Goal: Obtain resource: Obtain resource

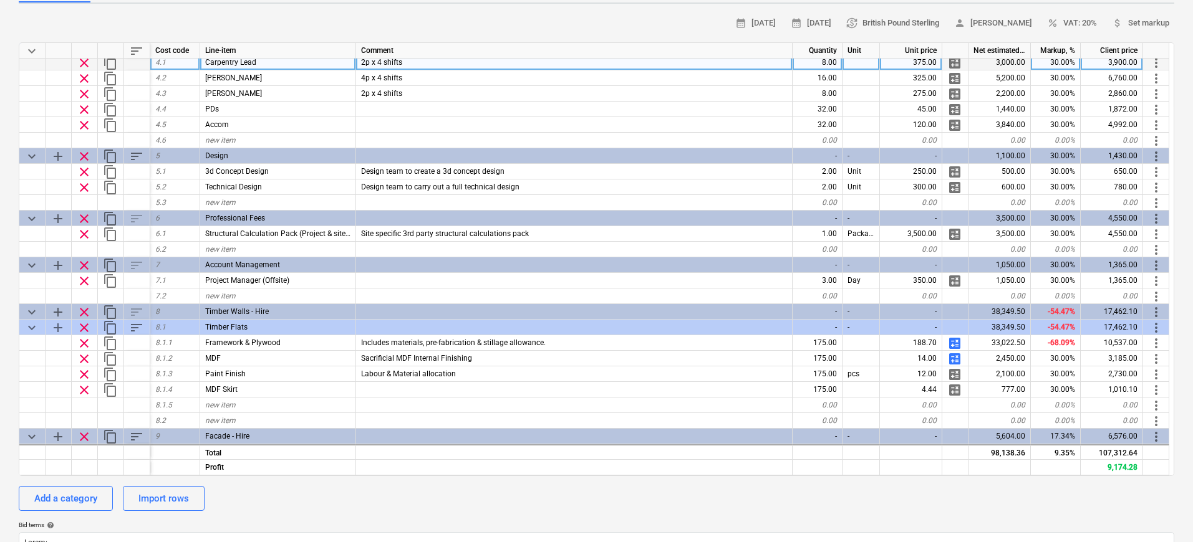
scroll to position [261, 0]
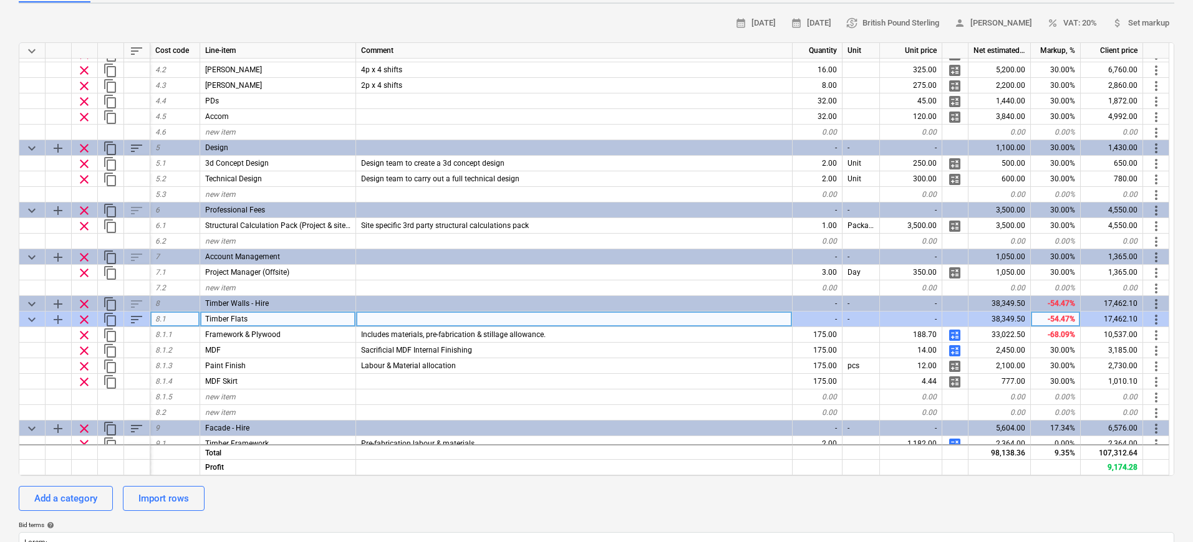
click at [26, 320] on span "keyboard_arrow_down" at bounding box center [31, 319] width 15 height 15
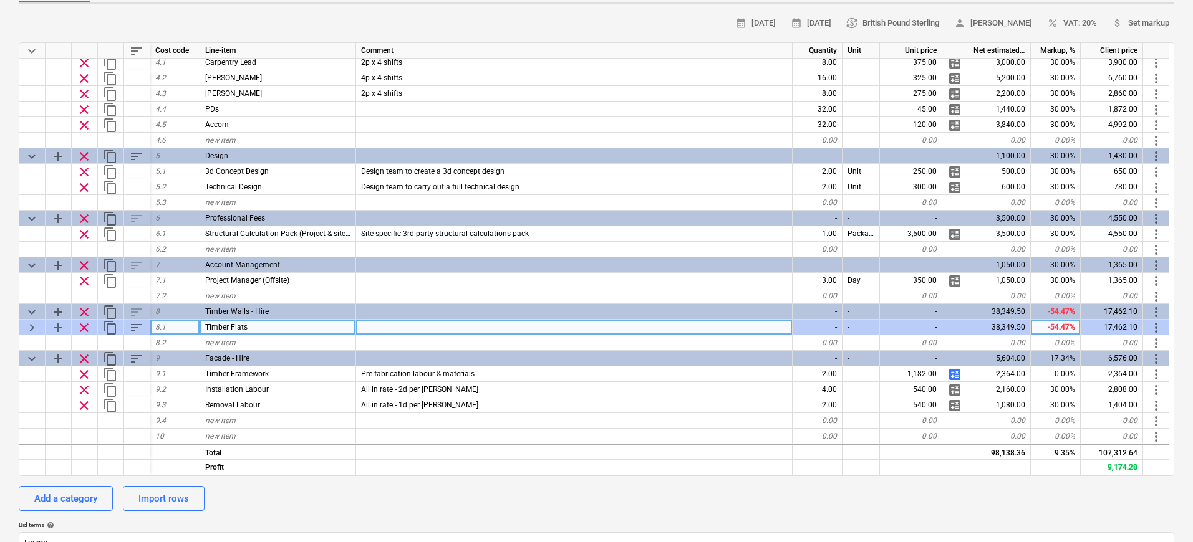
scroll to position [253, 0]
click at [29, 322] on span "keyboard_arrow_right" at bounding box center [31, 327] width 15 height 15
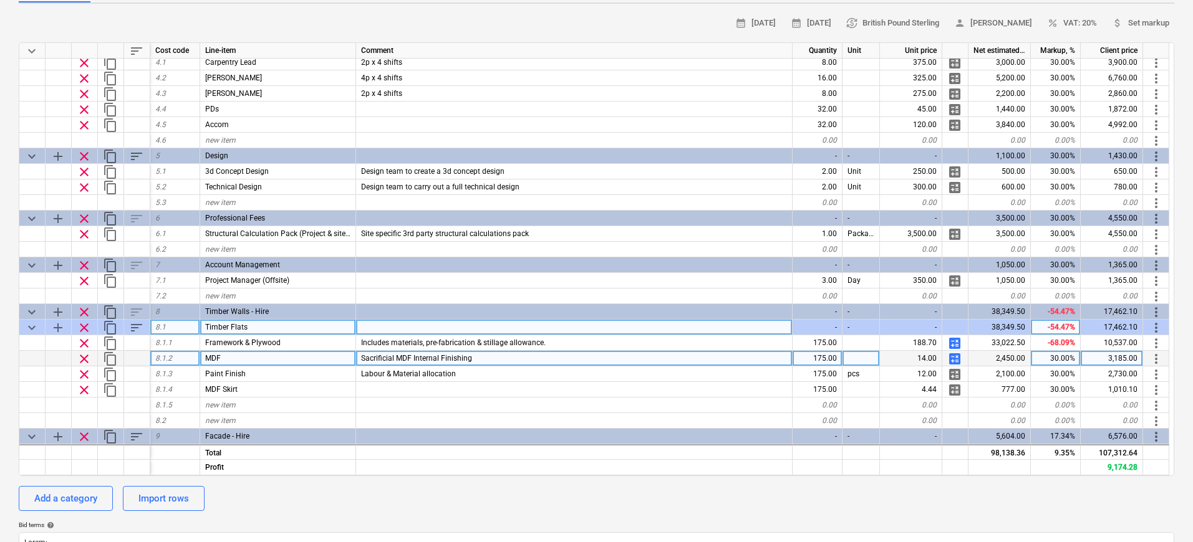
scroll to position [269, 0]
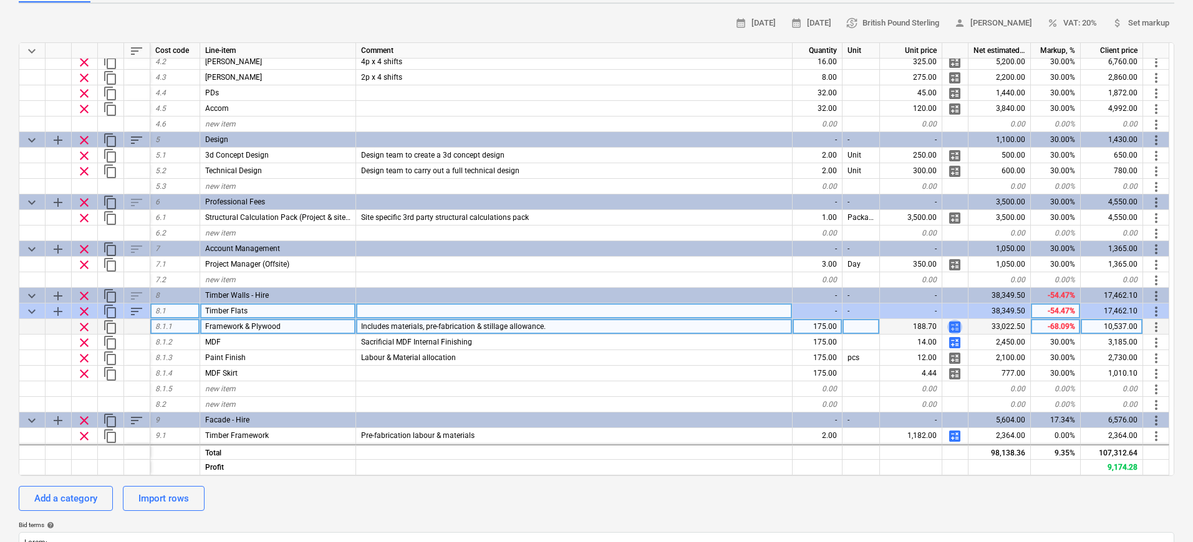
click at [949, 327] on span "calculate" at bounding box center [954, 327] width 15 height 15
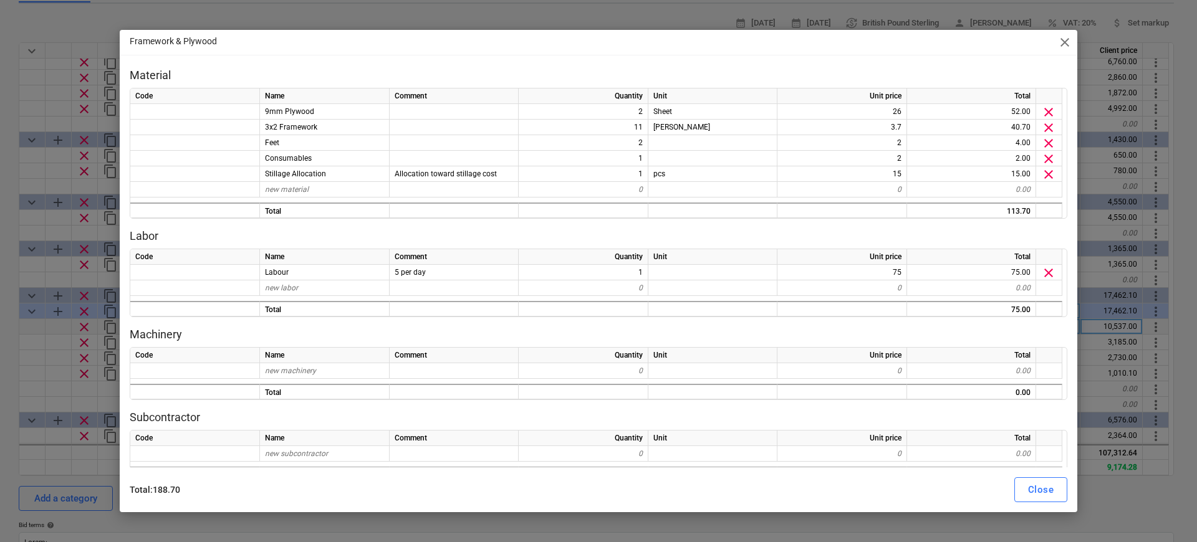
click at [1064, 42] on span "close" at bounding box center [1064, 42] width 15 height 15
type textarea "x"
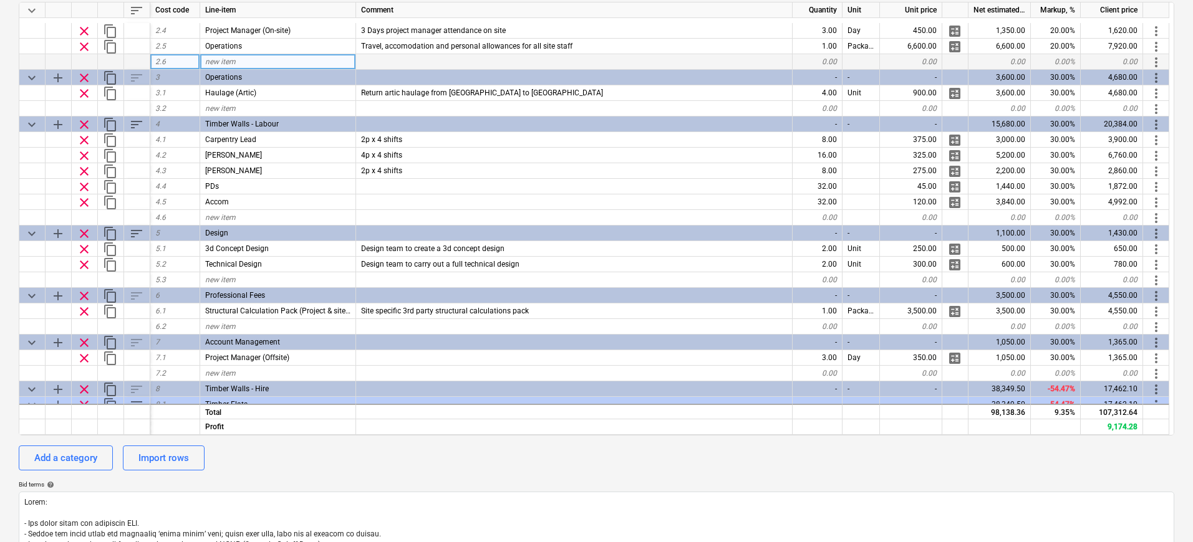
scroll to position [272, 0]
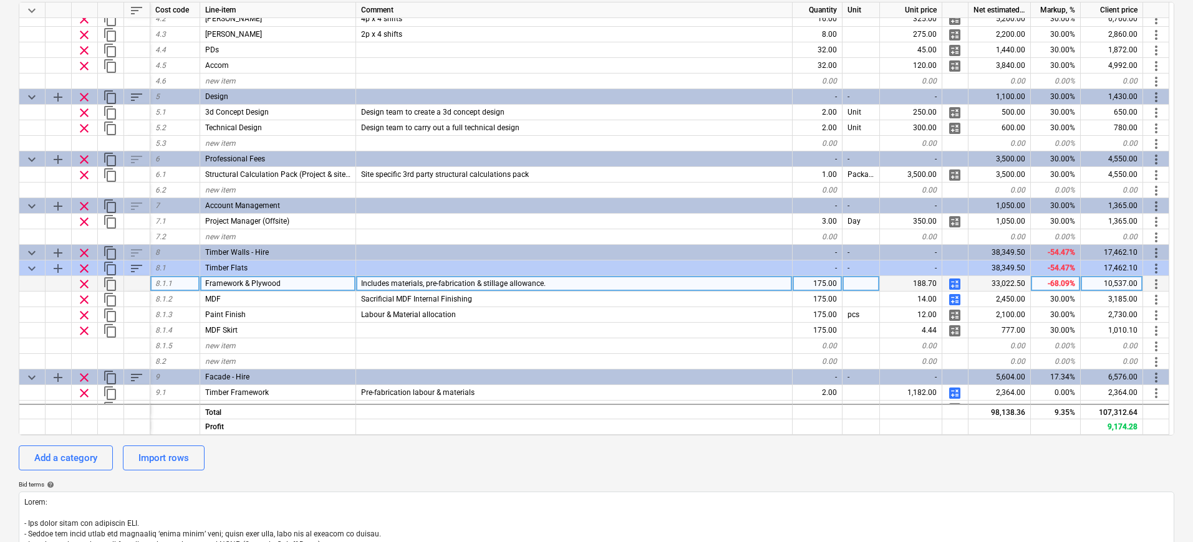
click at [819, 288] on div "175.00" at bounding box center [817, 284] width 50 height 16
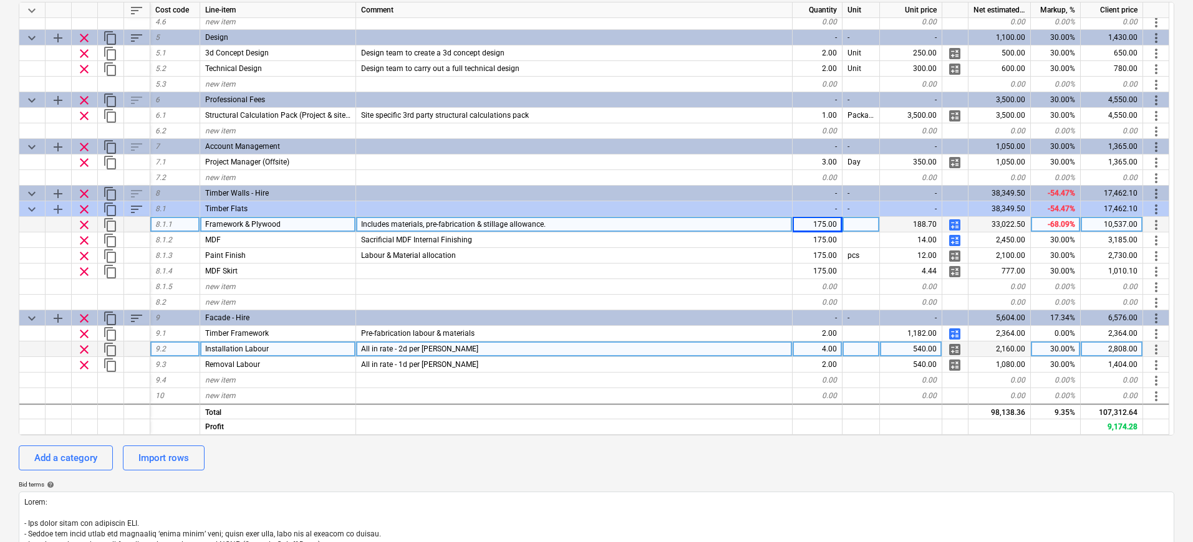
scroll to position [218, 0]
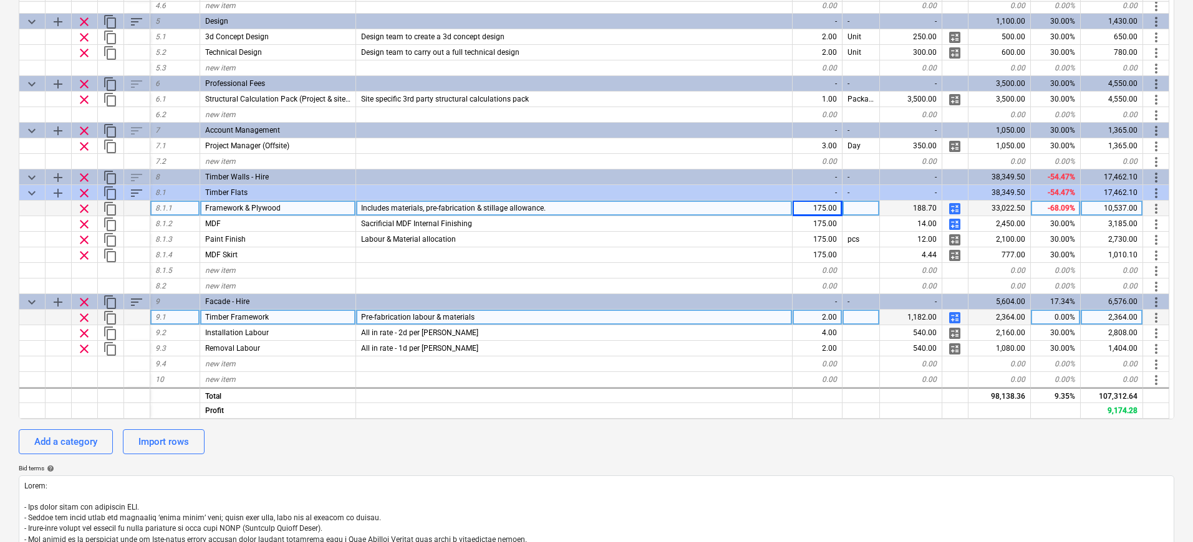
click at [1126, 319] on div "2,364.00" at bounding box center [1111, 318] width 62 height 16
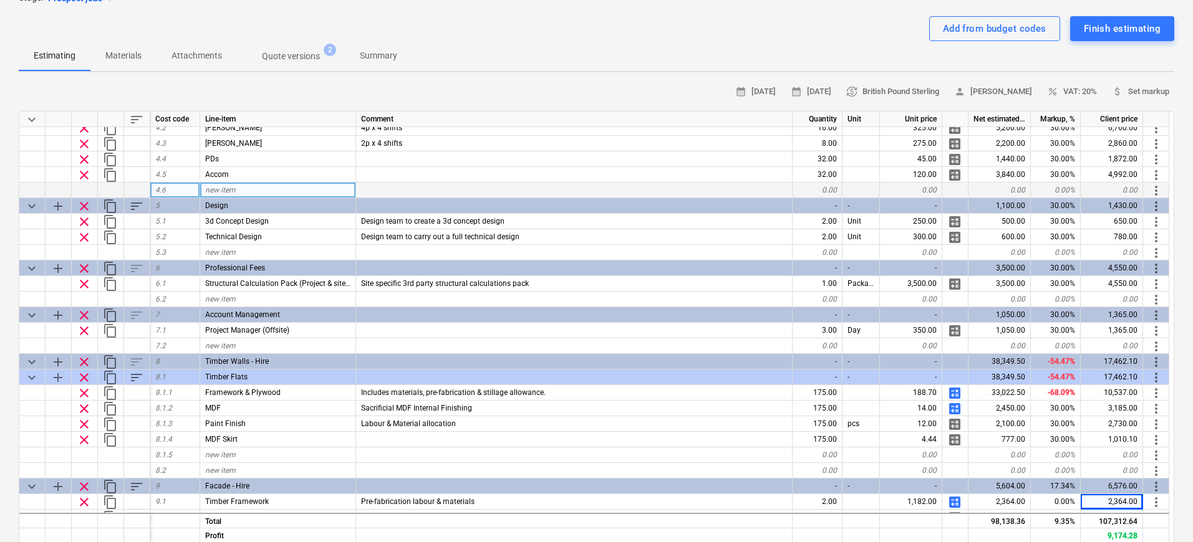
scroll to position [331, 0]
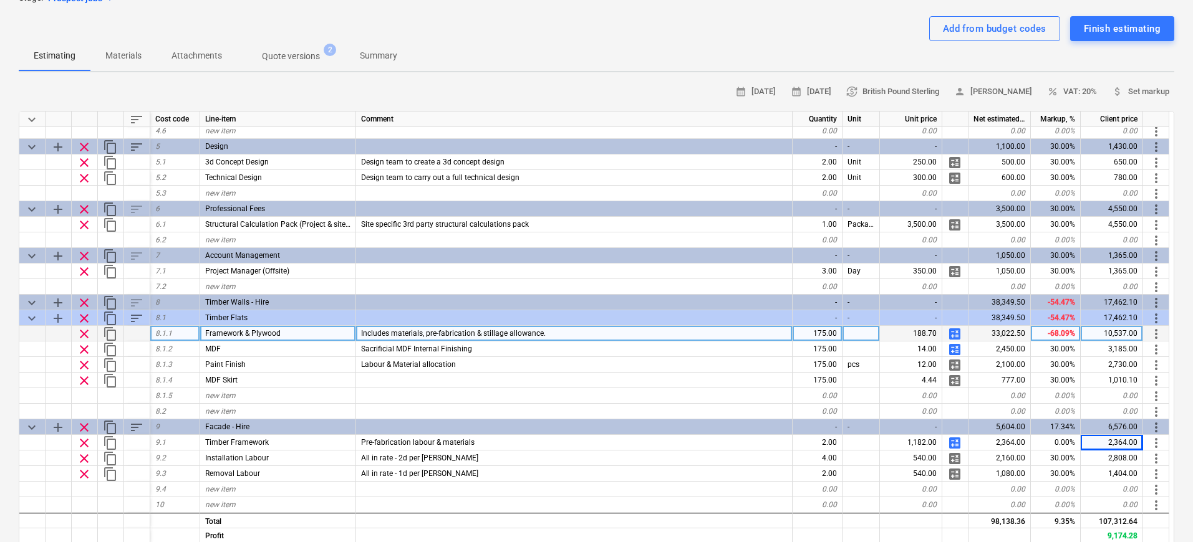
click at [831, 337] on div "175.00" at bounding box center [817, 334] width 50 height 16
click at [831, 337] on input "175" at bounding box center [816, 333] width 49 height 15
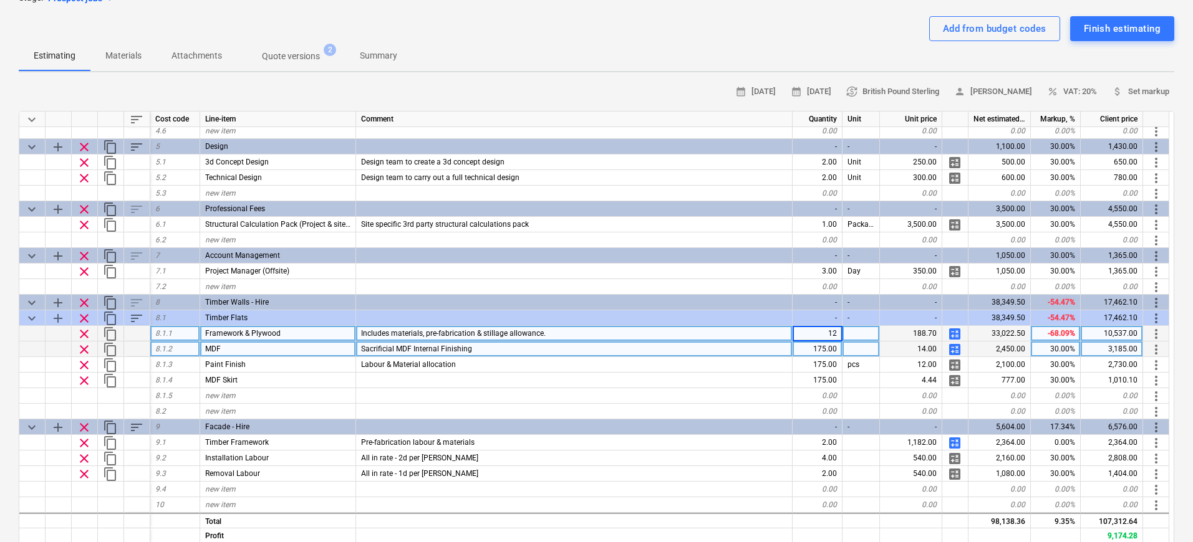
type input "123"
type textarea "x"
click at [828, 350] on div "175.00" at bounding box center [817, 350] width 50 height 16
type input "123"
type textarea "x"
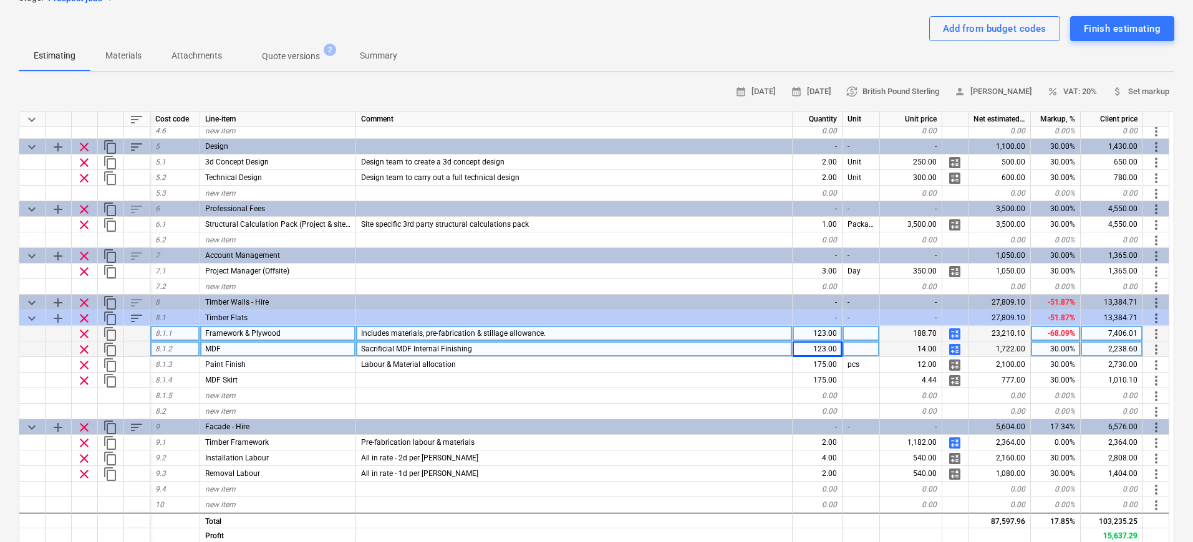
click at [835, 332] on div "123.00" at bounding box center [817, 334] width 50 height 16
type input "135"
type textarea "x"
click at [825, 347] on div "123.00" at bounding box center [817, 350] width 50 height 16
type input "135"
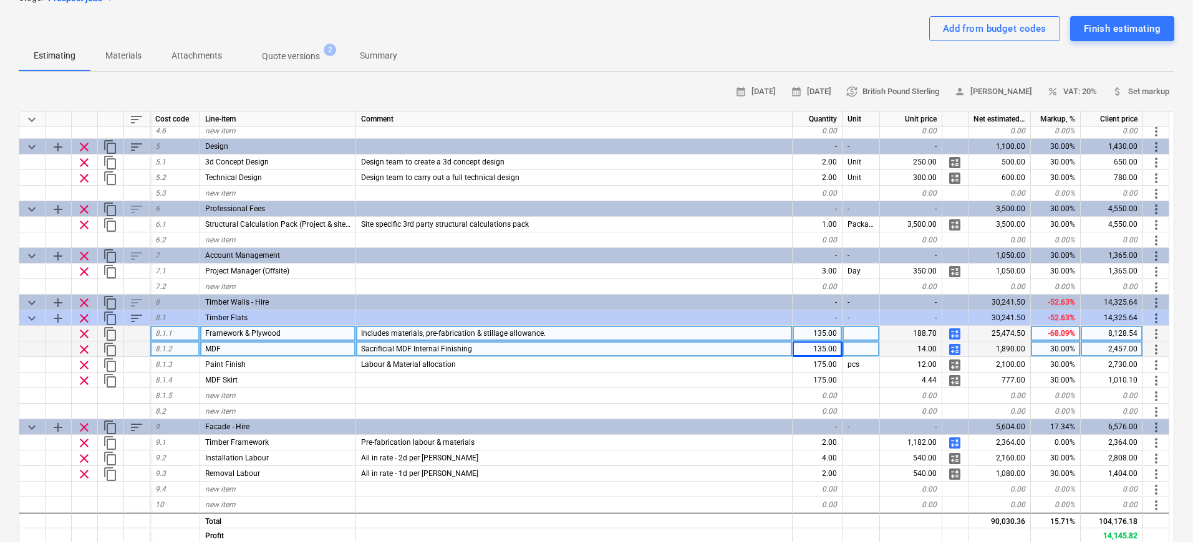
type textarea "x"
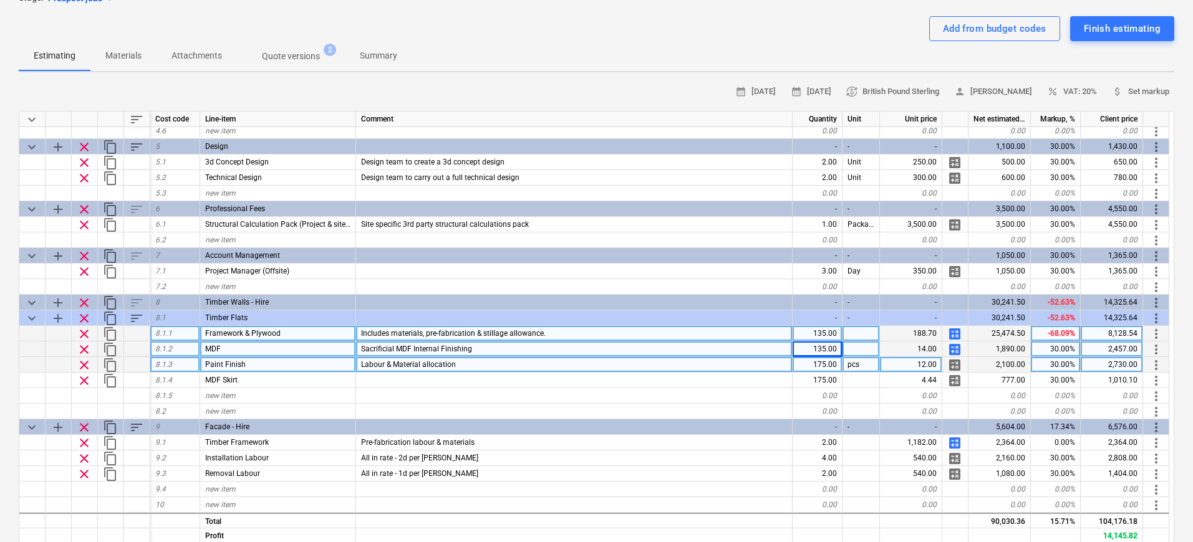
click at [804, 367] on div "175.00" at bounding box center [817, 365] width 50 height 16
type input "135"
type textarea "x"
click at [797, 372] on div "135.00" at bounding box center [817, 365] width 50 height 16
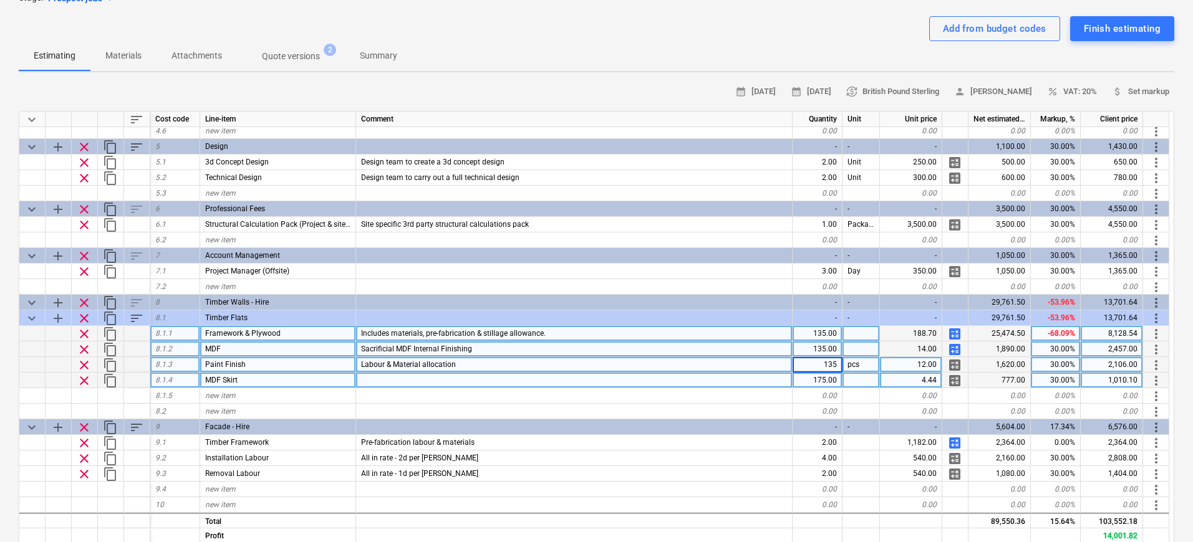
click at [802, 376] on div "175.00" at bounding box center [817, 381] width 50 height 16
type input "135"
click at [1125, 304] on div "13,470.76" at bounding box center [1111, 303] width 62 height 16
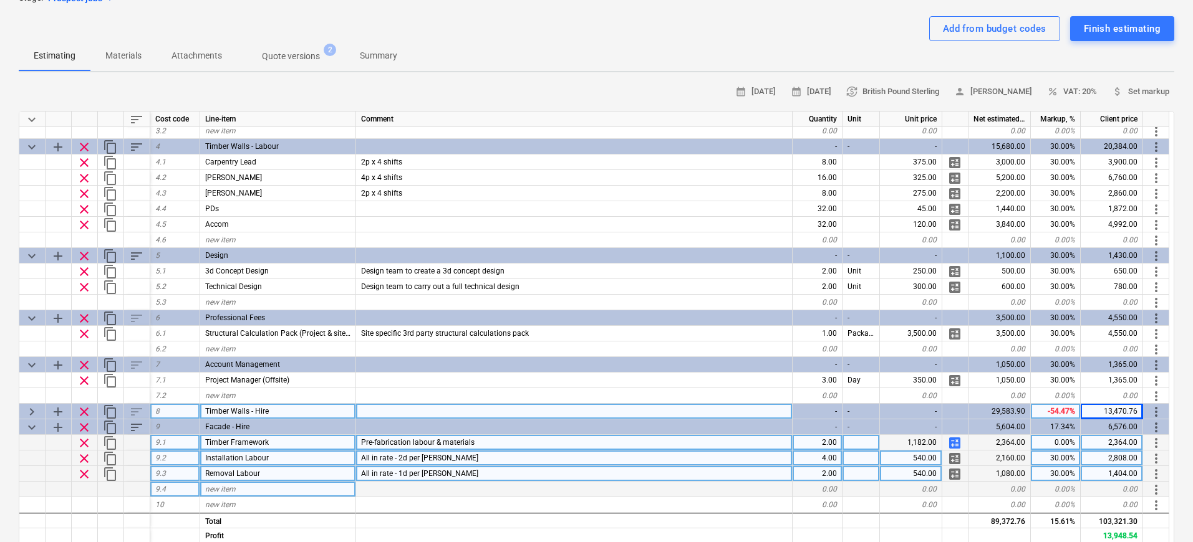
scroll to position [222, 0]
click at [31, 412] on span "keyboard_arrow_right" at bounding box center [31, 412] width 15 height 15
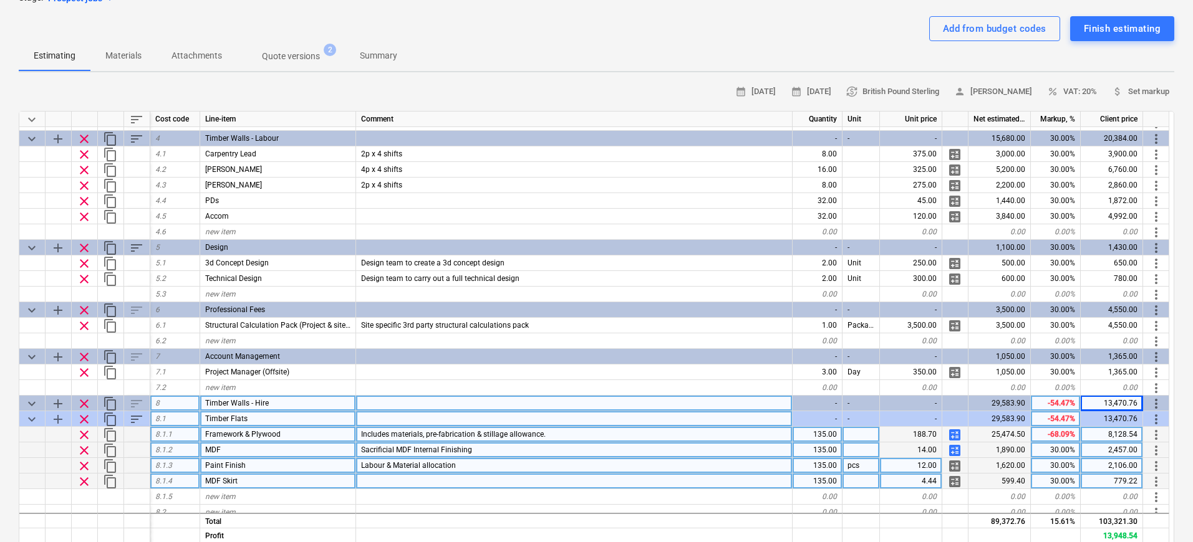
scroll to position [246, 0]
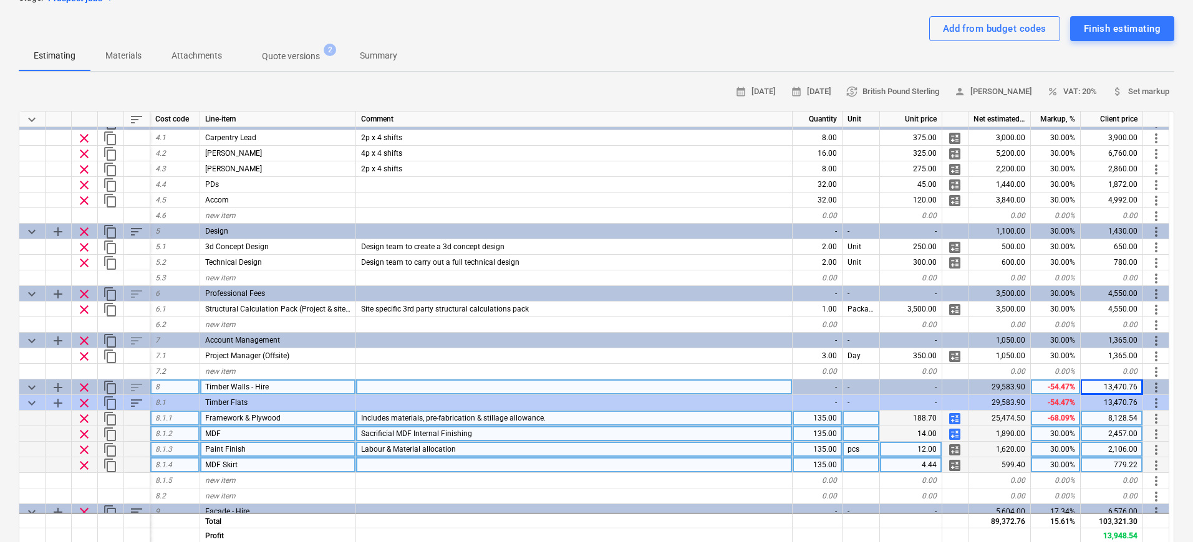
click at [1129, 388] on div "13,470.76" at bounding box center [1111, 388] width 62 height 16
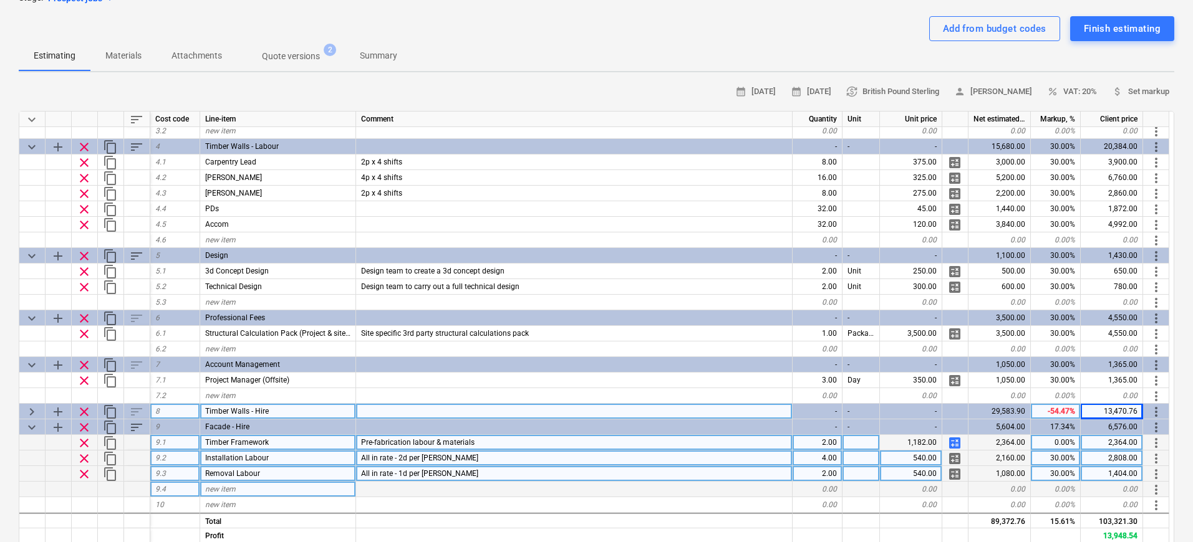
click at [1124, 412] on div "13,470.76" at bounding box center [1111, 412] width 62 height 16
click at [1127, 413] on div "13,470.76" at bounding box center [1111, 412] width 62 height 16
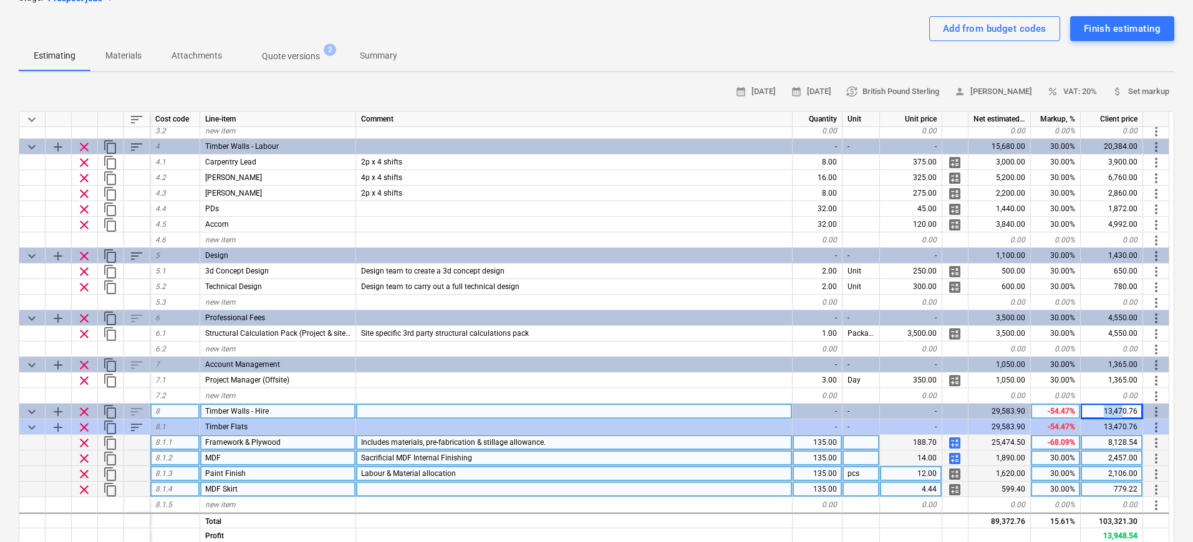
drag, startPoint x: 1124, startPoint y: 412, endPoint x: 1106, endPoint y: 411, distance: 18.1
click at [1106, 411] on div "13,470.76" at bounding box center [1111, 412] width 62 height 16
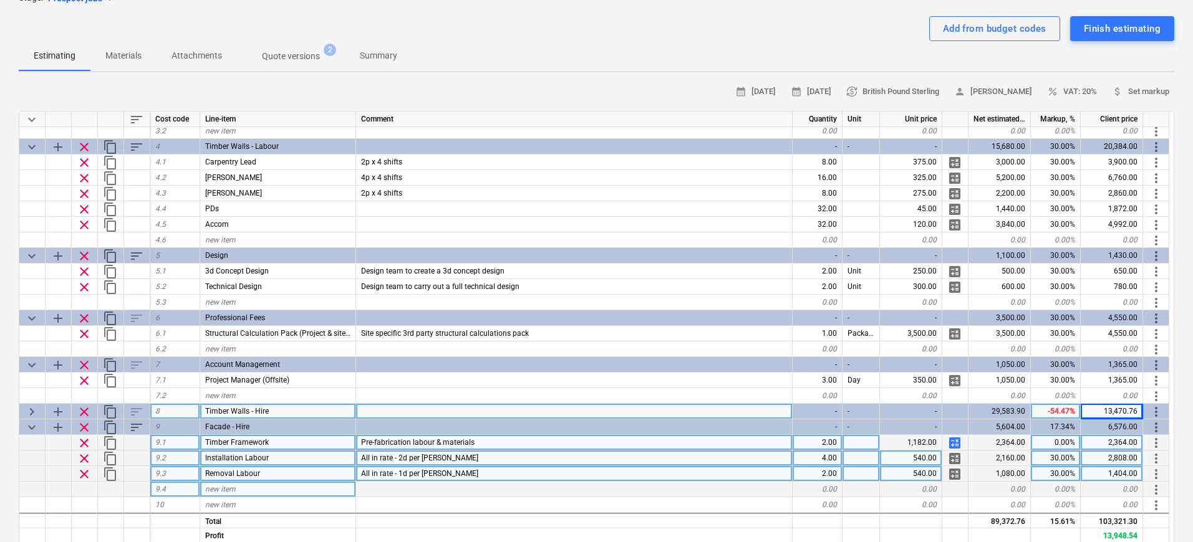
click at [1103, 411] on div "13,470.76" at bounding box center [1111, 412] width 62 height 16
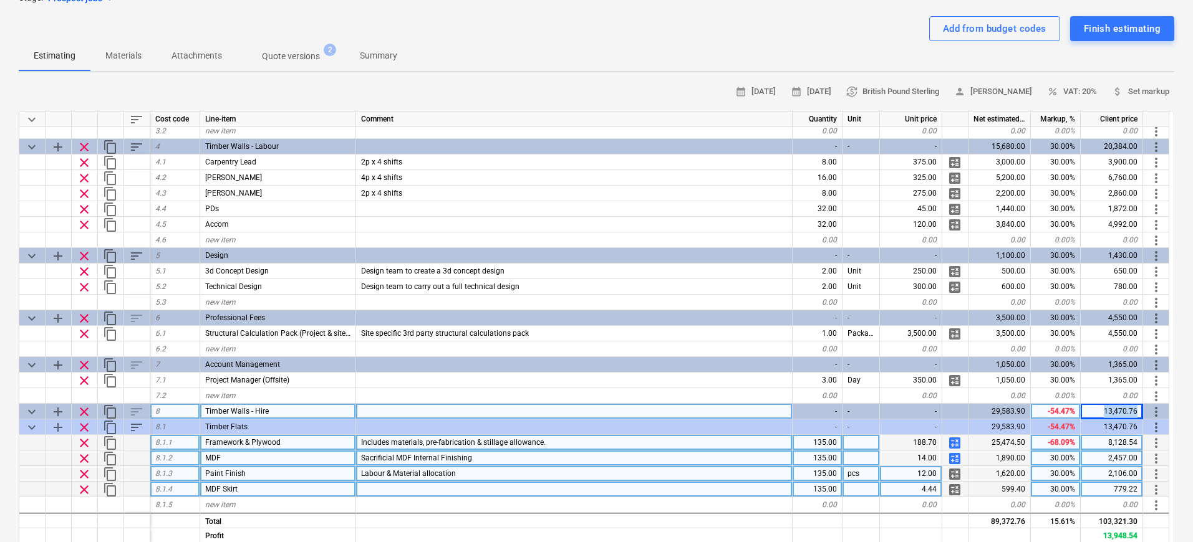
drag, startPoint x: 1102, startPoint y: 411, endPoint x: 1138, endPoint y: 412, distance: 36.8
click at [1138, 412] on div "13,470.76" at bounding box center [1111, 412] width 62 height 16
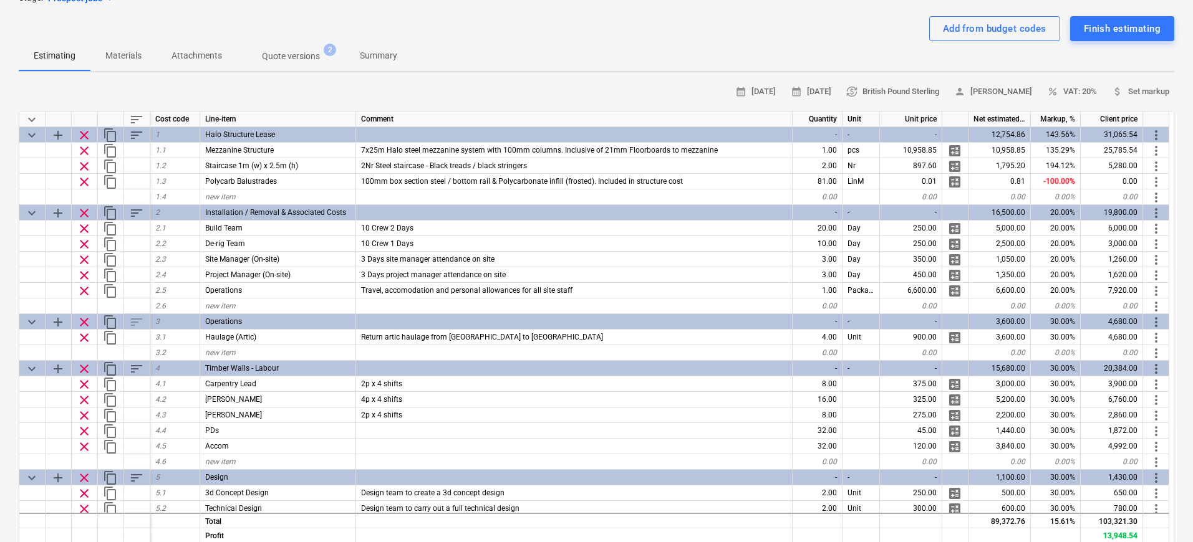
scroll to position [0, 0]
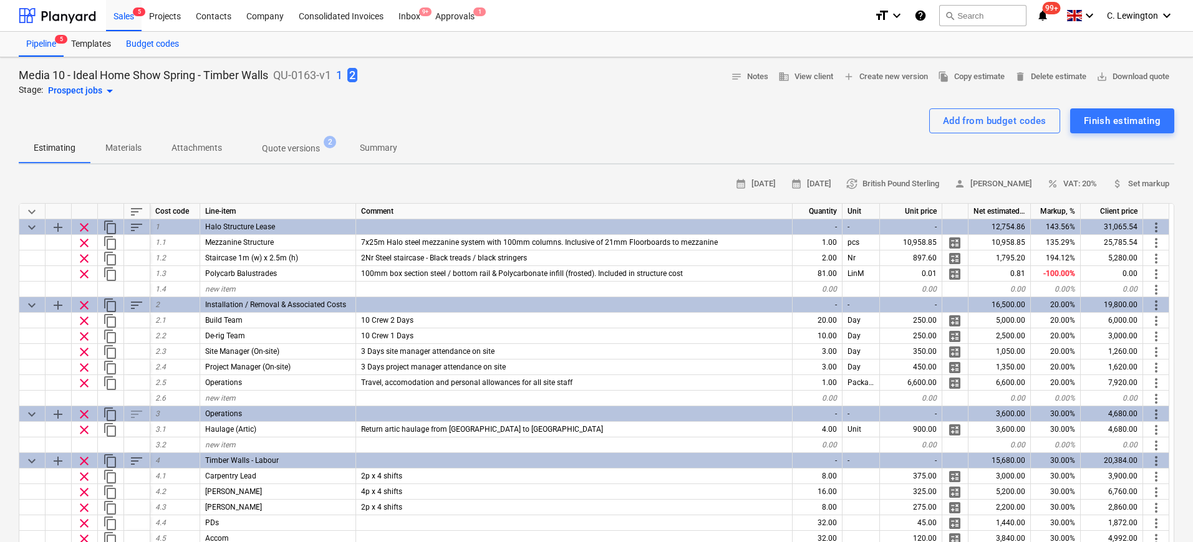
click at [136, 14] on span "5" at bounding box center [139, 11] width 12 height 9
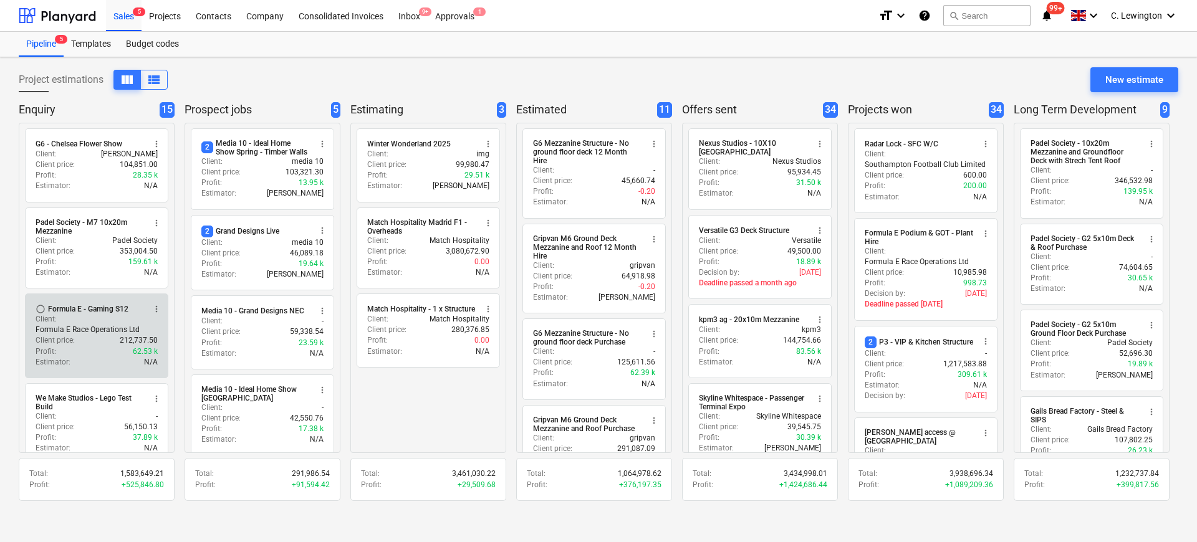
click at [111, 343] on div "Client price : 212,737.50" at bounding box center [97, 340] width 122 height 11
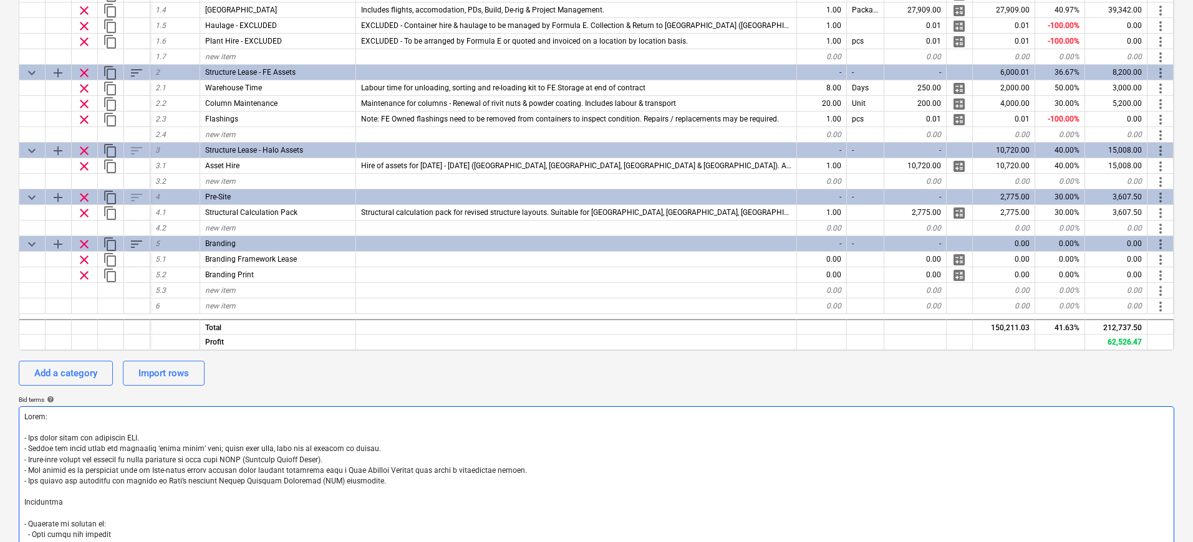
scroll to position [312, 0]
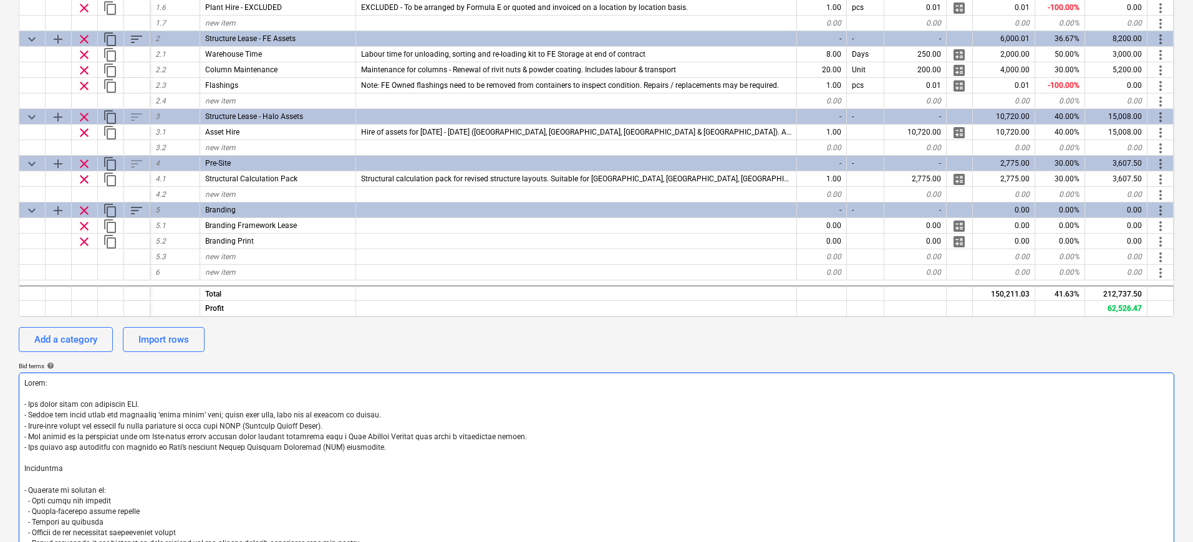
click at [220, 411] on textarea at bounding box center [596, 501] width 1155 height 257
click at [369, 410] on textarea at bounding box center [596, 501] width 1155 height 257
drag, startPoint x: 291, startPoint y: 428, endPoint x: 346, endPoint y: 436, distance: 56.1
click at [291, 428] on textarea at bounding box center [596, 501] width 1155 height 257
click at [378, 438] on textarea at bounding box center [596, 501] width 1155 height 257
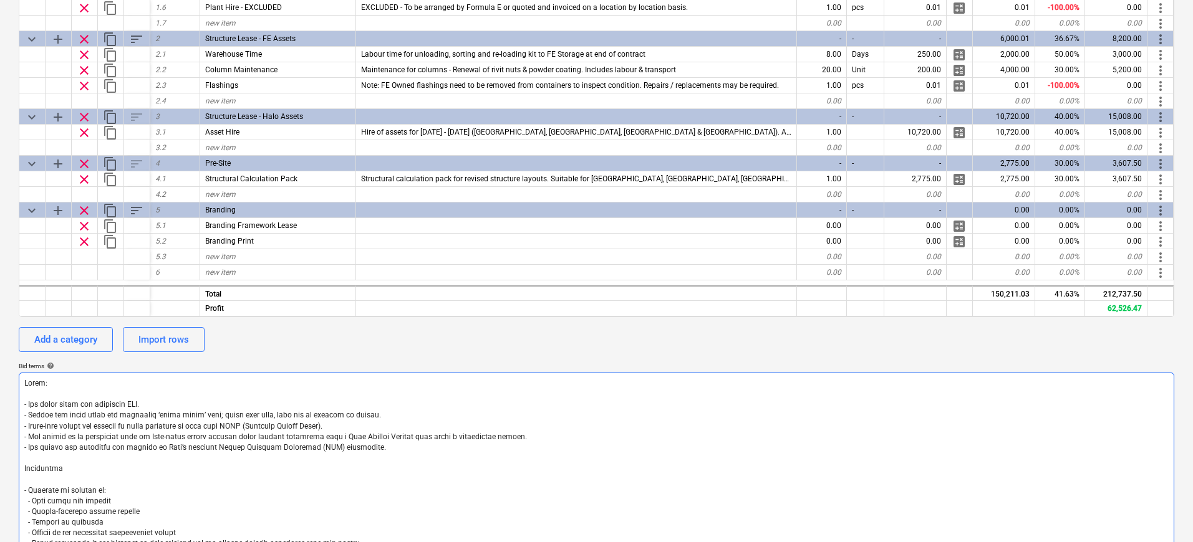
click at [383, 446] on textarea at bounding box center [596, 501] width 1155 height 257
click at [486, 446] on textarea at bounding box center [596, 501] width 1155 height 257
click at [622, 439] on textarea at bounding box center [596, 501] width 1155 height 257
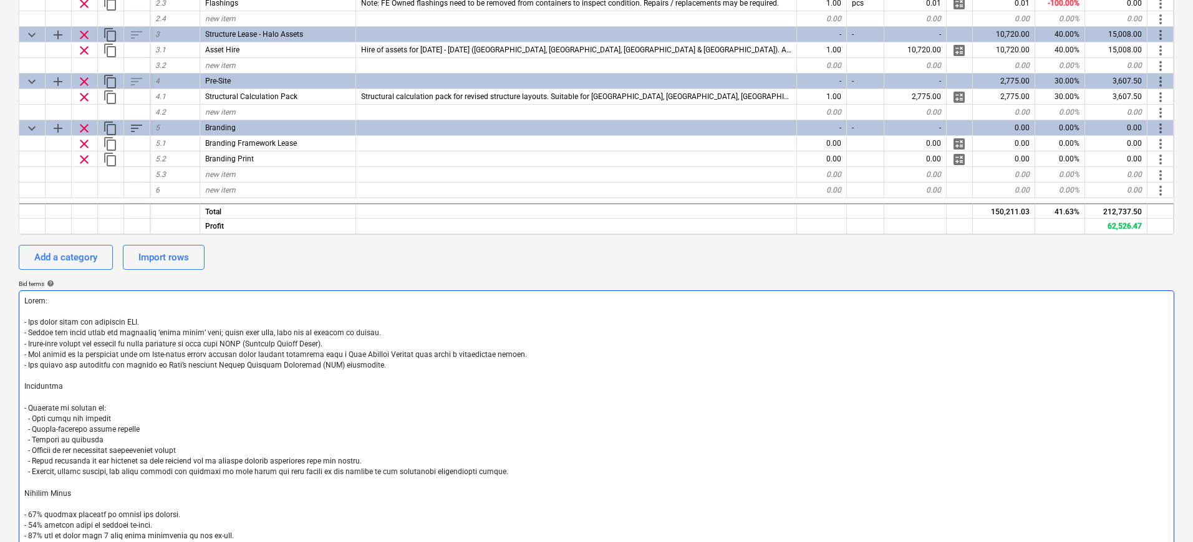
scroll to position [459, 0]
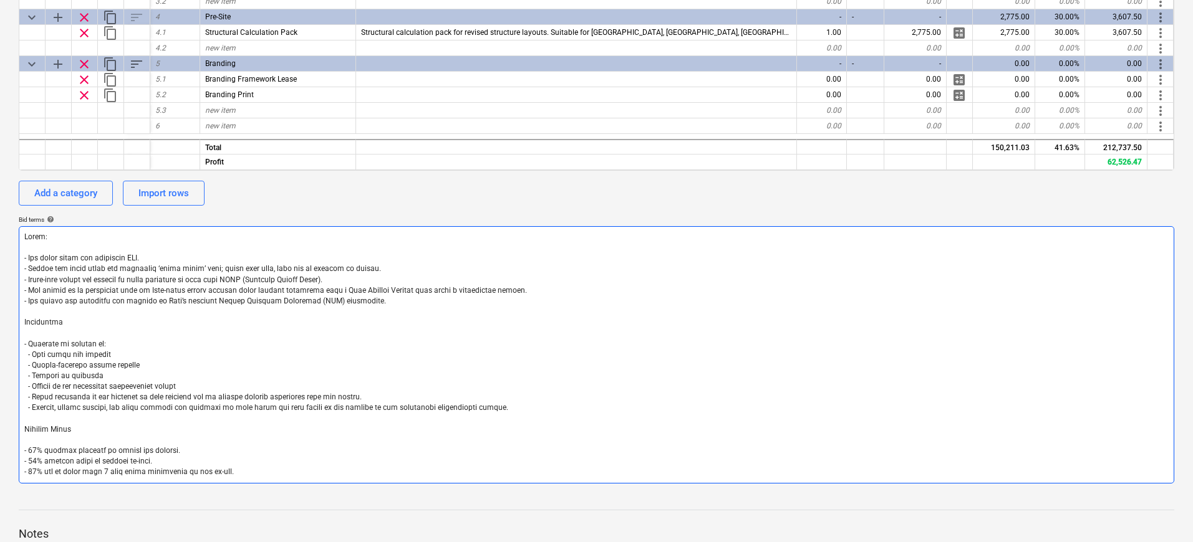
click at [132, 374] on textarea at bounding box center [596, 354] width 1155 height 257
click at [110, 353] on textarea at bounding box center [596, 354] width 1155 height 257
drag, startPoint x: 117, startPoint y: 354, endPoint x: 59, endPoint y: 358, distance: 58.1
click at [59, 358] on textarea at bounding box center [596, 354] width 1155 height 257
click at [82, 353] on textarea at bounding box center [596, 354] width 1155 height 257
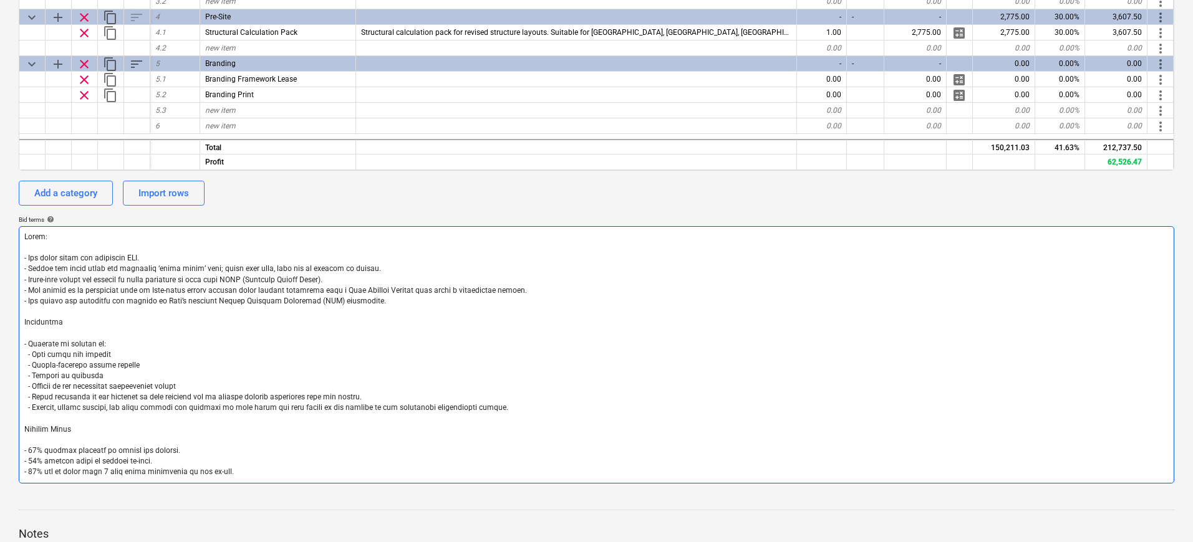
click at [129, 353] on textarea at bounding box center [596, 354] width 1155 height 257
click at [117, 374] on textarea at bounding box center [596, 354] width 1155 height 257
click at [191, 383] on textarea at bounding box center [596, 354] width 1155 height 257
click at [370, 393] on textarea at bounding box center [596, 354] width 1155 height 257
click at [130, 406] on textarea at bounding box center [596, 354] width 1155 height 257
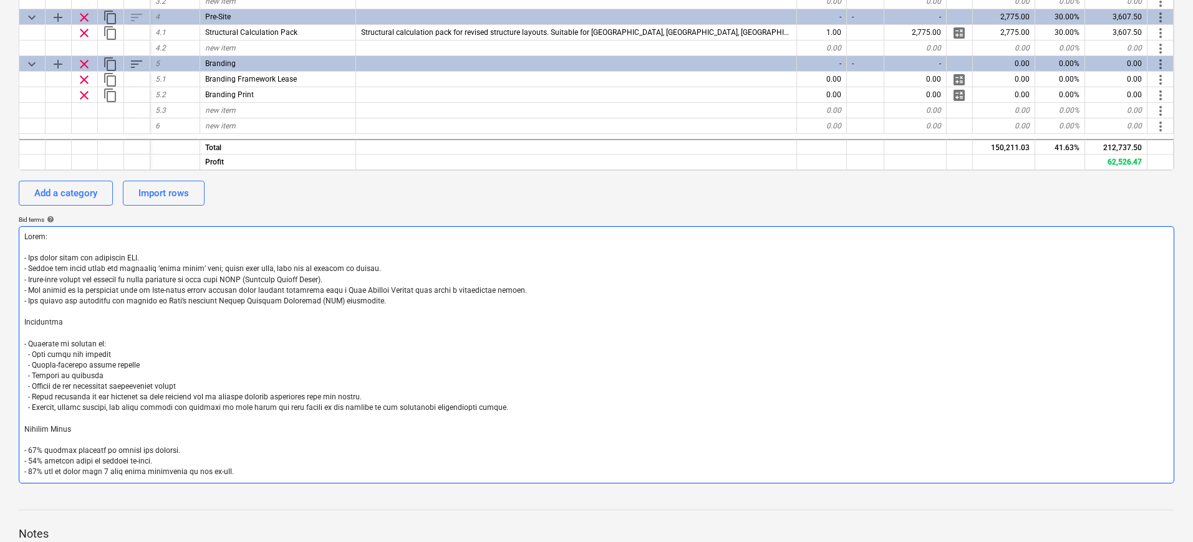
click at [425, 401] on textarea at bounding box center [596, 354] width 1155 height 257
click at [509, 405] on textarea at bounding box center [596, 354] width 1155 height 257
click at [199, 442] on textarea at bounding box center [596, 354] width 1155 height 257
click at [114, 460] on textarea at bounding box center [596, 354] width 1155 height 257
click at [117, 459] on textarea at bounding box center [596, 354] width 1155 height 257
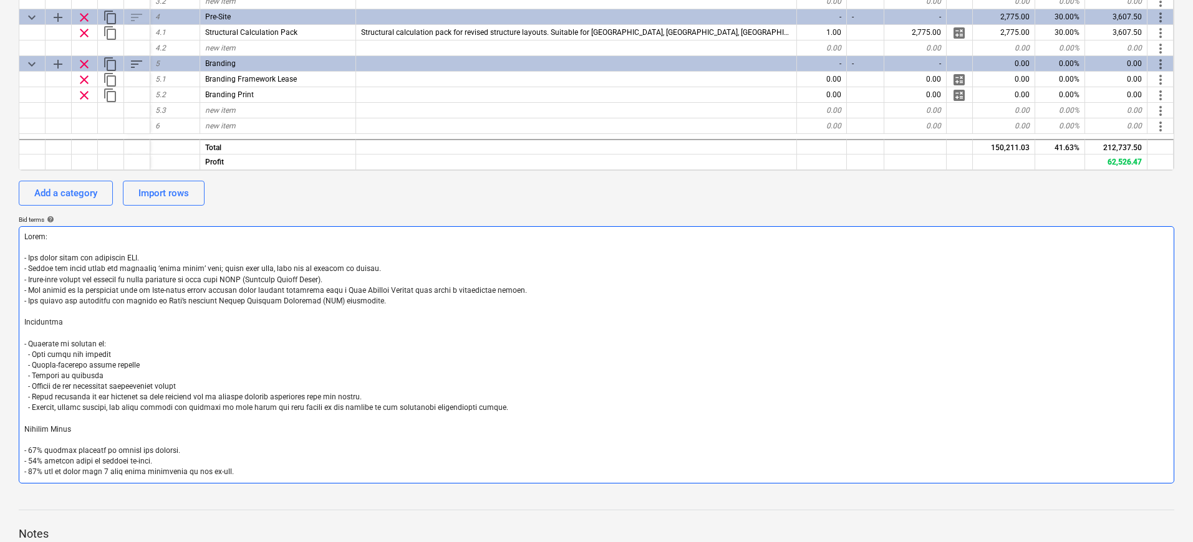
type textarea "x"
type textarea "Lorem: - Ips dolor sitam con adipiscin ELI. - Seddoe tem incid utlab etd magnaa…"
type textarea "x"
type textarea "Lorem: - Ips dolor sitam con adipiscin ELI. - Seddoe tem incid utlab etd magnaa…"
type textarea "x"
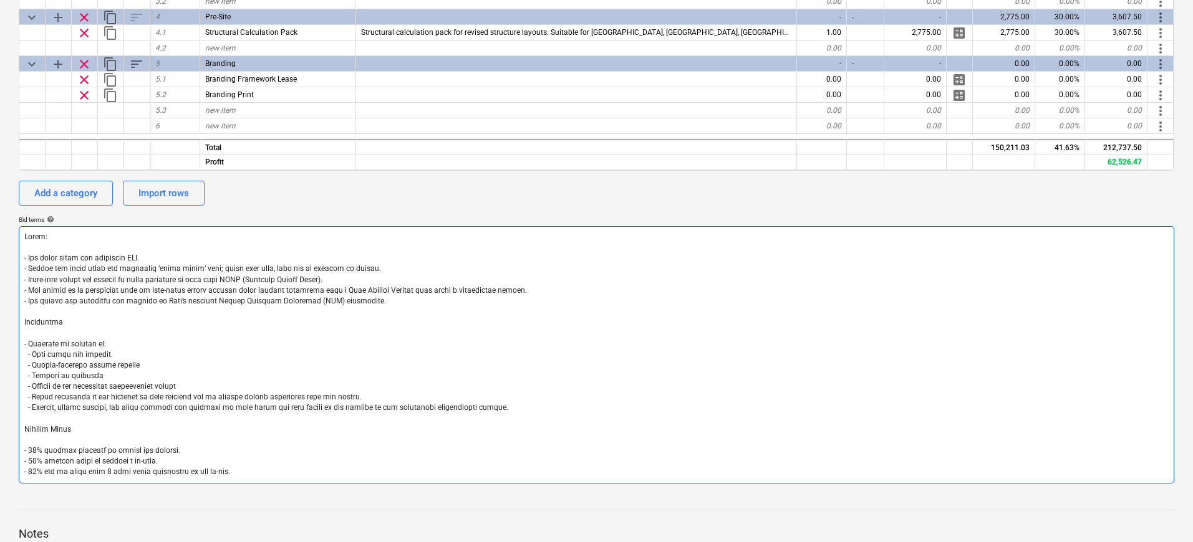
type textarea "Lorem: - Ips dolor sitam con adipiscin ELI. - Seddoe tem incid utlab etd magnaa…"
type textarea "x"
type textarea "Lorem: - Ips dolor sitam con adipiscin ELI. - Seddoe tem incid utlab etd magnaa…"
type textarea "x"
type textarea "Lorem: - Ips dolor sitam con adipiscin ELI. - Seddoe tem incid utlab etd magnaa…"
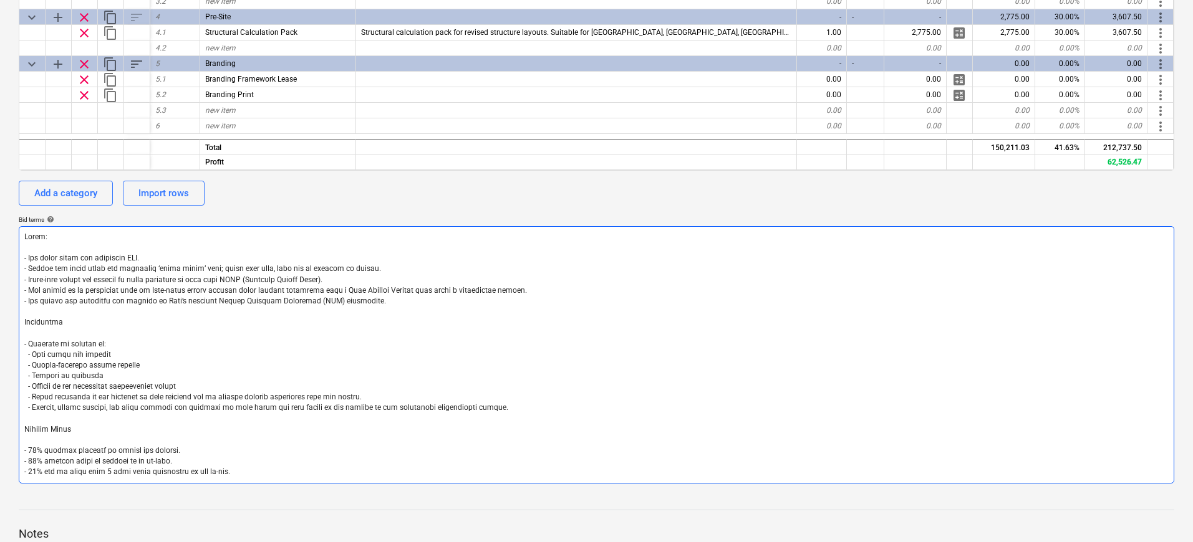
type textarea "x"
type textarea "Lorem: - Ips dolor sitam con adipiscin ELI. - Seddoe tem incid utlab etd magnaa…"
type textarea "x"
type textarea "Lorem: - Ips dolor sitam con adipiscin ELI. - Seddoe tem incid utlab etd magnaa…"
click at [121, 444] on textarea at bounding box center [596, 354] width 1155 height 257
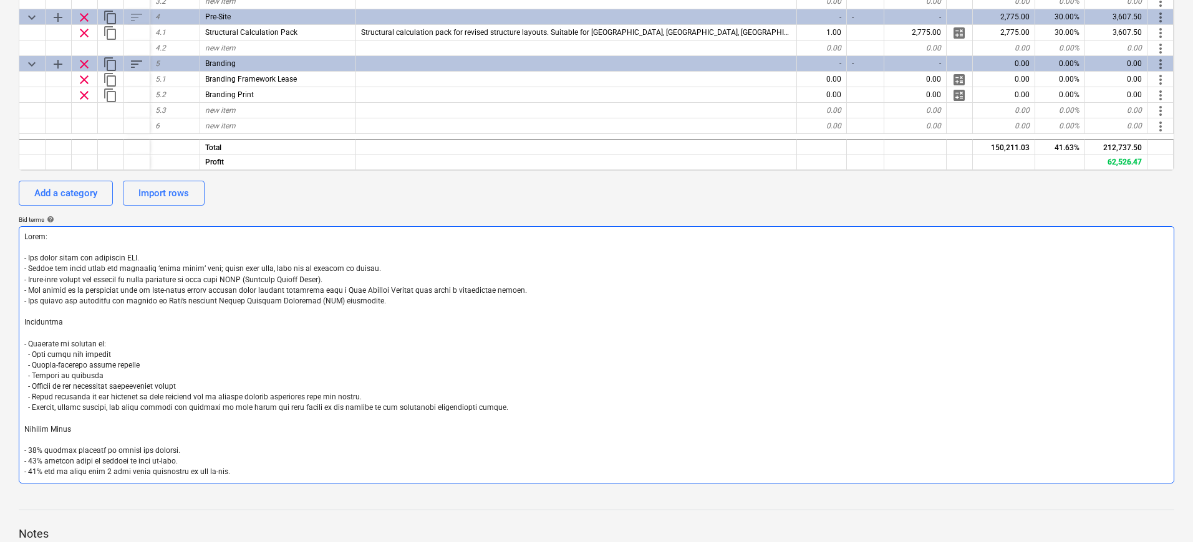
click at [66, 459] on textarea at bounding box center [596, 354] width 1155 height 257
click at [160, 470] on textarea at bounding box center [596, 354] width 1155 height 257
click at [231, 471] on textarea at bounding box center [596, 354] width 1155 height 257
type textarea "x"
type textarea "Lorem: - Ips dolor sitam con adipiscin ELI. - Seddoe tem incid utlab etd magnaa…"
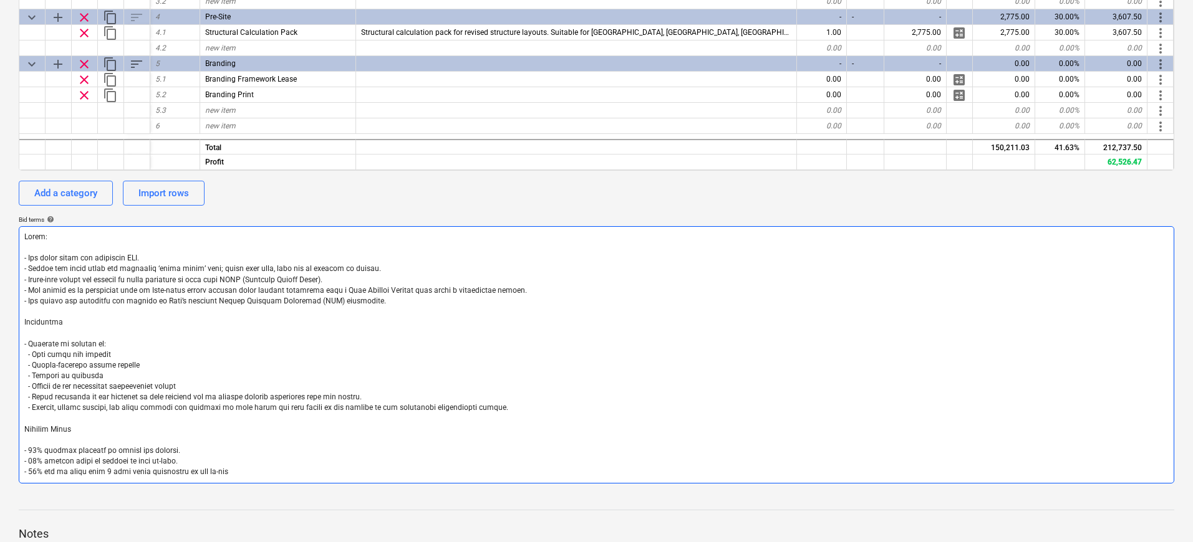
type textarea "x"
type textarea "Lorem: - Ips dolor sitam con adipiscin ELI. - Seddoe tem incid utlab etd magnaa…"
type textarea "x"
type textarea "Lorem: - Ips dolor sitam con adipiscin ELI. - Seddoe tem incid utlab etd magnaa…"
type textarea "x"
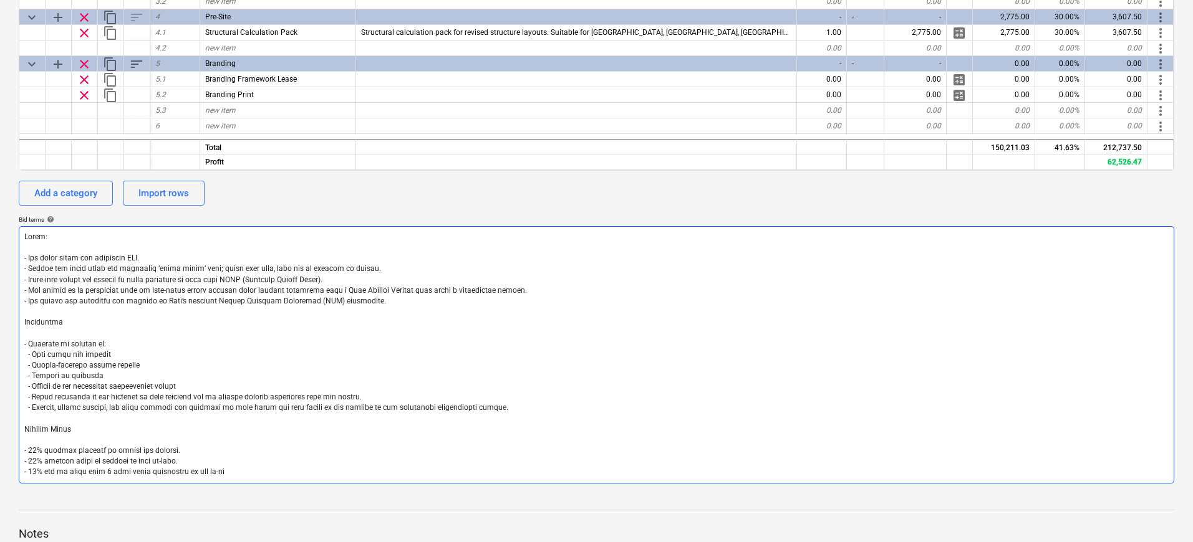
type textarea "Lorem: - Ips dolor sitam con adipiscin ELI. - Seddoe tem incid utlab etd magnaa…"
type textarea "x"
type textarea "Lorem: - Ips dolor sitam con adipiscin ELI. - Seddoe tem incid utlab etd magnaa…"
type textarea "x"
type textarea "Lorem: - Ips dolor sitam con adipiscin ELI. - Seddoe tem incid utlab etd magnaa…"
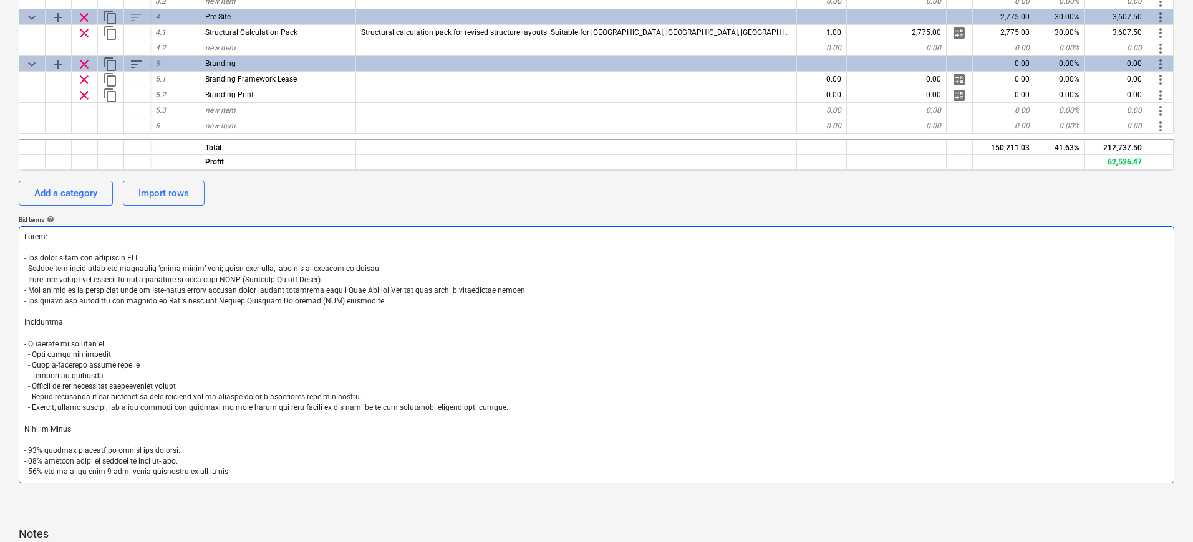
type textarea "x"
type textarea "Lorem: - Ips dolor sitam con adipiscin ELI. - Seddoe tem incid utlab etd magnaa…"
type textarea "x"
type textarea "Lorem: - Ips dolor sitam con adipiscin ELI. - Seddoe tem incid utlab etd magnaa…"
type textarea "x"
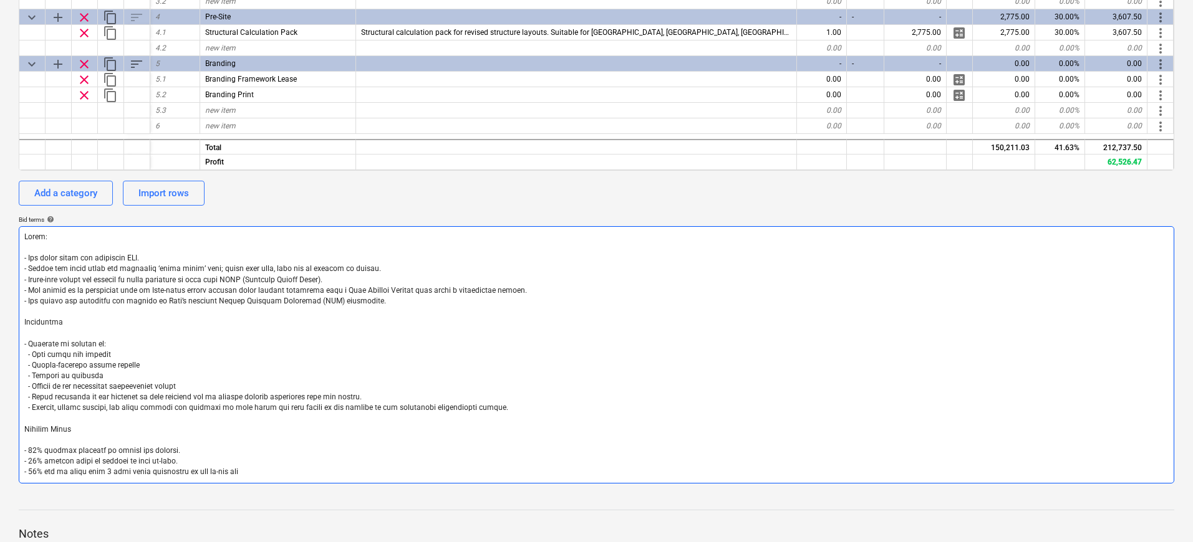
type textarea "Lorem: - Ips dolor sitam con adipiscin ELI. - Seddoe tem incid utlab etd magnaa…"
type textarea "x"
type textarea "Lorem: - Ips dolor sitam con adipiscin ELI. - Seddoe tem incid utlab etd magnaa…"
type textarea "x"
type textarea "Lorem: - Ips dolor sitam con adipiscin ELI. - Seddoe tem incid utlab etd magnaa…"
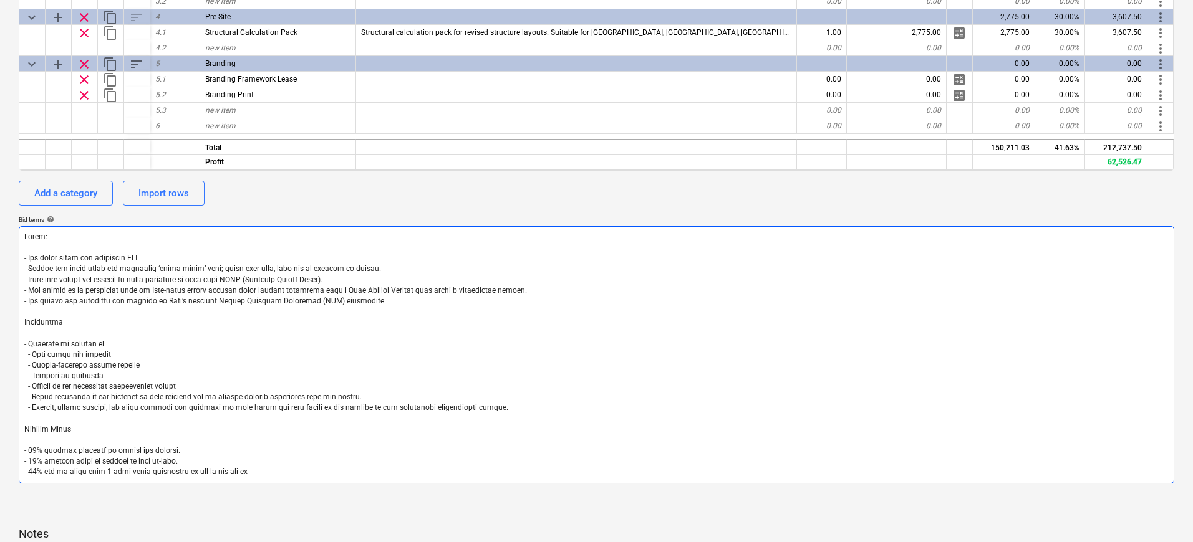
type textarea "x"
type textarea "Lorem: - Ips dolor sitam con adipiscin ELI. - Seddoe tem incid utlab etd magnaa…"
type textarea "x"
type textarea "Lorem: - Ips dolor sitam con adipiscin ELI. - Seddoe tem incid utlab etd magnaa…"
type textarea "x"
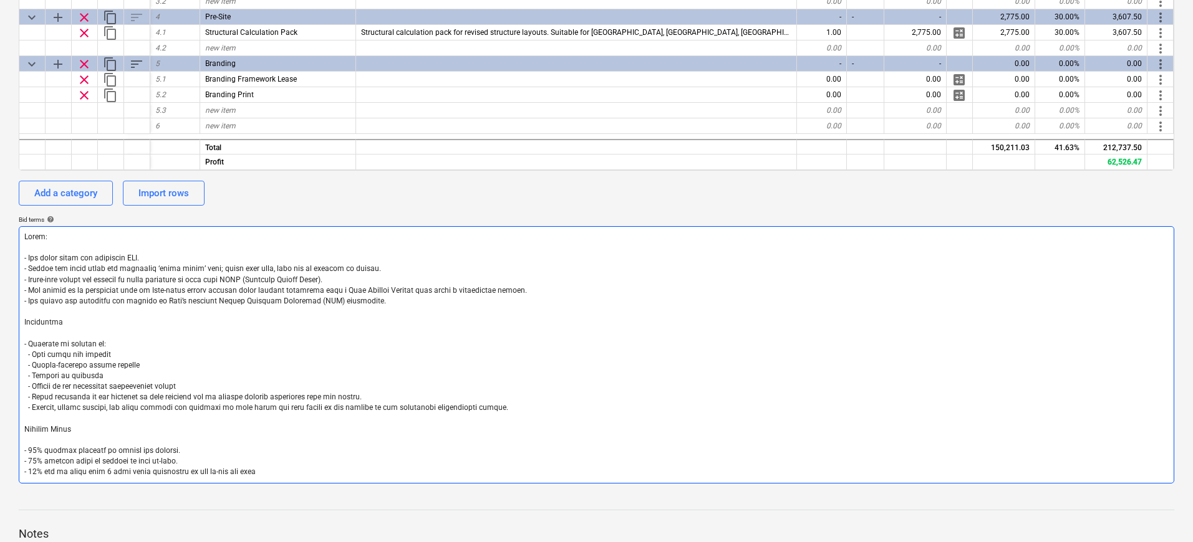
type textarea "Lorem: - Ips dolor sitam con adipiscin ELI. - Seddoe tem incid utlab etd magnaa…"
type textarea "x"
type textarea "Lorem: - Ips dolor sitam con adipiscin ELI. - Seddoe tem incid utlab etd magnaa…"
type textarea "x"
type textarea "Lorem: - Ips dolor sitam con adipiscin ELI. - Seddoe tem incid utlab etd magnaa…"
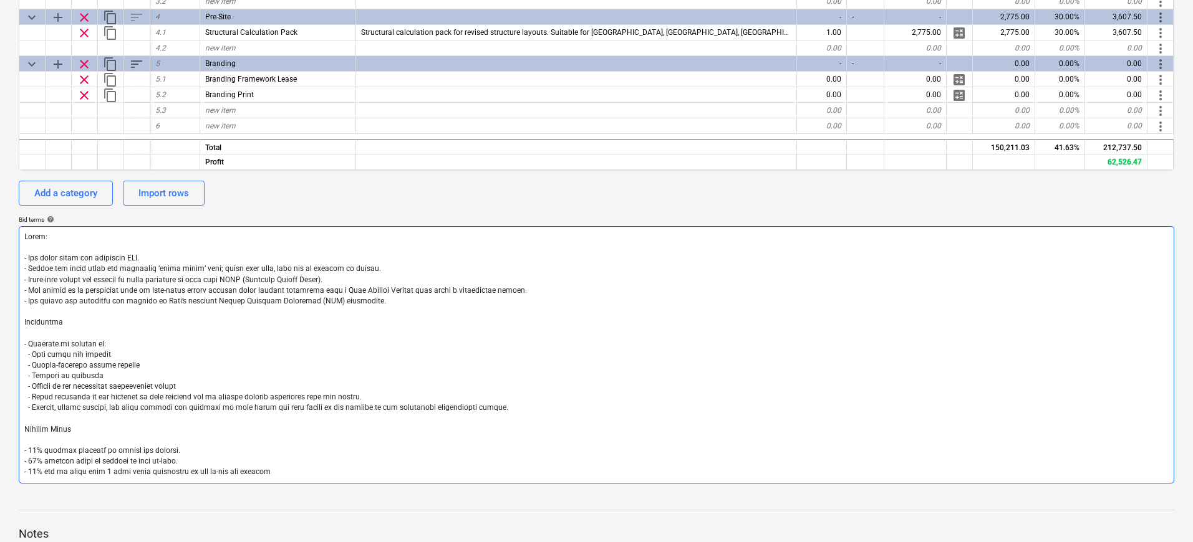
type textarea "x"
type textarea "Lorem: - Ips dolor sitam con adipiscin ELI. - Seddoe tem incid utlab etd magnaa…"
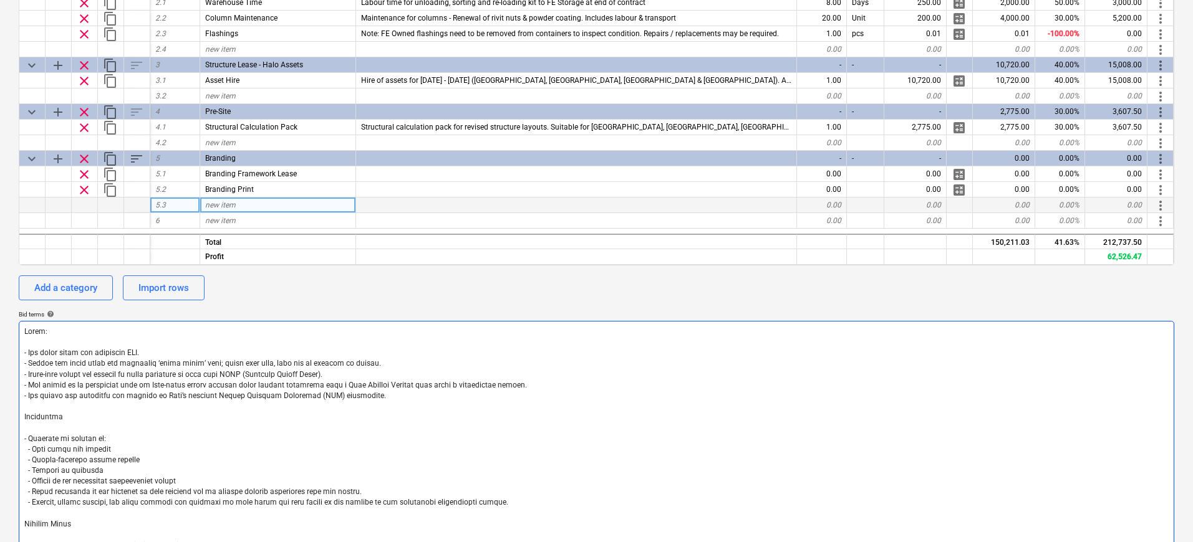
scroll to position [428, 0]
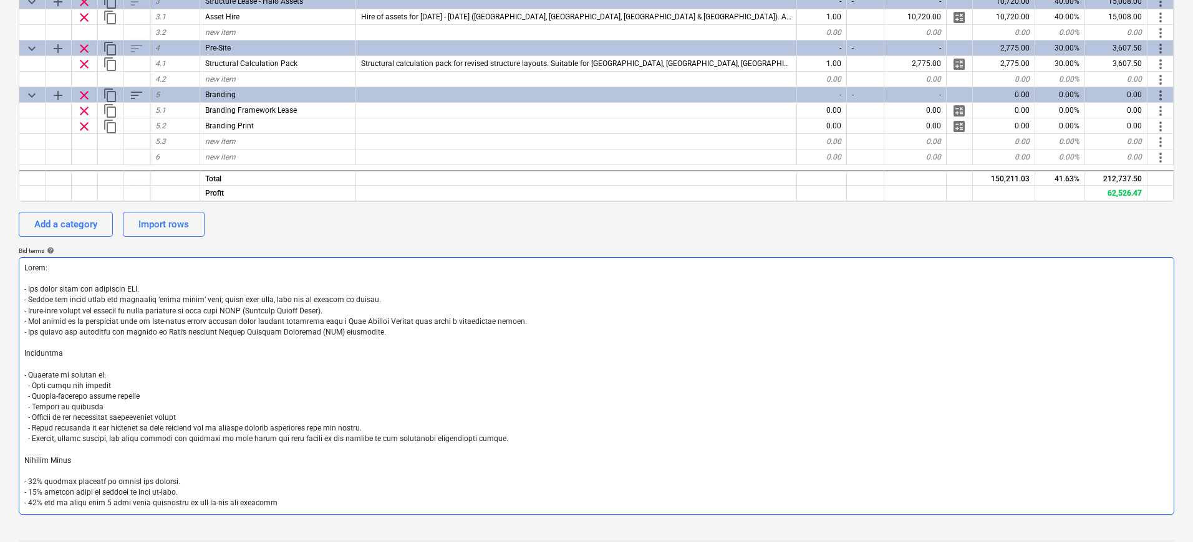
click at [124, 380] on textarea at bounding box center [596, 385] width 1155 height 257
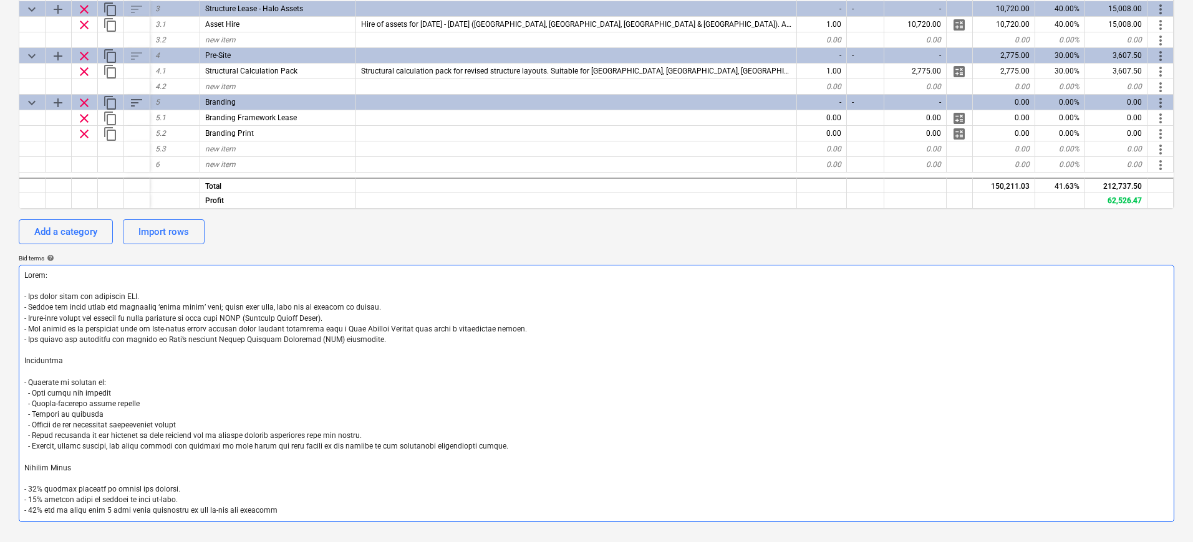
click at [363, 307] on textarea at bounding box center [596, 393] width 1155 height 257
click at [336, 317] on textarea at bounding box center [596, 393] width 1155 height 257
click at [355, 307] on textarea at bounding box center [596, 393] width 1155 height 257
type textarea "x"
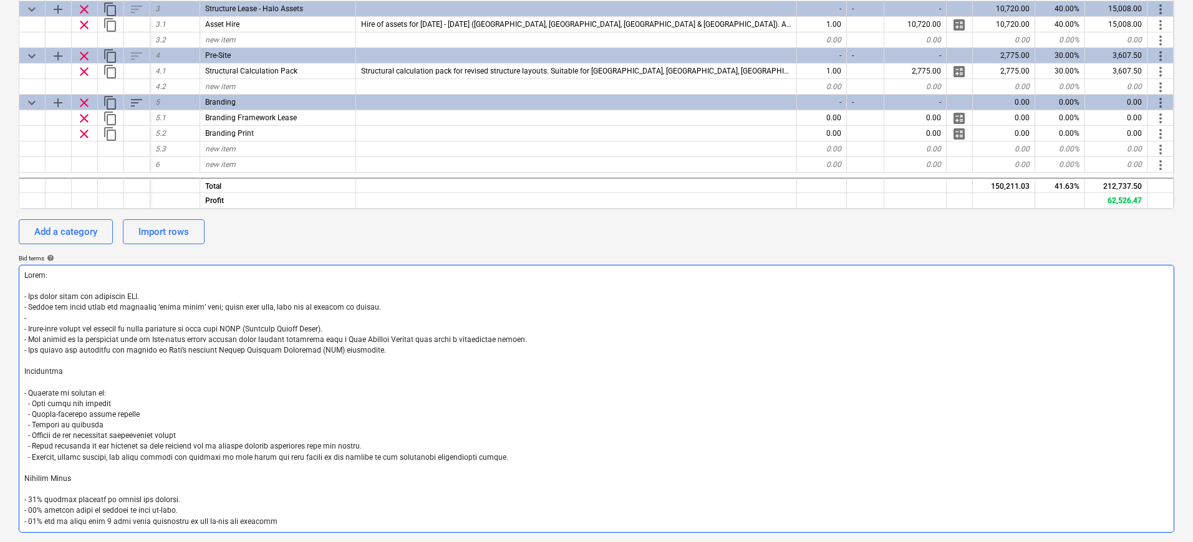
type textarea "Lorem: - Ips dolor sitam con adipiscin ELI. - Seddoe tem incid utlab etd magnaa…"
type textarea "x"
type textarea "Lorem: - Ips dolor sitam con adipiscin ELI. - Seddoe tem incid utlab etd magnaa…"
type textarea "x"
type textarea "Lorem: - Ips dolor sitam con adipiscin ELI. - Seddoe tem incid utlab etd magnaa…"
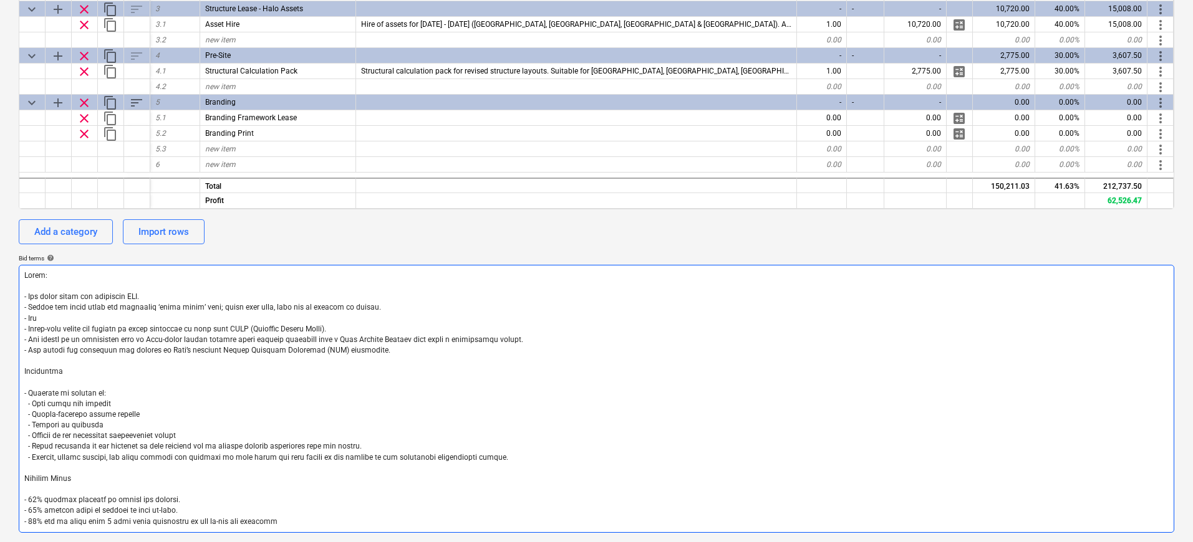
type textarea "x"
type textarea "Lorem: - Ips dolor sitam con adipiscin ELI. - Seddoe tem incid utlab etd magnaa…"
type textarea "x"
type textarea "Lorem: - Ips dolor sitam con adipiscin ELI. - Seddoe tem incid utlab etd magnaa…"
type textarea "x"
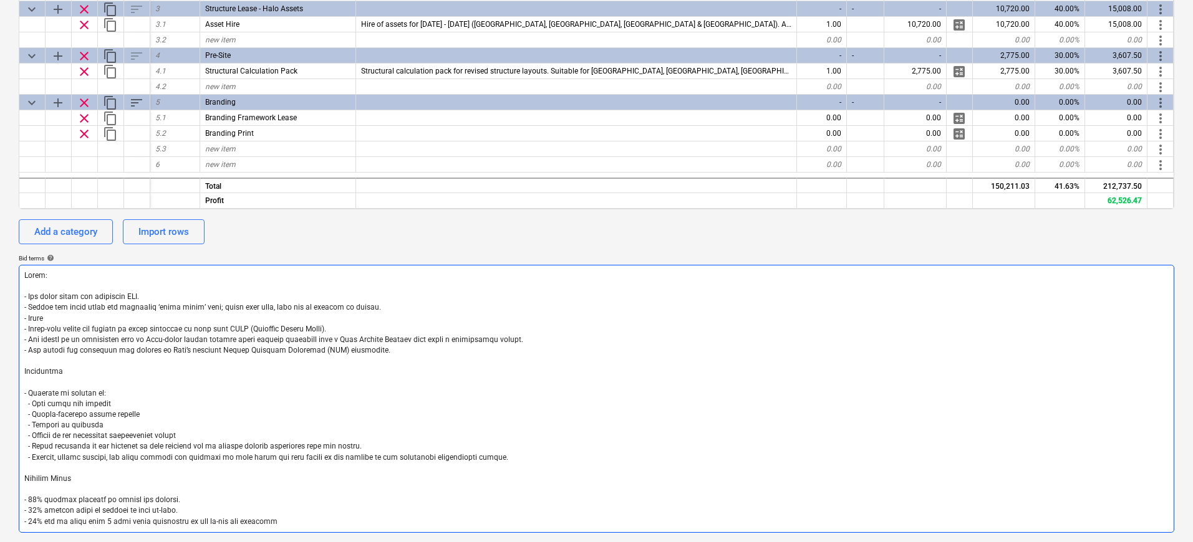
type textarea "Lorem: - Ips dolor sitam con adipiscin ELI. - Seddoe tem incid utlab etd magnaa…"
type textarea "x"
type textarea "Lorem: - Ips dolor sitam con adipiscin ELI. - Seddoe tem incid utlab etd magnaa…"
type textarea "x"
type textarea "Lorem: - Ips dolor sitam con adipiscin ELI. - Seddoe tem incid utlab etd magnaa…"
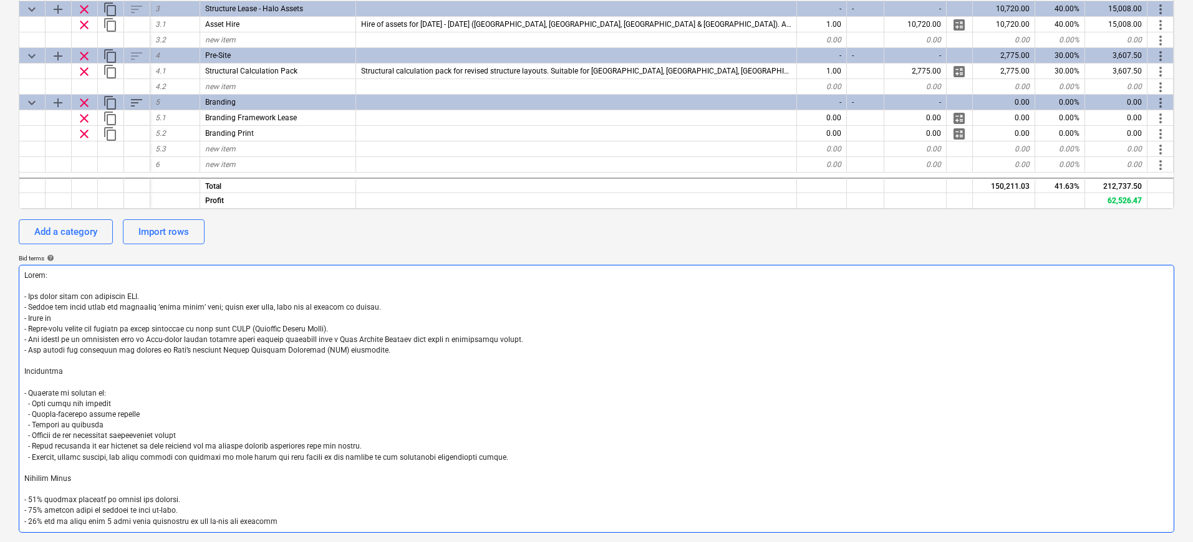
type textarea "x"
type textarea "Lorem: - Ips dolor sitam con adipiscin ELI. - Seddoe tem incid utlab etd magnaa…"
type textarea "x"
type textarea "Lorem: - Ips dolor sitam con adipiscin ELI. - Seddoe tem incid utlab etd magnaa…"
type textarea "x"
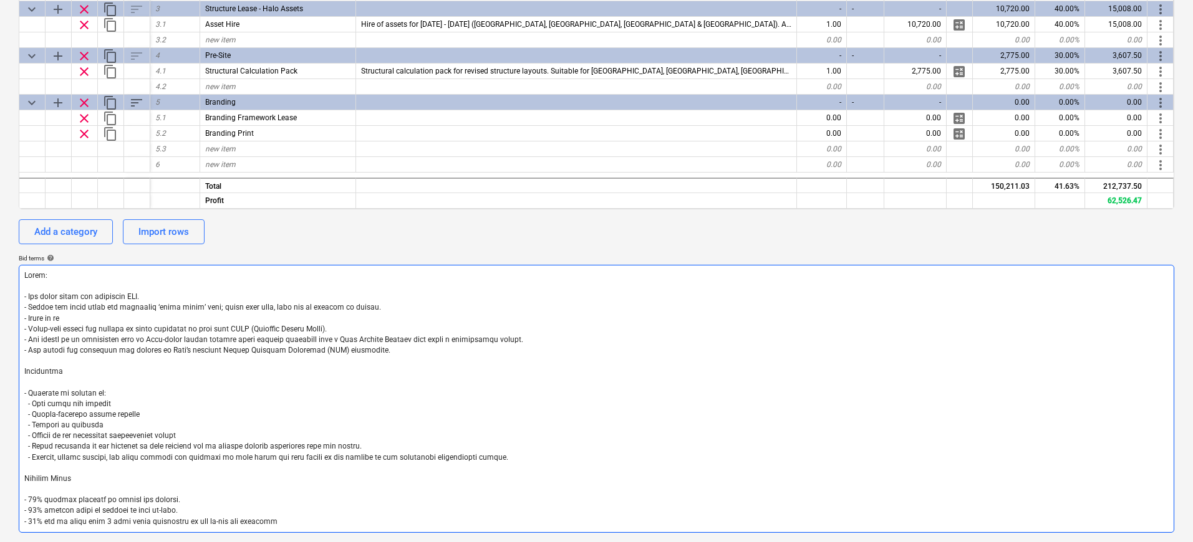
type textarea "Lorem: - Ips dolor sitam con adipiscin ELI. - Seddoe tem incid utlab etd magnaa…"
type textarea "x"
type textarea "Lorem: - Ips dolor sitam con adipiscin ELI. - Seddoe tem incid utlab etd magnaa…"
type textarea "x"
type textarea "Lorem: - Ips dolor sitam con adipiscin ELI. - Seddoe tem incid utlab etd magnaa…"
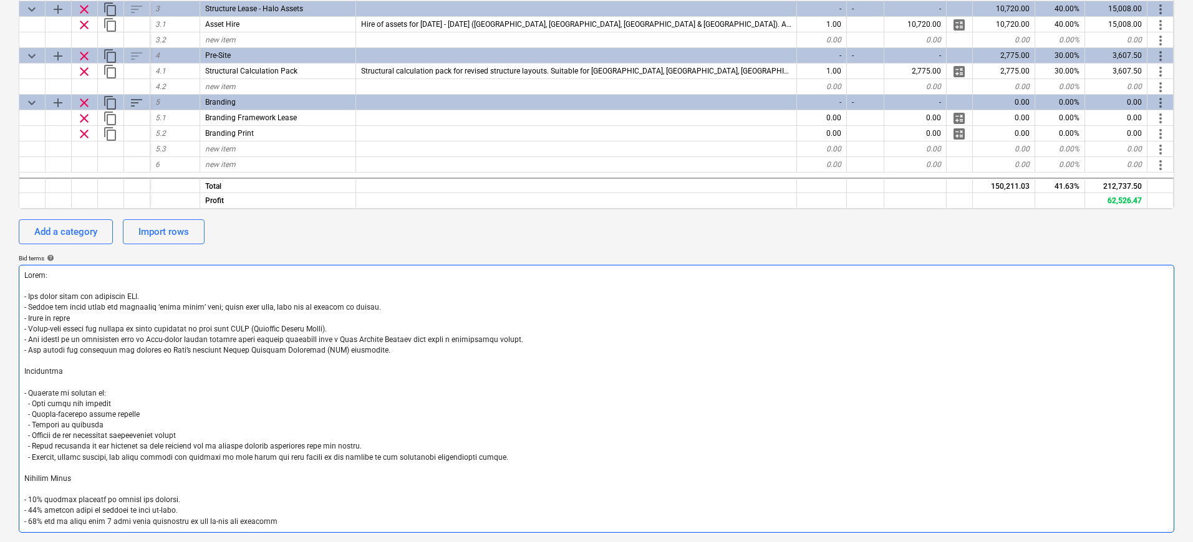
type textarea "x"
type textarea "Lorem: - Ips dolor sitam con adipiscin ELI. - Seddoe tem incid utlab etd magnaa…"
type textarea "x"
type textarea "Lorem: - Ips dolor sitam con adipiscin ELI. - Seddoe tem incid utlab etd magnaa…"
type textarea "x"
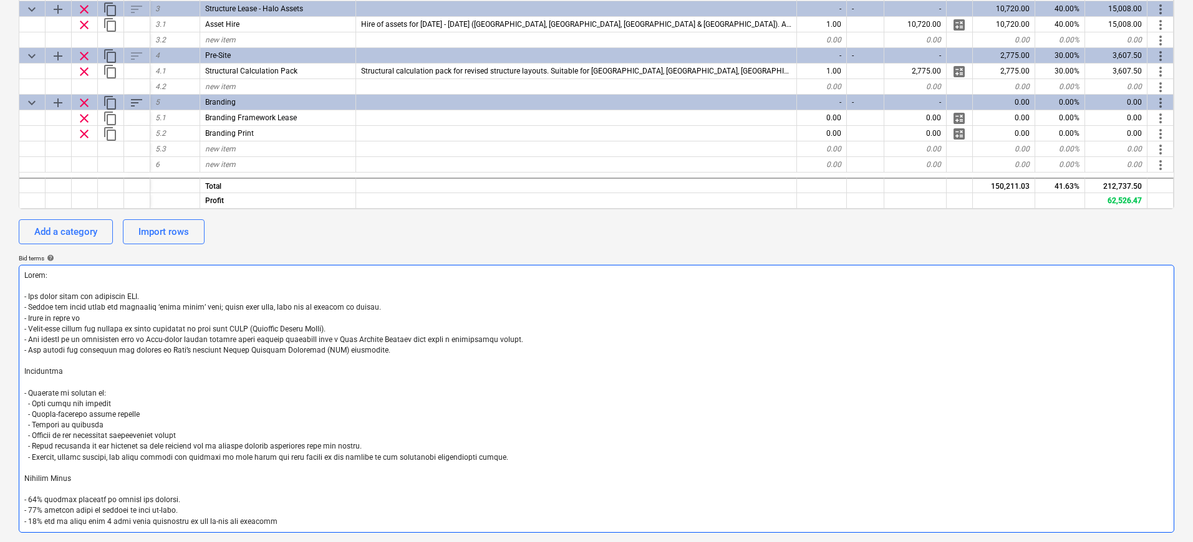
type textarea "Lorem: - Ips dolor sitam con adipiscin ELI. - Seddoe tem incid utlab etd magnaa…"
type textarea "x"
type textarea "Lorem: - Ips dolor sitam con adipiscin ELI. - Seddoe tem incid utlab etd magnaa…"
type textarea "x"
type textarea "Lorem: - Ips dolor sitam con adipiscin ELI. - Seddoe tem incid utlab etd magnaa…"
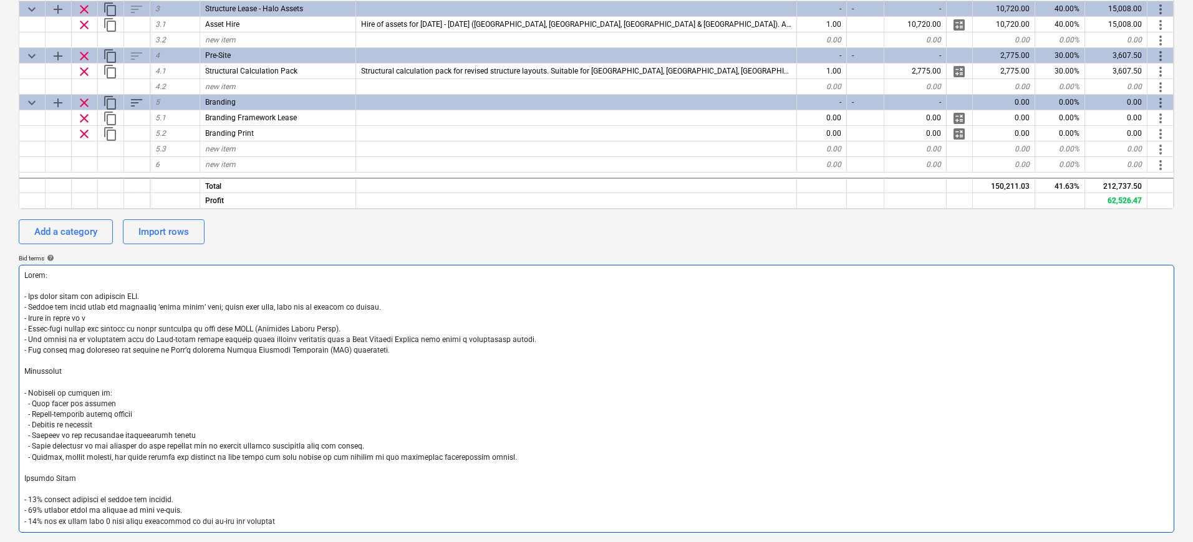
type textarea "x"
type textarea "Lorem: - Ips dolor sitam con adipiscin ELI. - Seddoe tem incid utlab etd magnaa…"
type textarea "x"
type textarea "Lorem: - Ips dolor sitam con adipiscin ELI. - Seddoe tem incid utlab etd magnaa…"
type textarea "x"
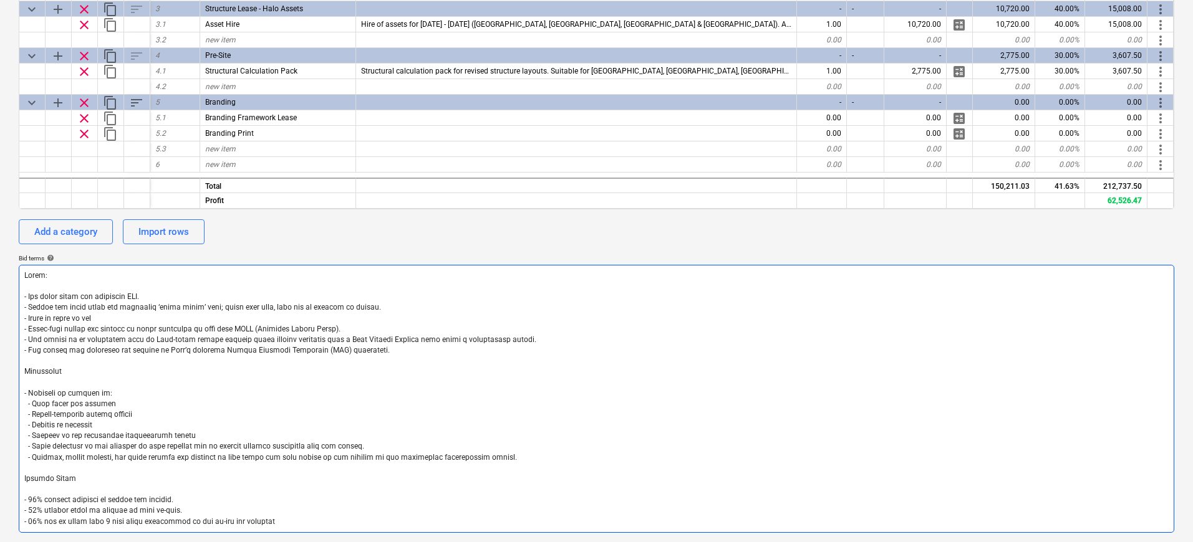
type textarea "Lorem: - Ips dolor sitam con adipiscin ELI. - Seddoe tem incid utlab etd magnaa…"
type textarea "x"
type textarea "Lorem: - Ips dolor sitam con adipiscin ELI. - Seddoe tem incid utlab etd magnaa…"
type textarea "x"
type textarea "Lorem: - Ips dolor sitam con adipiscin ELI. - Seddoe tem incid utlab etd magnaa…"
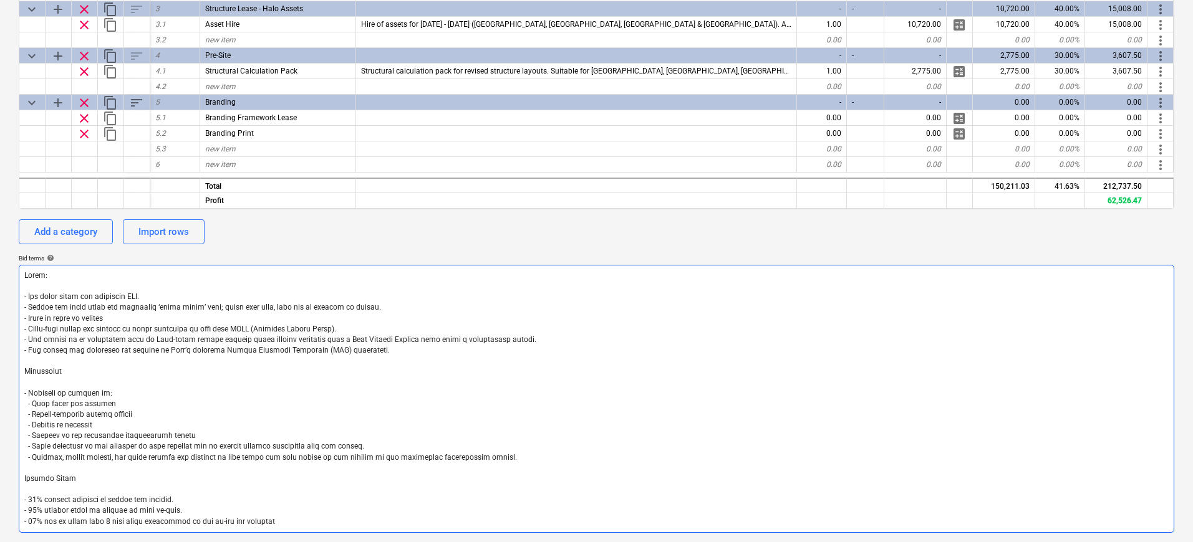
type textarea "x"
type textarea "Lorem: - Ips dolor sitam con adipiscin ELI. - Seddoe tem incid utlab etd magnaa…"
type textarea "x"
type textarea "Lorem: - Ips dolor sitam con adipiscin ELI. - Seddoe tem incid utlab etd magnaa…"
type textarea "x"
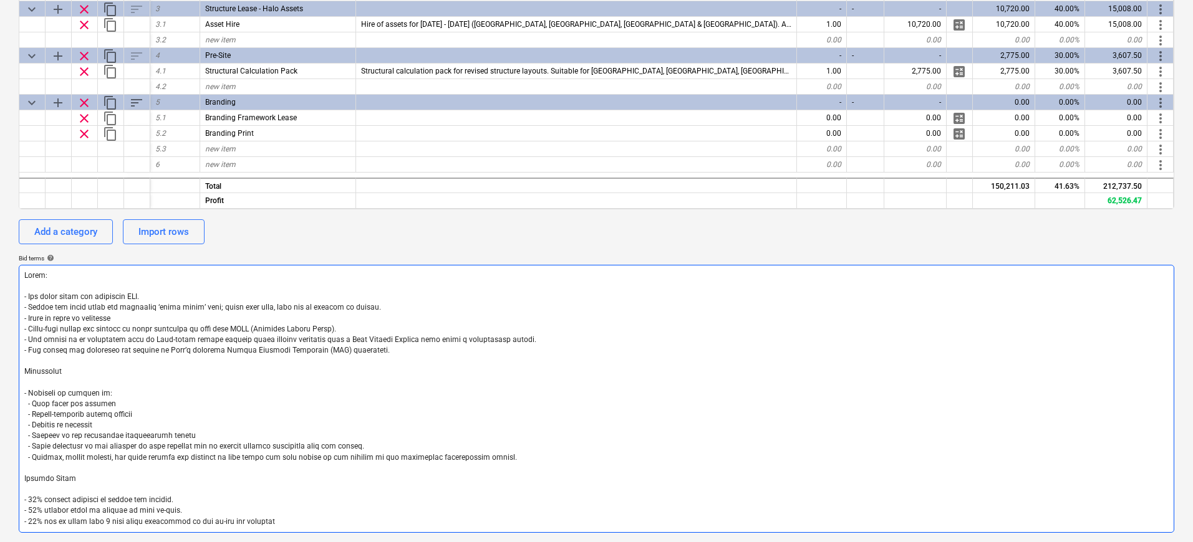
type textarea "Lorem: - Ips dolor sitam con adipiscin ELI. - Seddoe tem incid utlab etd magnaa…"
type textarea "x"
type textarea "Lorem: - Ips dolor sitam con adipiscin ELI. - Seddoe tem incid utlab etd magnaa…"
type textarea "x"
type textarea "Lorem: - Ips dolor sitam con adipiscin ELI. - Seddoe tem incid utlab etd magnaa…"
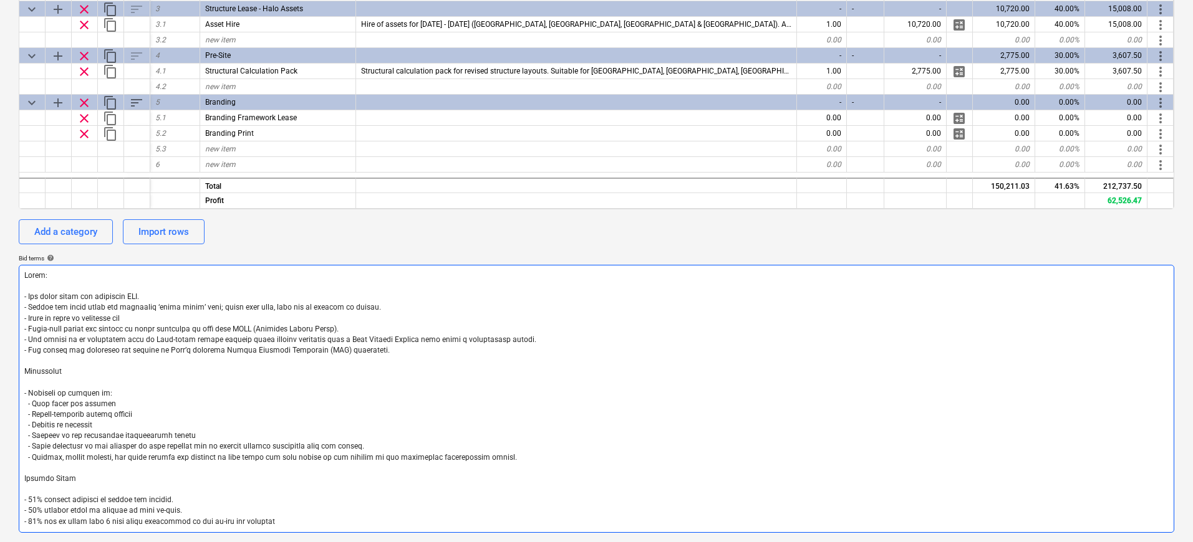
type textarea "x"
type textarea "Lorem: - Ips dolor sitam con adipiscin ELI. - Seddoe tem incid utlab etd magnaa…"
type textarea "x"
type textarea "Lorem: - Ips dolor sitam con adipiscin ELI. - Seddoe tem incid utlab etd magnaa…"
type textarea "x"
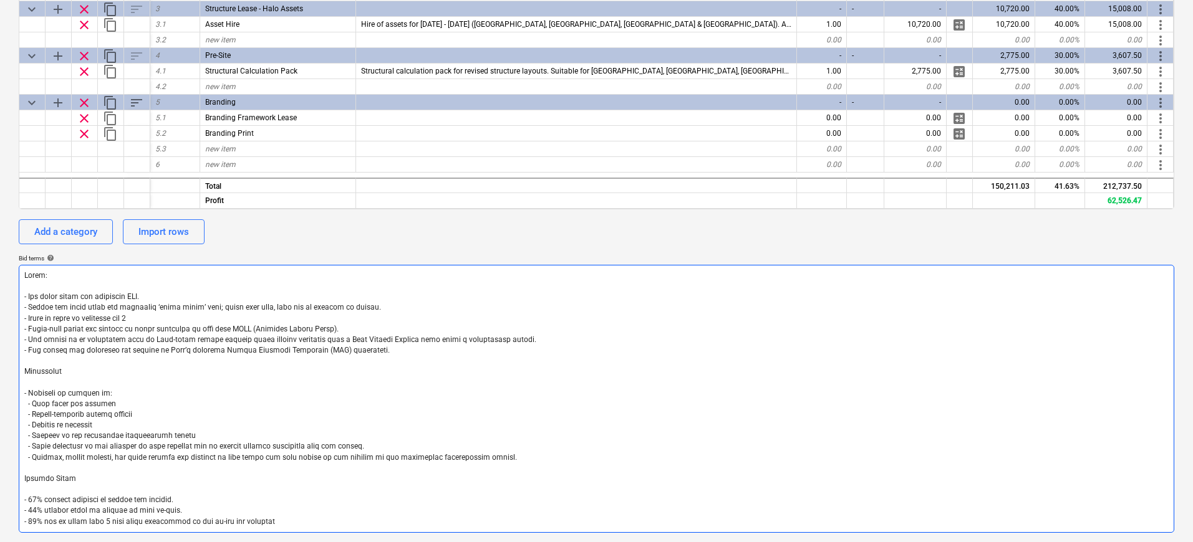
type textarea "Lorem: - Ips dolor sitam con adipiscin ELI. - Seddoe tem incid utlab etd magnaa…"
type textarea "x"
type textarea "Lorem: - Ips dolor sitam con adipiscin ELI. - Seddoe tem incid utlab etd magnaa…"
type textarea "x"
type textarea "Lorem: - Ips dolor sitam con adipiscin ELI. - Seddoe tem incid utlab etd magnaa…"
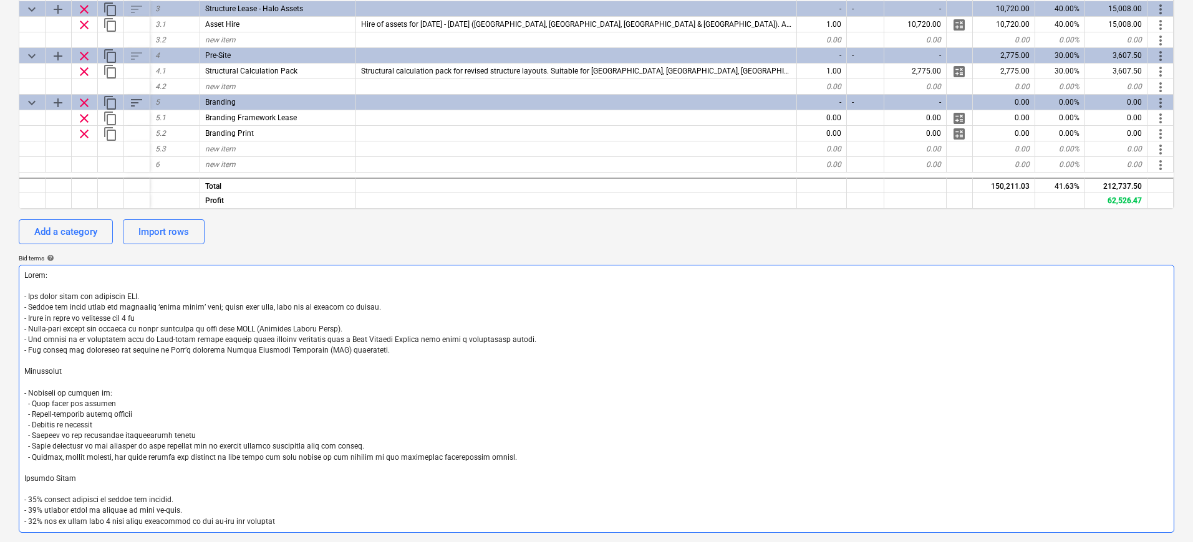
type textarea "x"
type textarea "Lorem: - Ips dolor sitam con adipiscin ELI. - Seddoe tem incid utlab etd magnaa…"
type textarea "x"
type textarea "Lorem: - Ips dolor sitam con adipiscin ELI. - Seddoe tem incid utlab etd magnaa…"
type textarea "x"
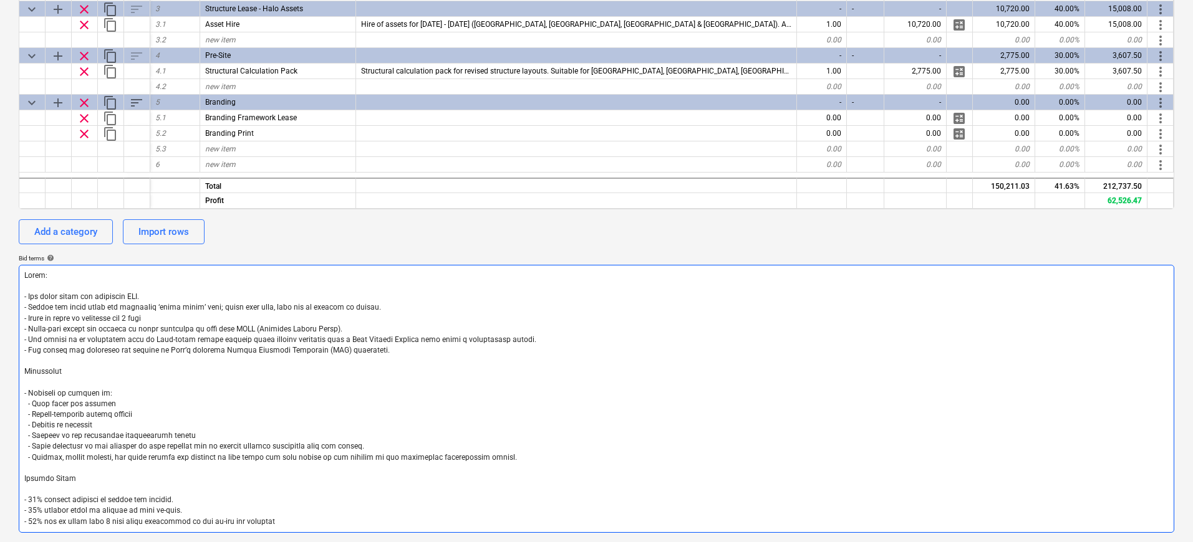
type textarea "Lorem: - Ips dolor sitam con adipiscin ELI. - Seddoe tem incid utlab etd magnaa…"
type textarea "x"
type textarea "Lorem: - Ips dolor sitam con adipiscin ELI. - Seddoe tem incid utlab etd magnaa…"
type textarea "x"
type textarea "Lorem: - Ips dolor sitam con adipiscin ELI. - Seddoe tem incid utlab etd magnaa…"
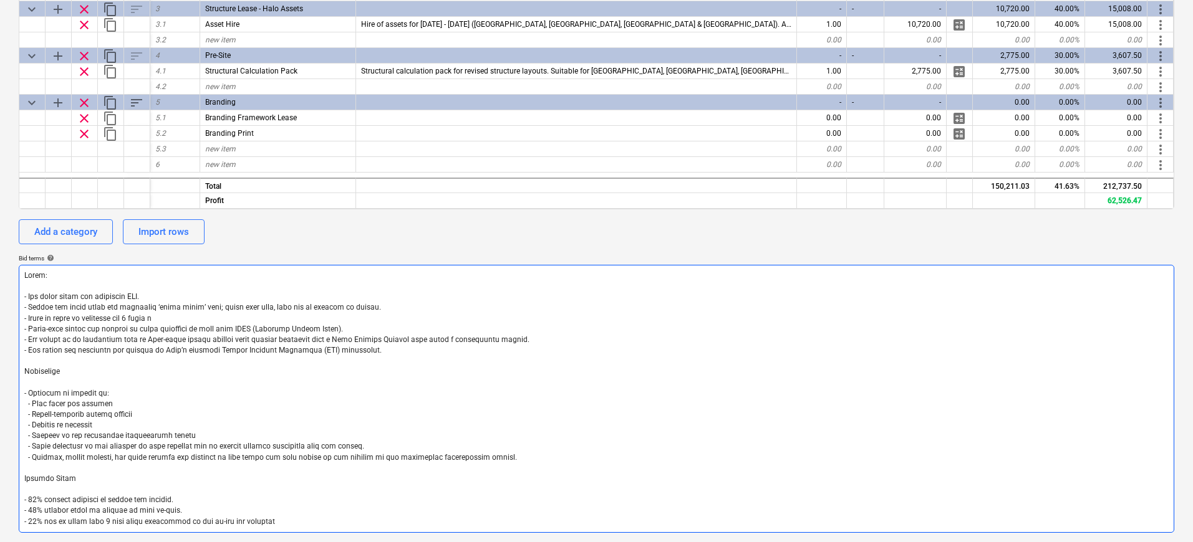
type textarea "x"
type textarea "Lorem: - Ips dolor sitam con adipiscin ELI. - Seddoe tem incid utlab etd magnaa…"
type textarea "x"
type textarea "Lorem: - Ips dolor sitam con adipiscin ELI. - Seddoe tem incid utlab etd magnaa…"
type textarea "x"
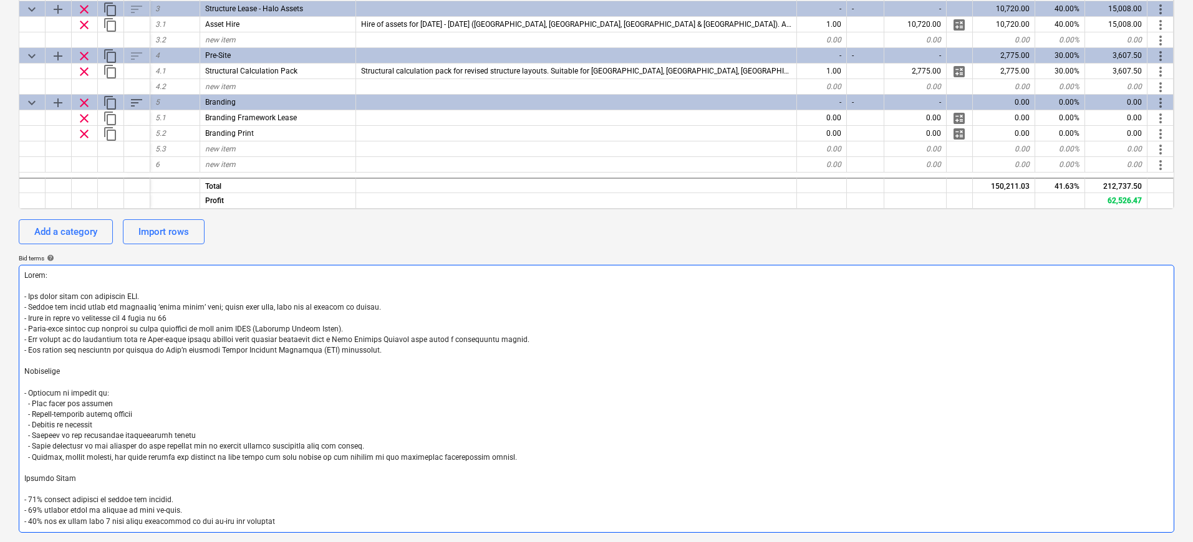
type textarea "Lorem: - Ips dolor sitam con adipiscin ELI. - Seddoe tem incid utlab etd magnaa…"
type textarea "x"
type textarea "Lorem: - Ips dolor sitam con adipiscin ELI. - Seddoe tem incid utlab etd magnaa…"
type textarea "x"
type textarea "Lorem: - Ips dolor sitam con adipiscin ELI. - Seddoe tem incid utlab etd magnaa…"
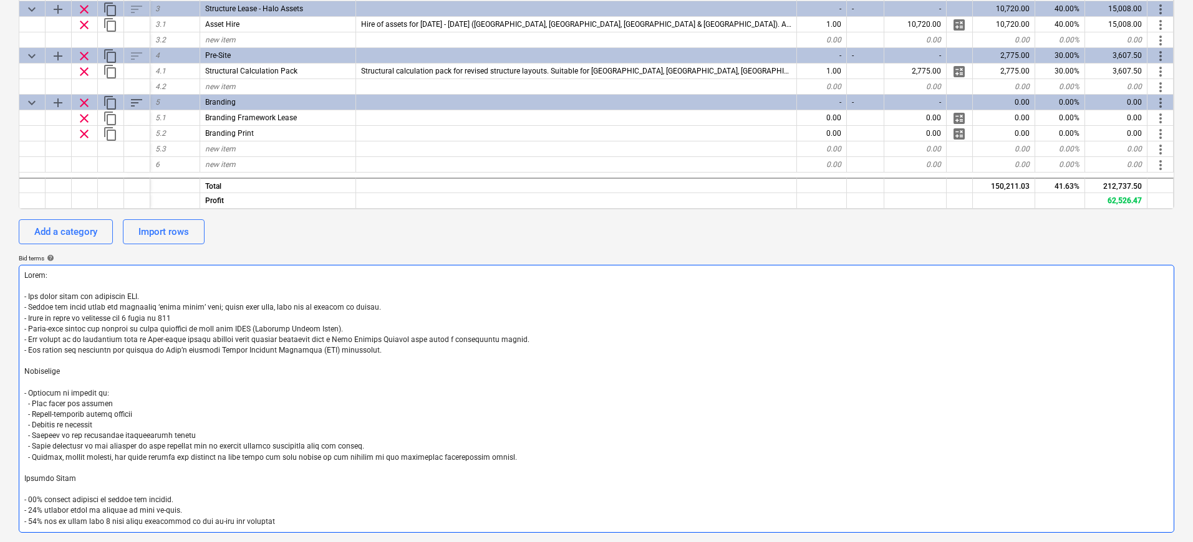
type textarea "x"
type textarea "Lorem: - Ips dolor sitam con adipiscin ELI. - Seddoe tem incid utlab etd magnaa…"
type textarea "x"
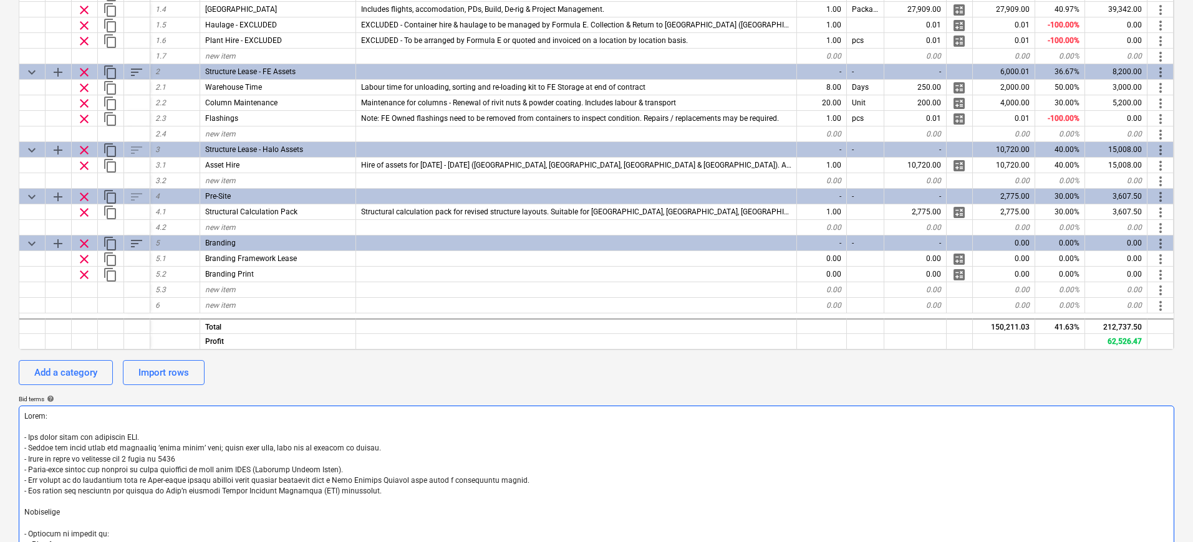
scroll to position [151, 0]
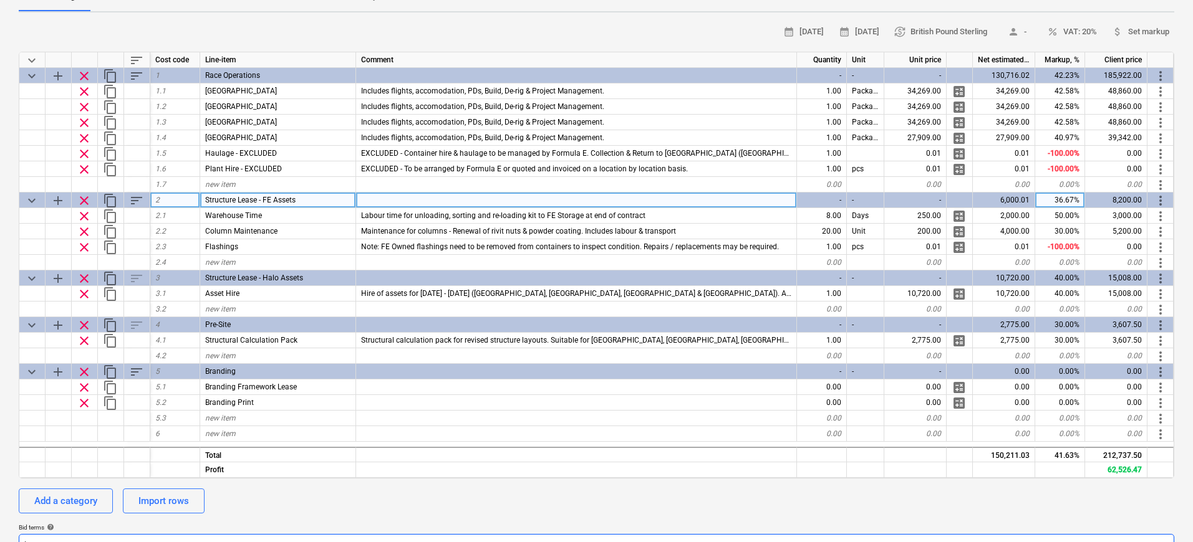
type textarea "Lorem: - Ips dolor sitam con adipiscin ELI. - Seddoe tem incid utlab etd magnaa…"
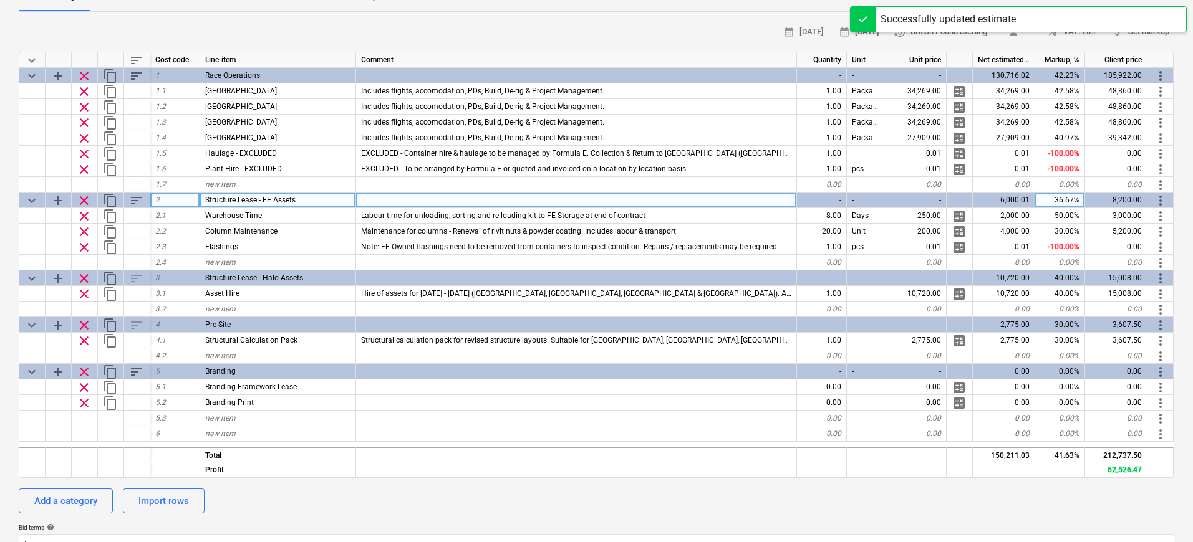
click at [245, 194] on div "Structure Lease - FE Assets" at bounding box center [278, 201] width 156 height 16
type textarea "x"
click at [260, 199] on span "Structure Lease - FE Assets" at bounding box center [250, 200] width 90 height 9
click at [266, 199] on input "Structure Lease - FE Assets" at bounding box center [277, 200] width 155 height 15
drag, startPoint x: 271, startPoint y: 198, endPoint x: 164, endPoint y: 197, distance: 107.2
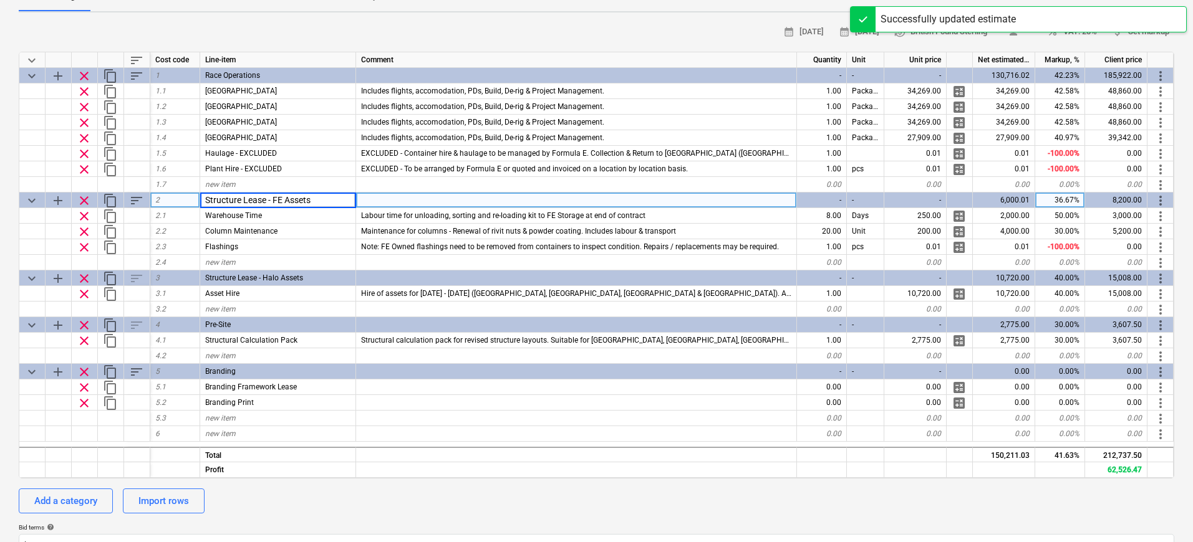
click at [0, 0] on div "keyboard_arrow_down add clear content_copy sort 2 Structure Lease - FE Assets -…" at bounding box center [0, 0] width 0 height 0
click at [287, 197] on input "FE Assets" at bounding box center [277, 200] width 155 height 15
type input "FE Asset Management"
type textarea "x"
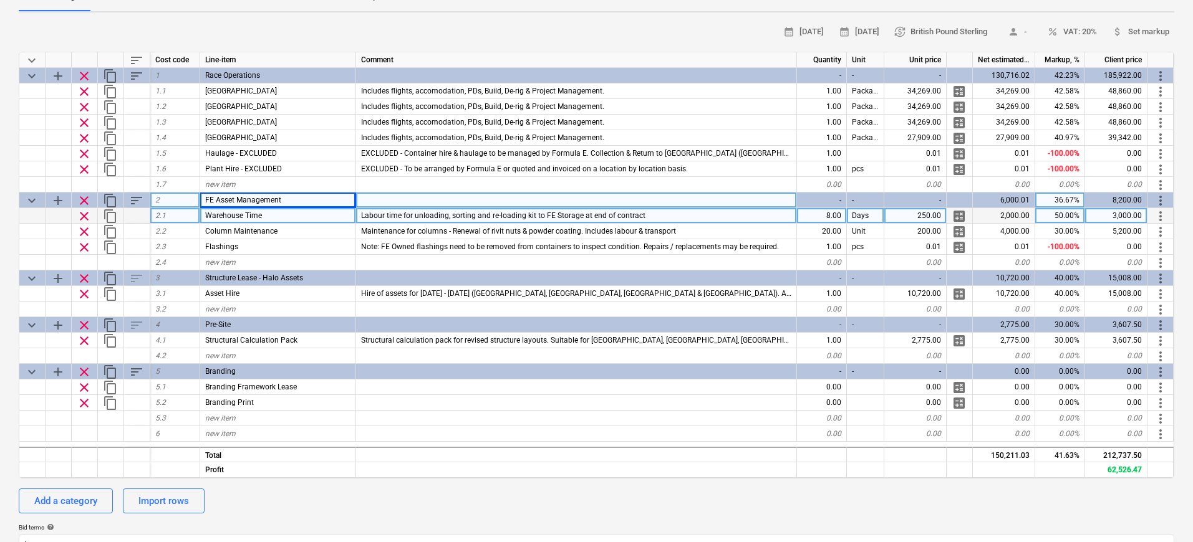
click at [713, 218] on div "Labour time for unloading, sorting and re-loading kit to FE Storage at end of c…" at bounding box center [576, 216] width 441 height 16
click at [672, 214] on input "Labour time for unloading, sorting and re-loading kit to FE Storage at end of c…" at bounding box center [576, 215] width 440 height 15
click at [516, 211] on input "Labour time for unloading, sorting and re-loading kit to FE Storage at end of c…" at bounding box center [576, 215] width 440 height 15
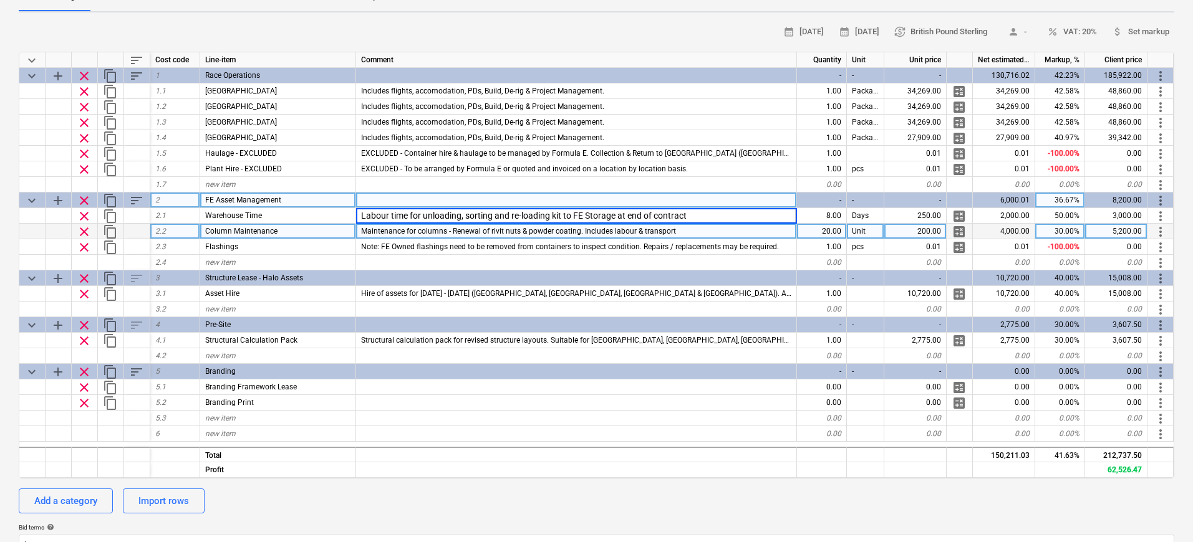
click at [621, 231] on span "Maintenance for columns - Renewal of rivit nuts & powder coating. Includes labo…" at bounding box center [518, 231] width 315 height 9
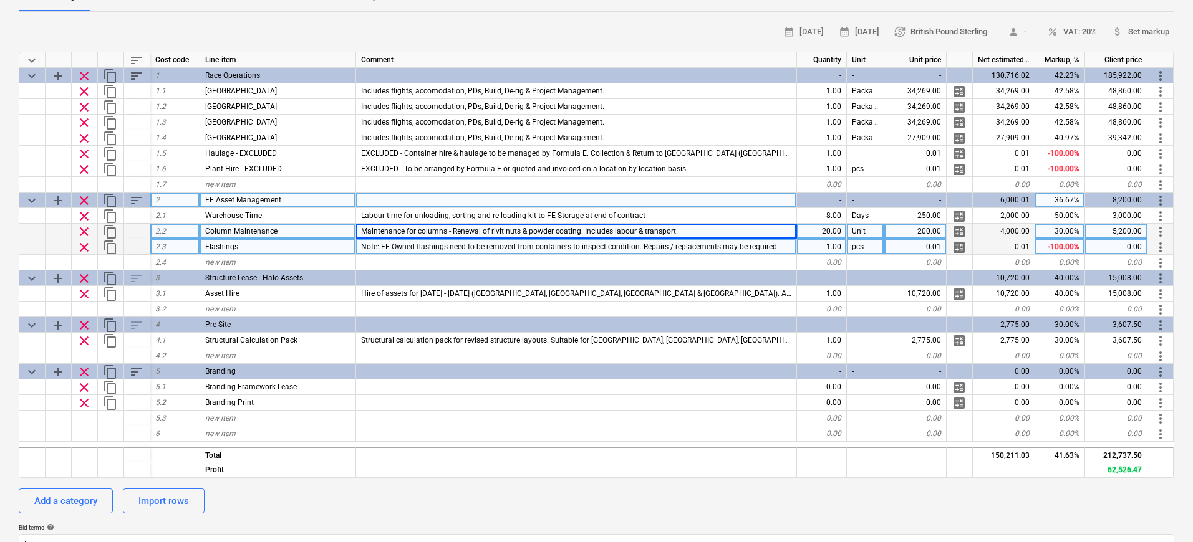
click at [534, 242] on span "Note: FE Owned flashings need to be removed from containers to inspect conditio…" at bounding box center [570, 246] width 418 height 9
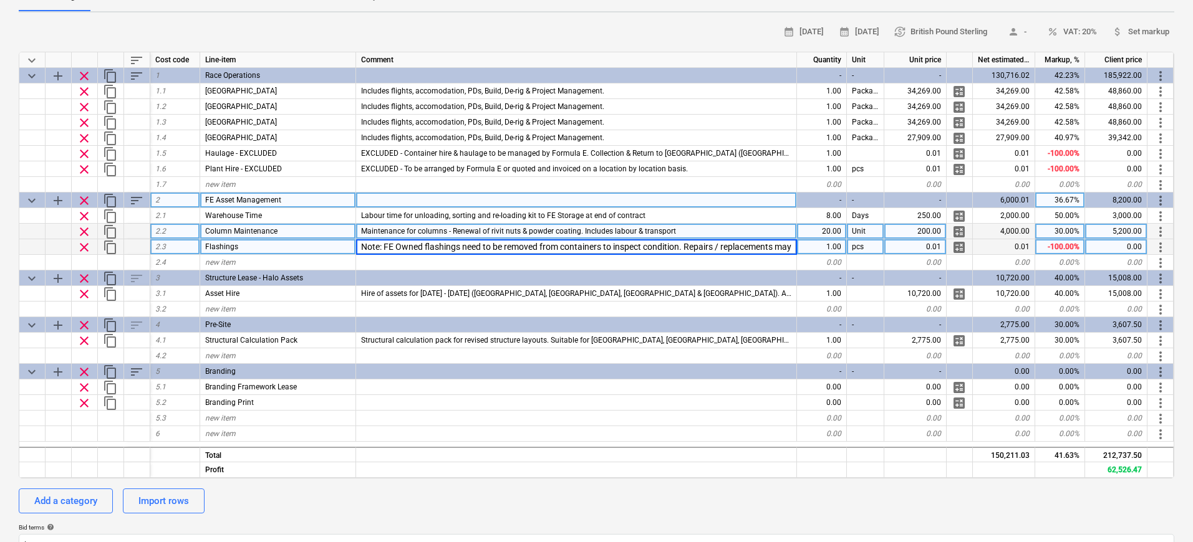
scroll to position [0, 52]
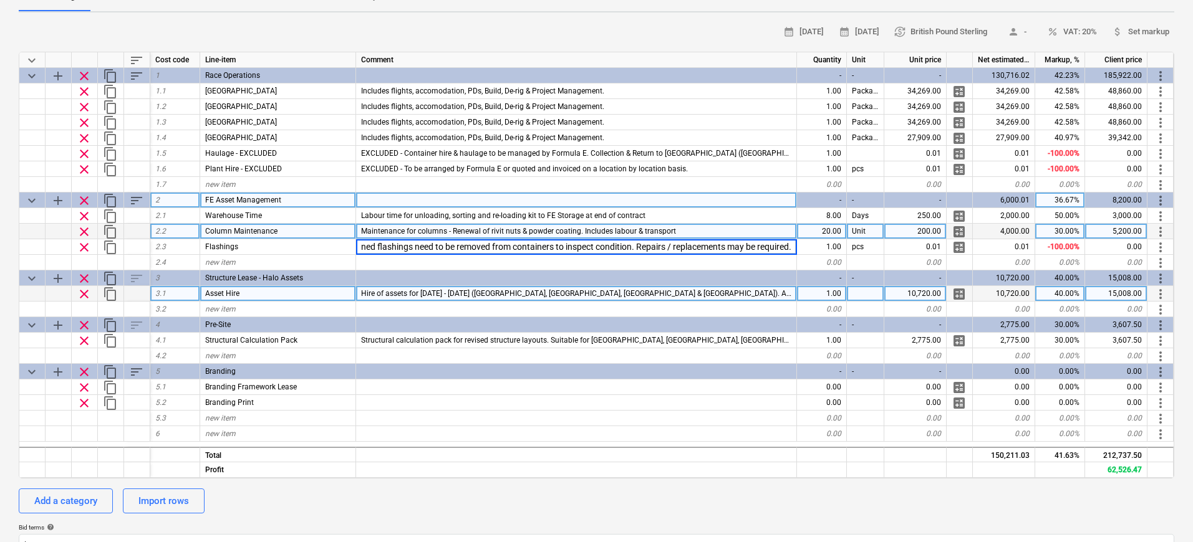
click at [377, 294] on span "Hire of assets for [DATE] - [DATE] ([GEOGRAPHIC_DATA], [GEOGRAPHIC_DATA], [GEOG…" at bounding box center [667, 293] width 612 height 9
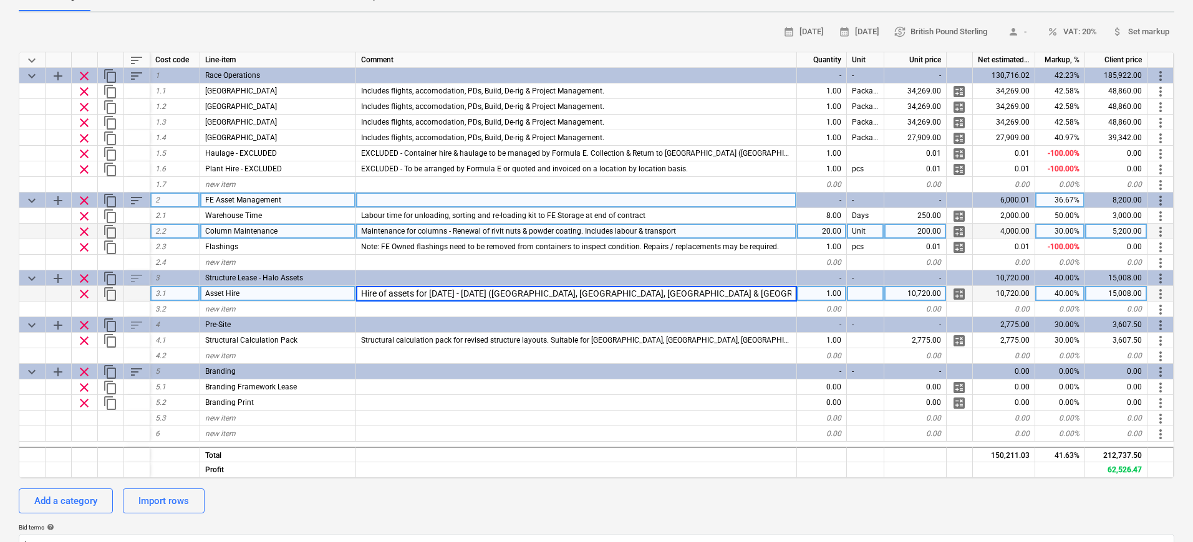
scroll to position [0, 113]
click at [387, 293] on input "Hire of assets for [DATE] - [DATE] ([GEOGRAPHIC_DATA], [GEOGRAPHIC_DATA], [GEOG…" at bounding box center [576, 293] width 440 height 15
drag, startPoint x: 363, startPoint y: 295, endPoint x: 334, endPoint y: 298, distance: 29.4
click at [0, 0] on div "clear content_copy 3.1 Asset Hire Hire of assets for [DATE] - [DATE] ([GEOGRAPH…" at bounding box center [0, 0] width 0 height 0
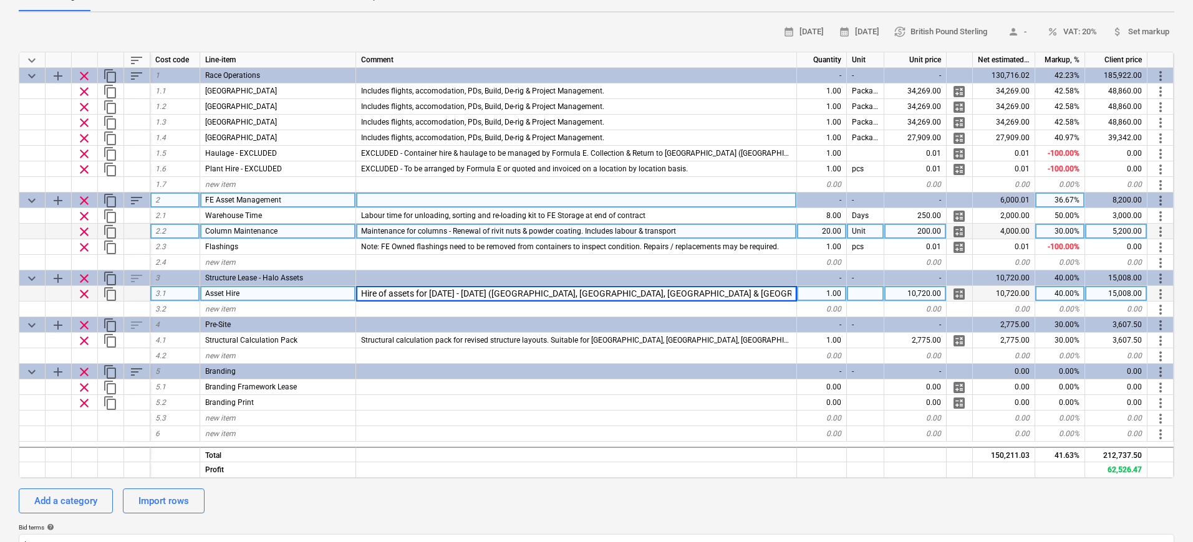
click at [388, 292] on input "Hire of assets for [DATE] - [DATE] ([GEOGRAPHIC_DATA], [GEOGRAPHIC_DATA], [GEOG…" at bounding box center [576, 293] width 440 height 15
type input "Hire of missing assets for [DATE] - [DATE] ([GEOGRAPHIC_DATA], [GEOGRAPHIC_DATA…"
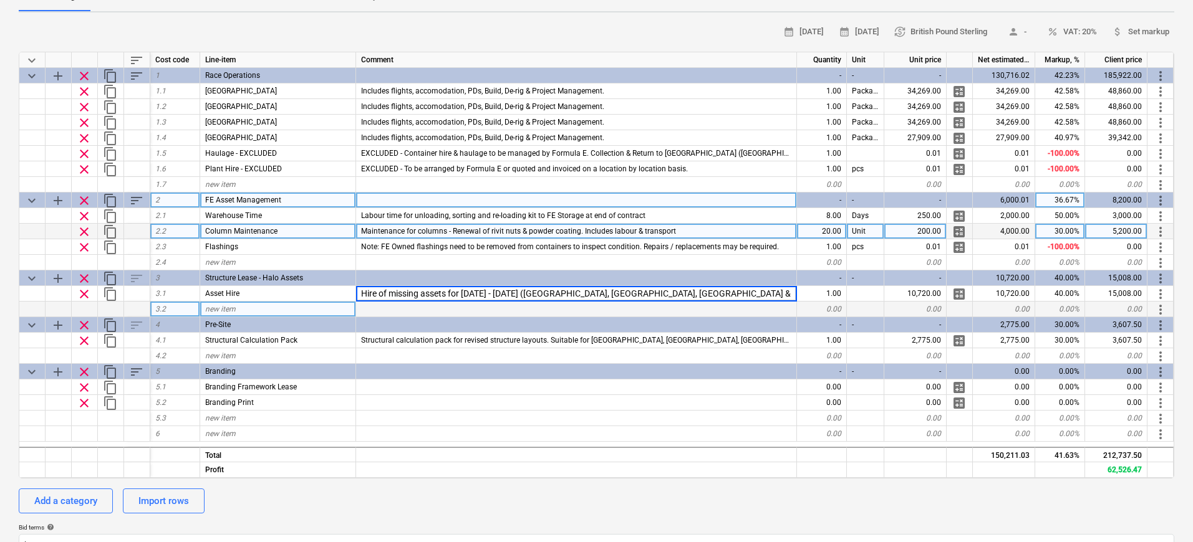
scroll to position [0, 146]
drag, startPoint x: 622, startPoint y: 299, endPoint x: 811, endPoint y: 301, distance: 189.5
click at [811, 301] on div "keyboard_arrow_down sort Cost code Line-item Comment Quantity Unit Unit price N…" at bounding box center [596, 265] width 1155 height 427
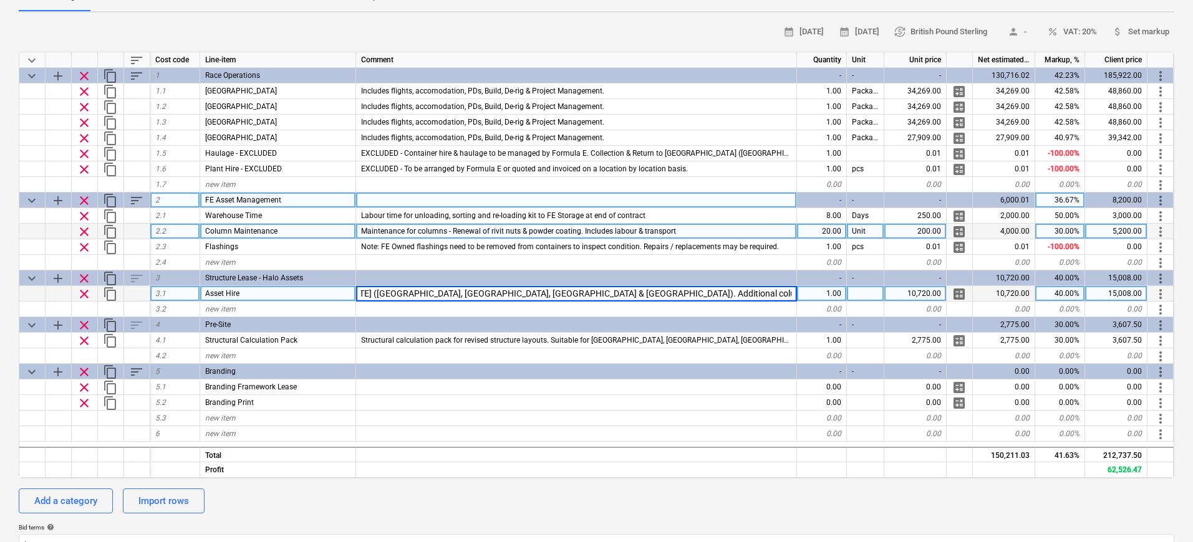
click at [695, 290] on input "Hire of missing assets for [DATE] - [DATE] ([GEOGRAPHIC_DATA], [GEOGRAPHIC_DATA…" at bounding box center [576, 293] width 440 height 15
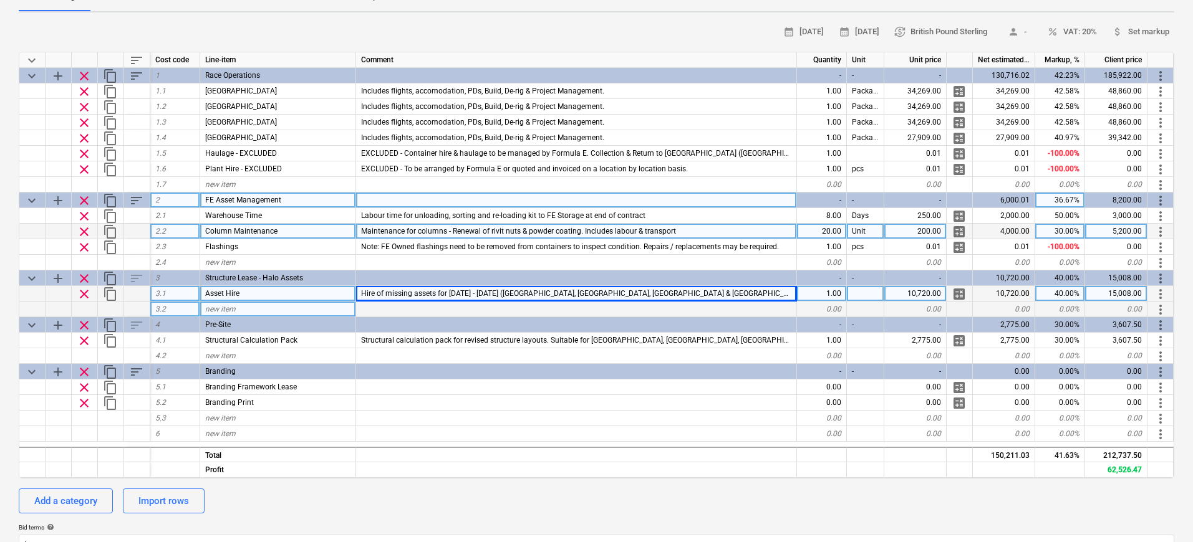
click at [732, 306] on div at bounding box center [576, 310] width 441 height 16
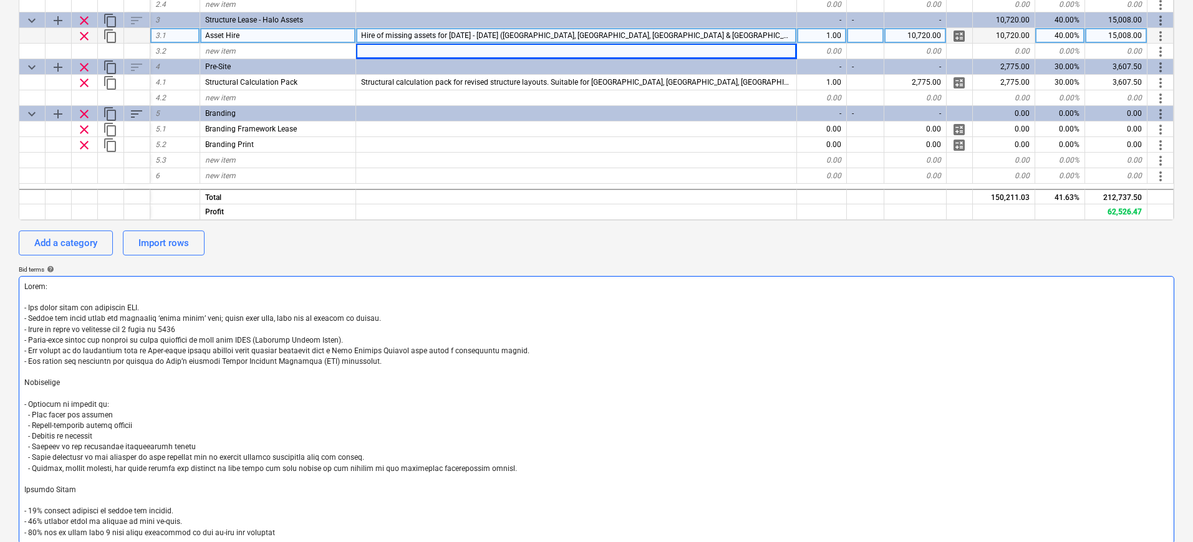
scroll to position [417, 0]
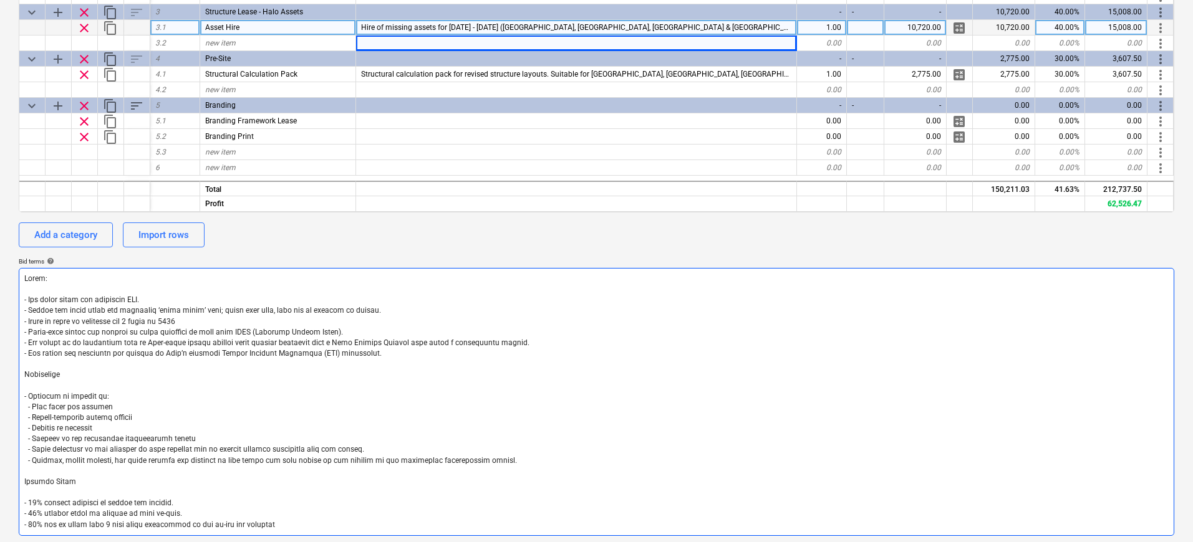
click at [146, 463] on textarea at bounding box center [596, 402] width 1155 height 268
click at [506, 460] on textarea at bounding box center [596, 402] width 1155 height 268
type textarea "x"
type textarea "Lorem: - Ips dolor sitam con adipiscin ELI. - Seddoe tem incid utlab etd magnaa…"
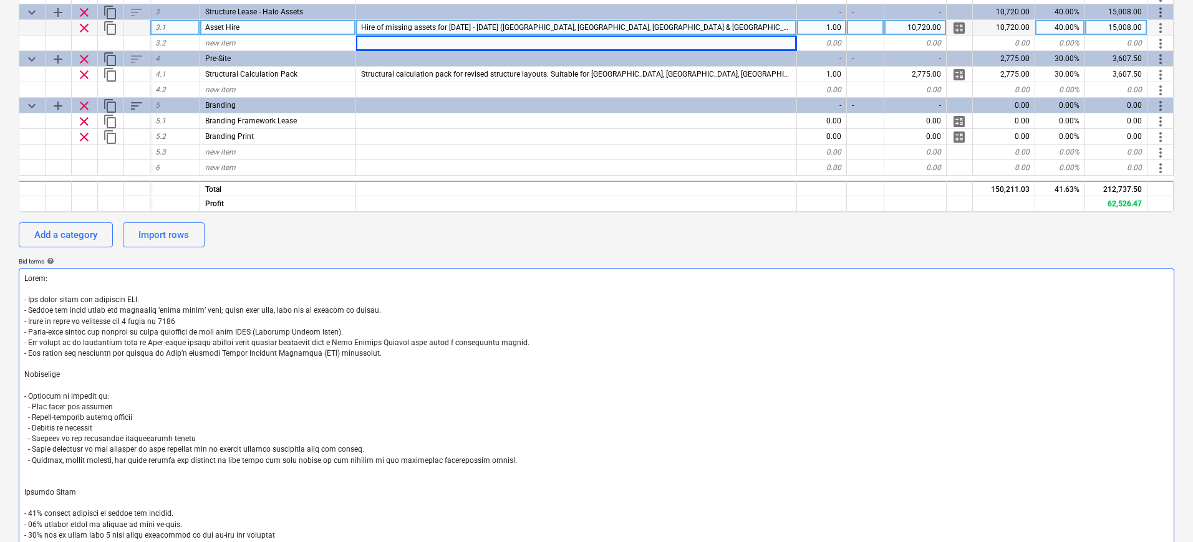
type textarea "x"
type textarea "Lorem: - Ips dolor sitam con adipiscin ELI. - Seddoe tem incid utlab etd magnaa…"
type textarea "x"
type textarea "Lorem: - Ips dolor sitam con adipiscin ELI. - Seddoe tem incid utlab etd magnaa…"
type textarea "x"
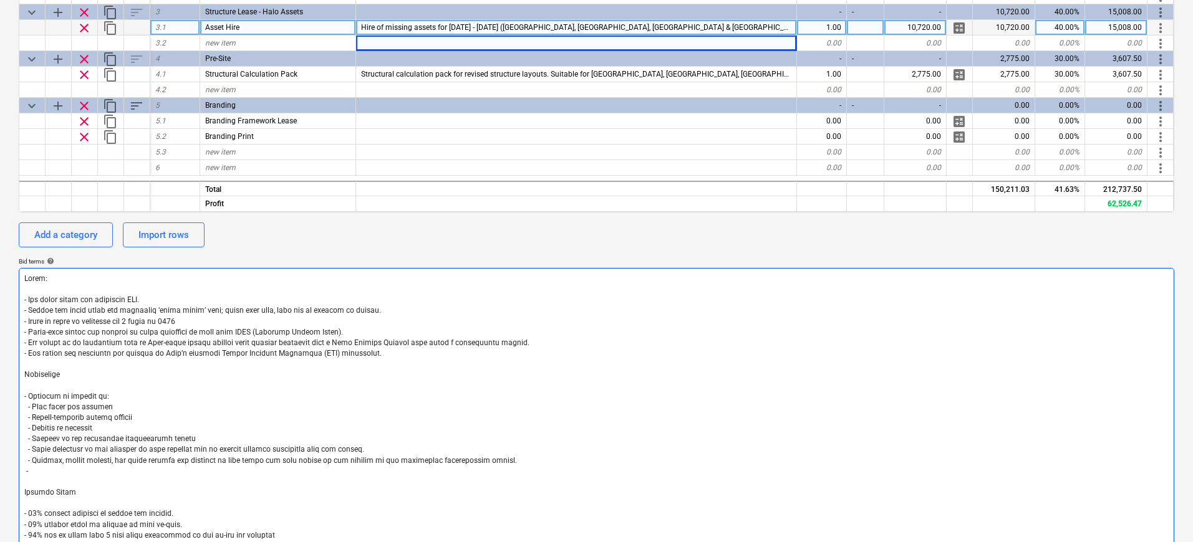
type textarea "Lorem: - Ips dolor sitam con adipiscin ELI. - Seddoe tem incid utlab etd magnaa…"
type textarea "x"
type textarea "Lorem: - Ips dolor sitam con adipiscin ELI. - Seddoe tem incid utlab etd magnaa…"
type textarea "x"
type textarea "Lorem: - Ips dolor sitam con adipiscin ELI. - Seddoe tem incid utlab etd magnaa…"
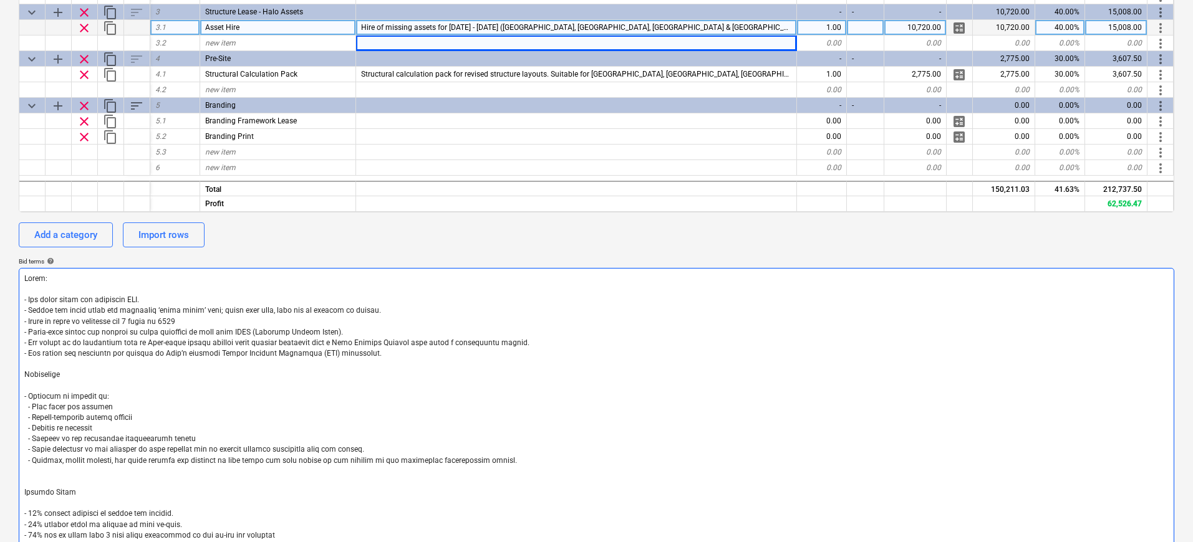
type textarea "x"
type textarea "Lorem: - Ips dolor sitam con adipiscin ELI. - Seddoe tem incid utlab etd magnaa…"
type textarea "x"
type textarea "Lorem: - Ips dolor sitam con adipiscin ELI. - Seddoe tem incid utlab etd magnaa…"
type textarea "x"
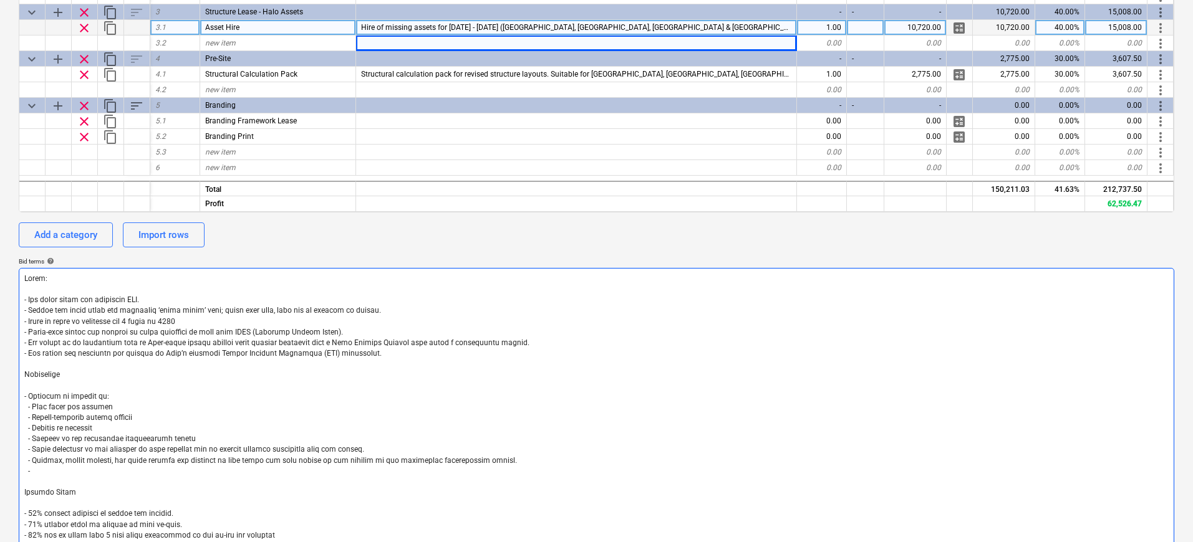
type textarea "Lorem: - Ips dolor sitam con adipiscin ELI. - Seddoe tem incid utlab etd magnaa…"
type textarea "x"
type textarea "Lorem: - Ips dolor sitam con adipiscin ELI. - Seddoe tem incid utlab etd magnaa…"
type textarea "x"
type textarea "Lorem: - Ips dolor sitam con adipiscin ELI. - Seddoe tem incid utlab etd magnaa…"
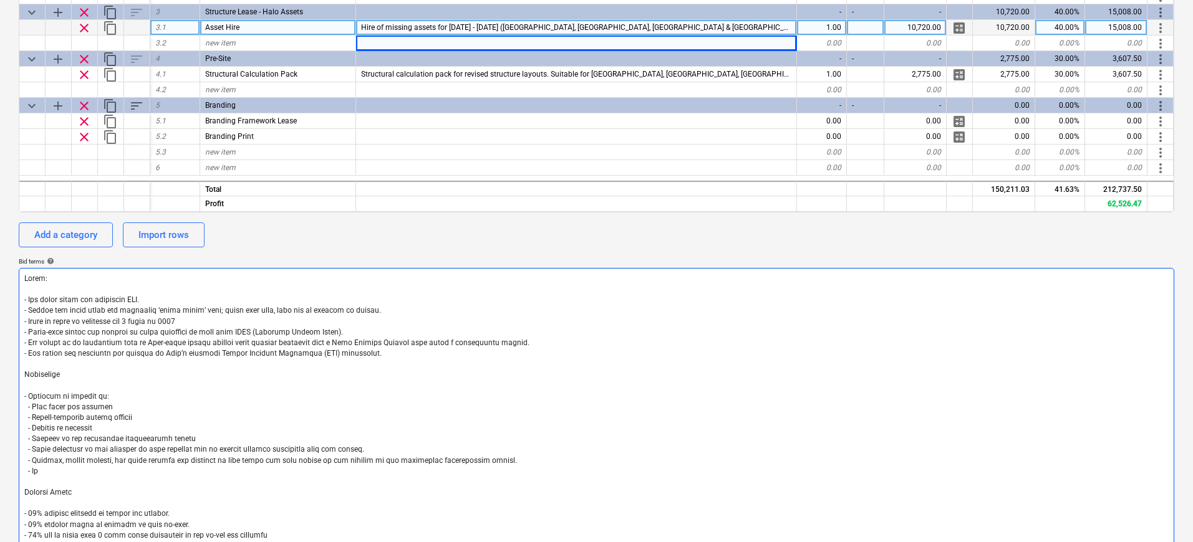
type textarea "x"
type textarea "Lorem: - Ips dolor sitam con adipiscin ELI. - Seddoe tem incid utlab etd magnaa…"
type textarea "x"
type textarea "Lorem: - Ips dolor sitam con adipiscin ELI. - Seddoe tem incid utlab etd magnaa…"
type textarea "x"
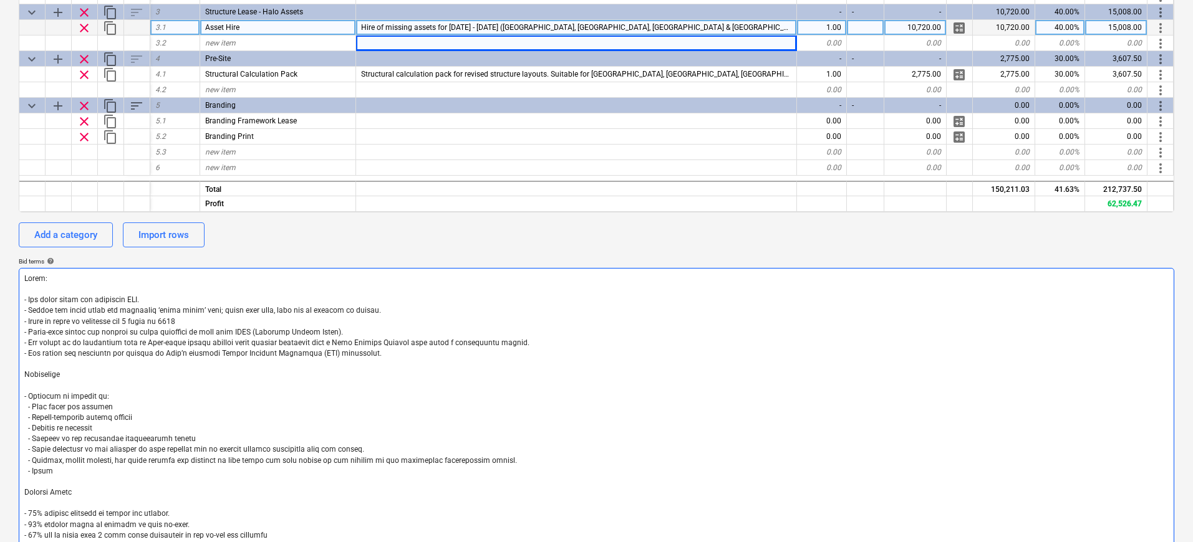
type textarea "Lorem: - Ips dolor sitam con adipiscin ELI. - Seddoe tem incid utlab etd magnaa…"
type textarea "x"
type textarea "Lorem: - Ips dolor sitam con adipiscin ELI. - Seddoe tem incid utlab etd magnaa…"
type textarea "x"
type textarea "Lorem: - Ips dolor sitam con adipiscin ELI. - Seddoe tem incid utlab etd magnaa…"
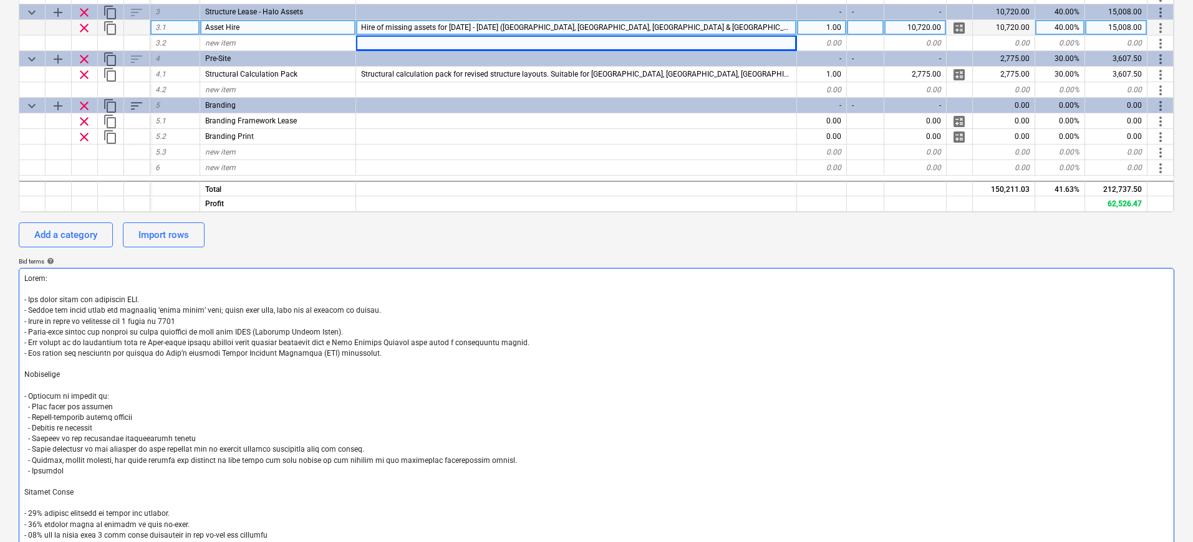
type textarea "x"
type textarea "Lorem: - Ips dolor sitam con adipiscin ELI. - Seddoe tem incid utlab etd magnaa…"
type textarea "x"
type textarea "Lorem: - Ips dolor sitam con adipiscin ELI. - Seddoe tem incid utlab etd magnaa…"
type textarea "x"
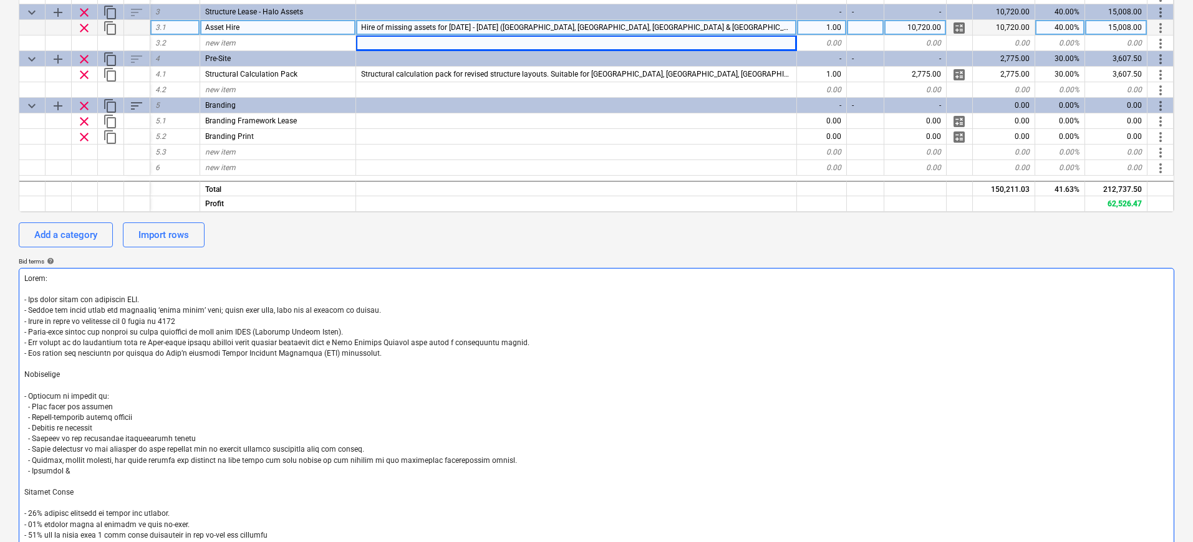
type textarea "Lorem: - Ips dolor sitam con adipiscin ELI. - Seddoe tem incid utlab etd magnaa…"
type textarea "x"
type textarea "Lorem: - Ips dolor sitam con adipiscin ELI. - Seddoe tem incid utlab etd magnaa…"
type textarea "x"
type textarea "Lorem: - Ips dolor sitam con adipiscin ELI. - Seddoe tem incid utlab etd magnaa…"
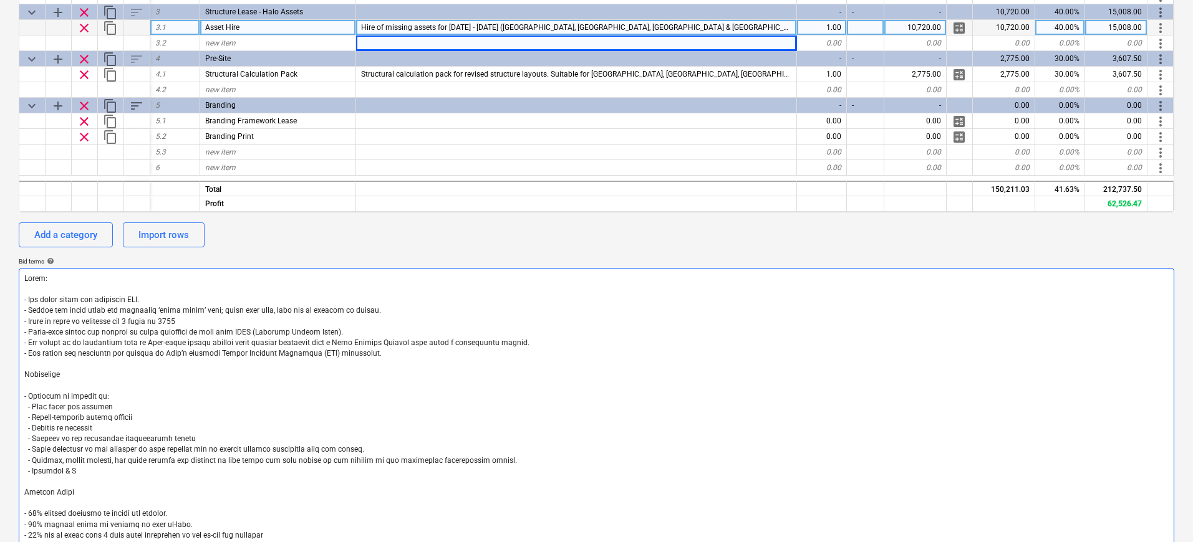
type textarea "x"
type textarea "Lorem: - Ips dolor sitam con adipiscin ELI. - Seddoe tem incid utlab etd magnaa…"
type textarea "x"
type textarea "Lorem: - Ips dolor sitam con adipiscin ELI. - Seddoe tem incid utlab etd magnaa…"
click at [226, 484] on textarea at bounding box center [596, 412] width 1155 height 289
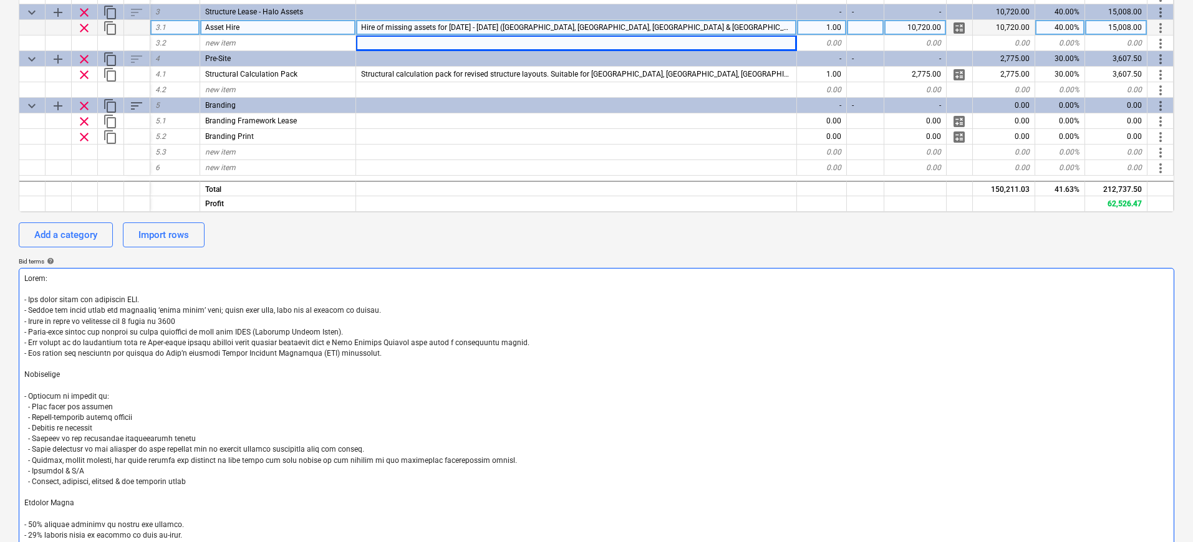
click at [256, 413] on textarea at bounding box center [596, 412] width 1155 height 289
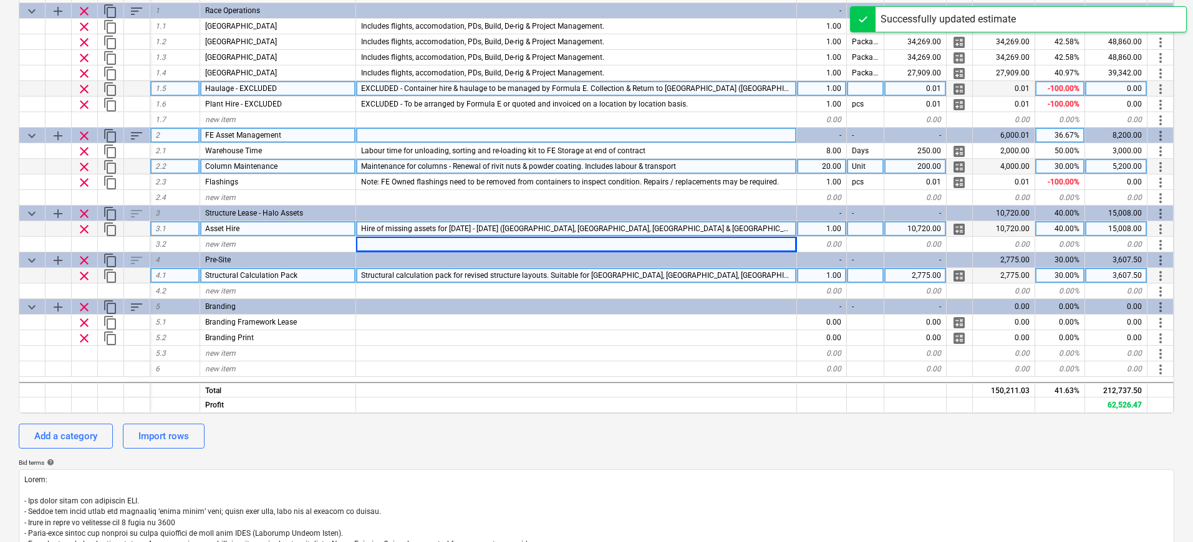
scroll to position [0, 0]
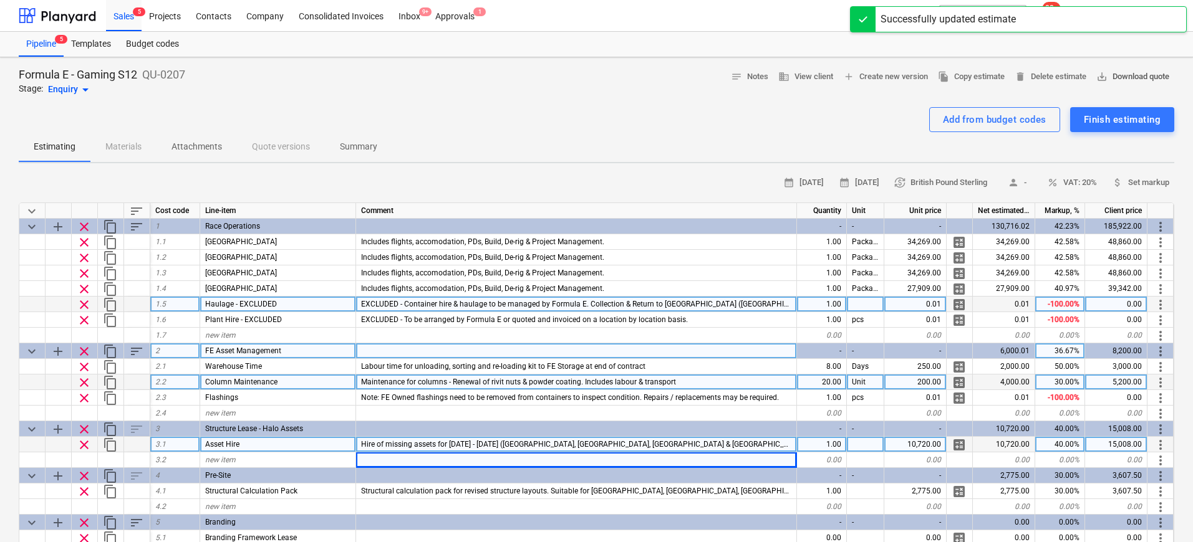
click at [1128, 74] on span "save_alt Download quote" at bounding box center [1132, 77] width 73 height 14
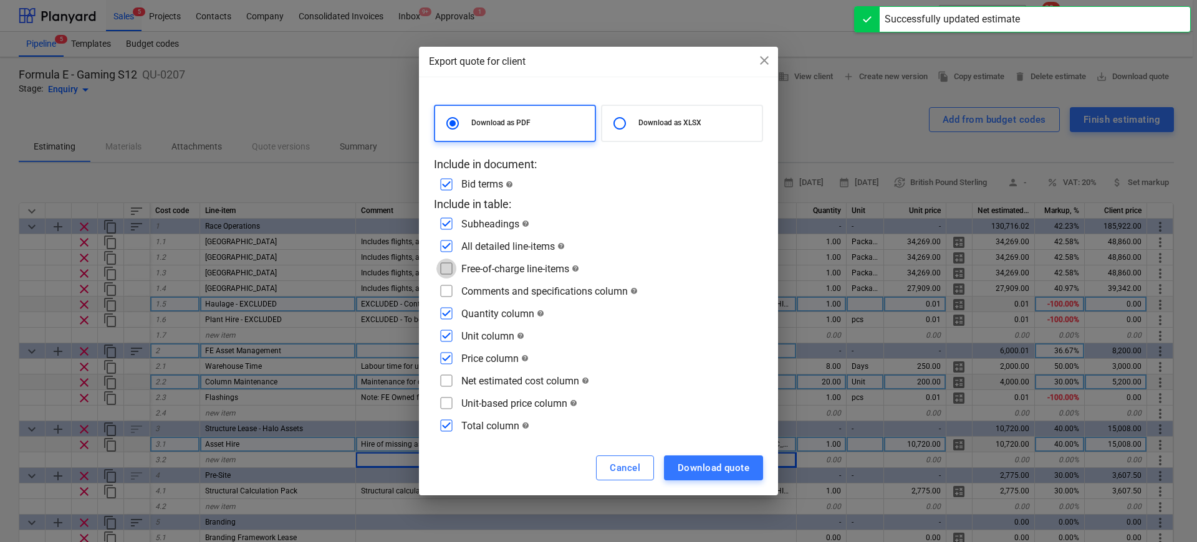
click at [449, 269] on input "checkbox" at bounding box center [446, 269] width 20 height 20
click at [449, 286] on input "checkbox" at bounding box center [446, 291] width 20 height 20
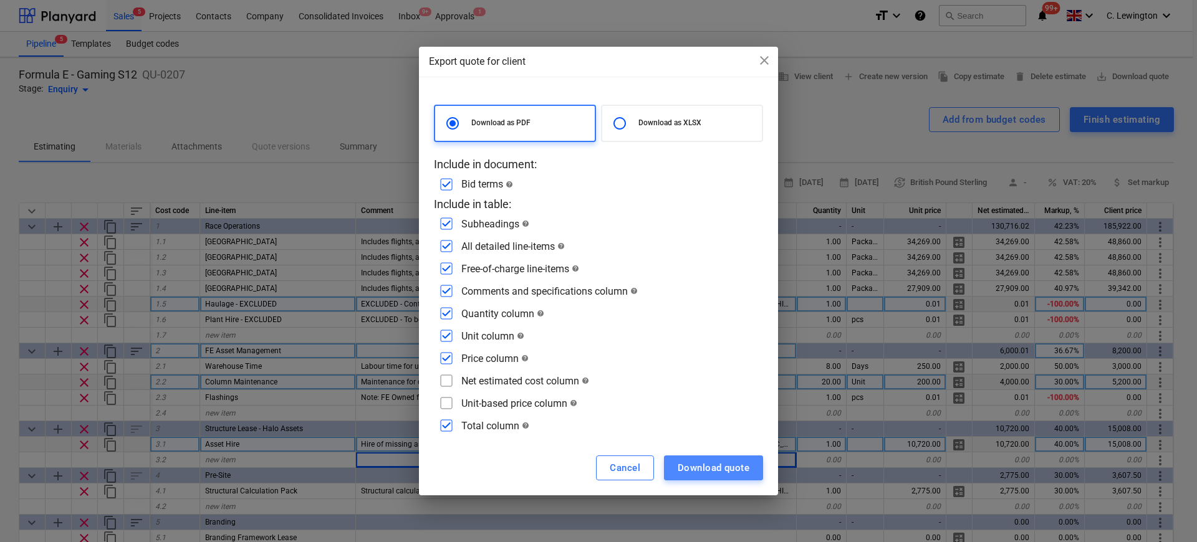
click at [724, 464] on div "Download quote" at bounding box center [714, 468] width 72 height 16
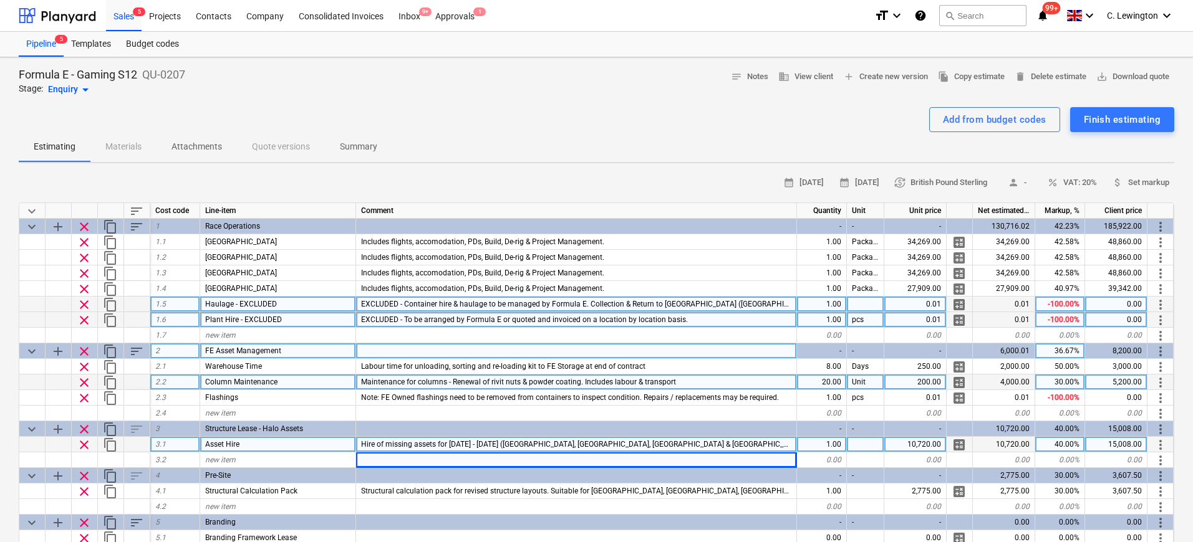
click at [864, 321] on div "pcs" at bounding box center [865, 320] width 37 height 16
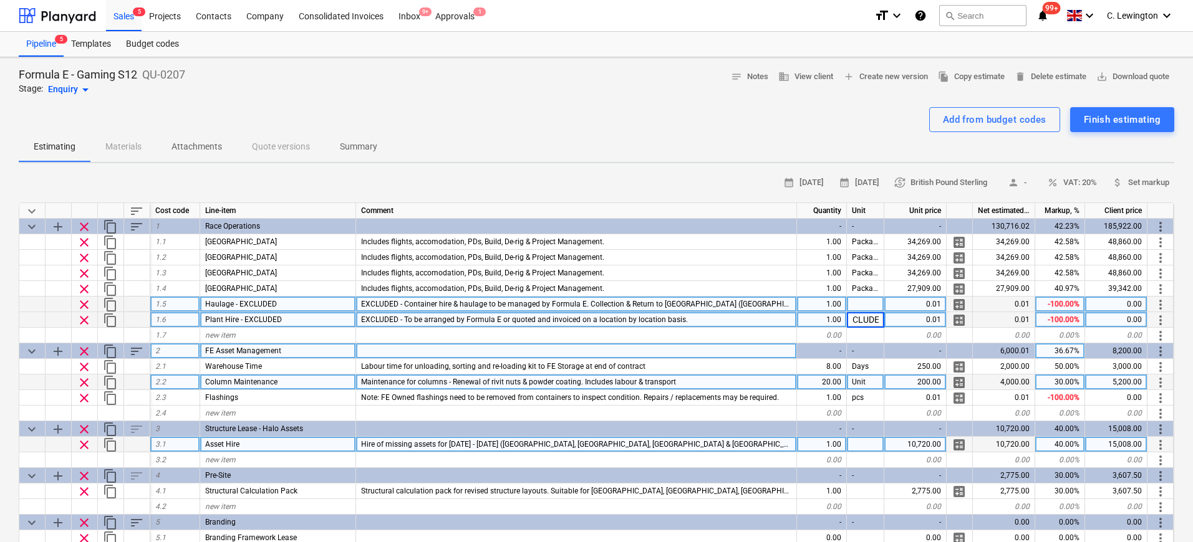
scroll to position [0, 16]
click at [869, 305] on div at bounding box center [865, 305] width 37 height 16
click at [867, 317] on div "EXCLUDED" at bounding box center [865, 320] width 37 height 16
click at [1140, 77] on span "save_alt Download quote" at bounding box center [1132, 77] width 73 height 14
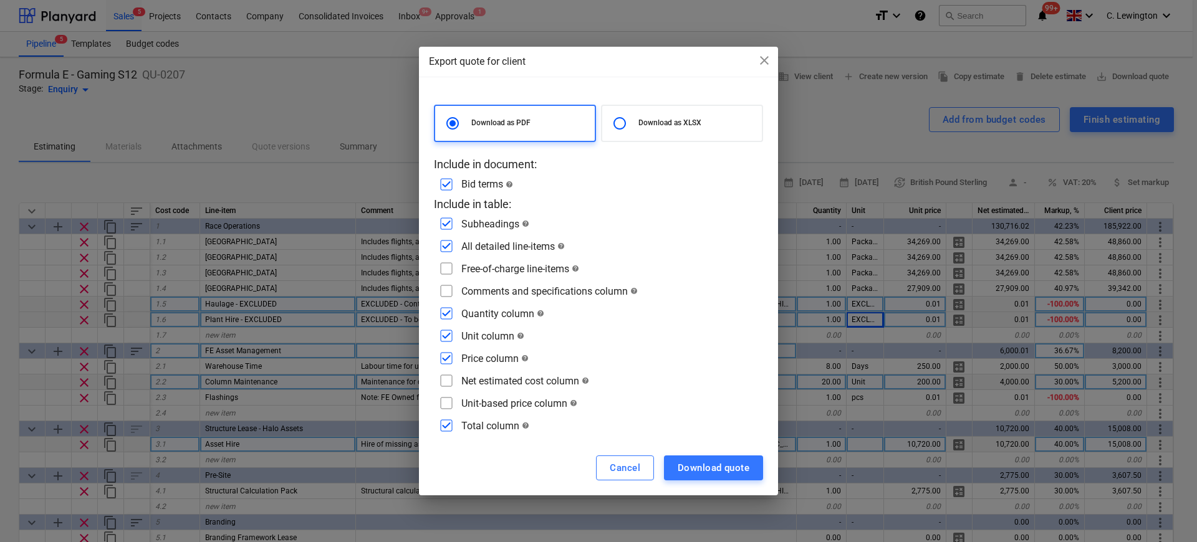
click at [479, 267] on div "Free-of-charge line-items help" at bounding box center [520, 269] width 118 height 12
click at [450, 272] on input "checkbox" at bounding box center [446, 269] width 20 height 20
click at [451, 286] on input "checkbox" at bounding box center [446, 291] width 20 height 20
click at [729, 468] on div "Download quote" at bounding box center [714, 468] width 72 height 16
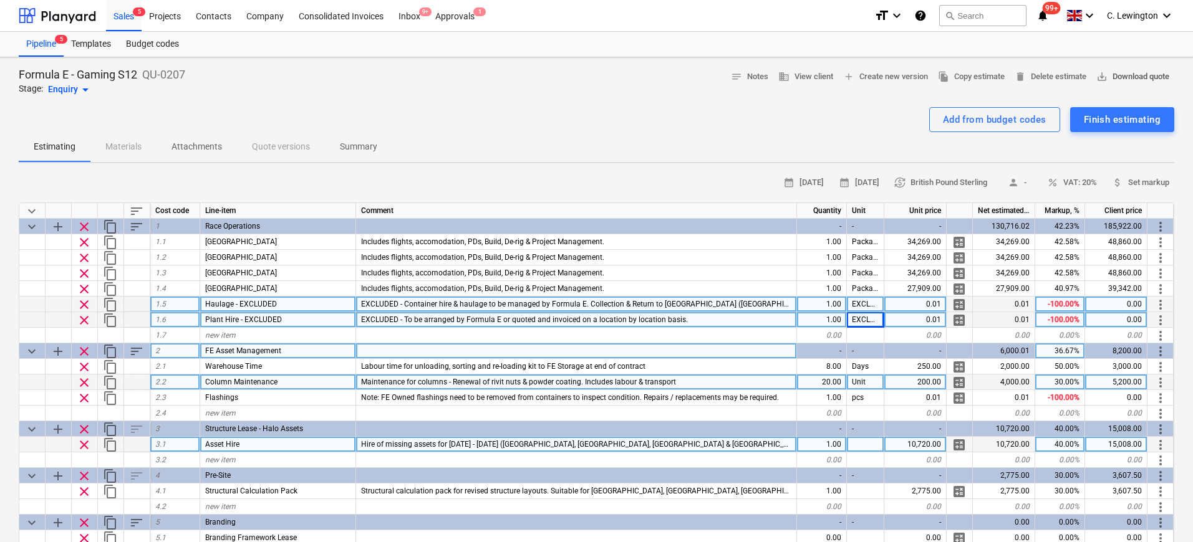
click at [1123, 72] on span "save_alt Download quote" at bounding box center [1132, 77] width 73 height 14
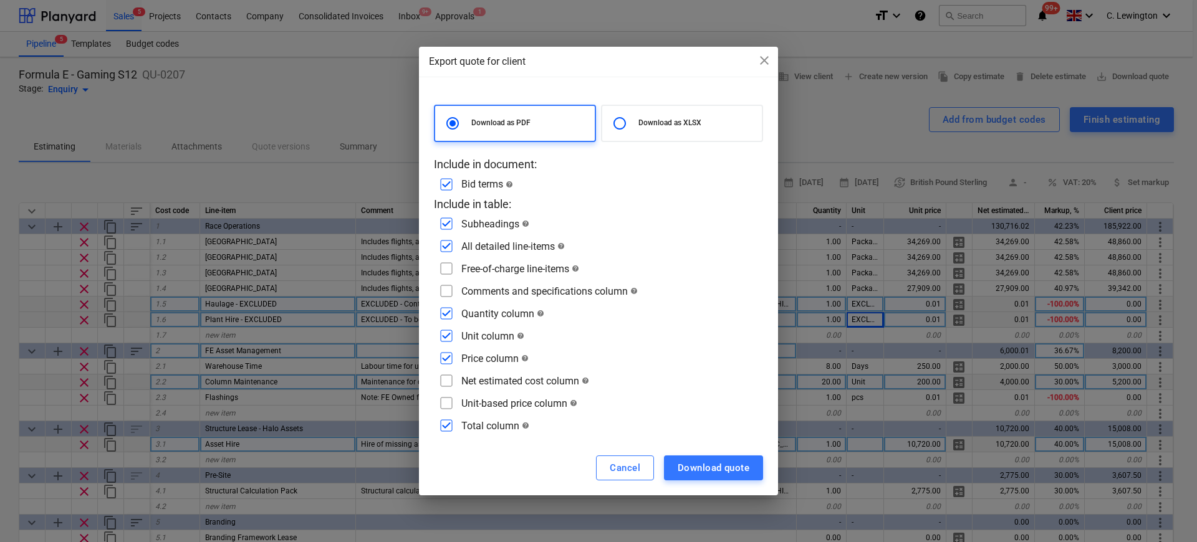
click at [446, 265] on input "checkbox" at bounding box center [446, 269] width 20 height 20
click at [445, 282] on input "checkbox" at bounding box center [446, 291] width 20 height 20
click at [447, 314] on input "checkbox" at bounding box center [446, 314] width 20 height 20
click at [451, 338] on input "checkbox" at bounding box center [446, 336] width 20 height 20
click at [449, 353] on input "checkbox" at bounding box center [446, 358] width 20 height 20
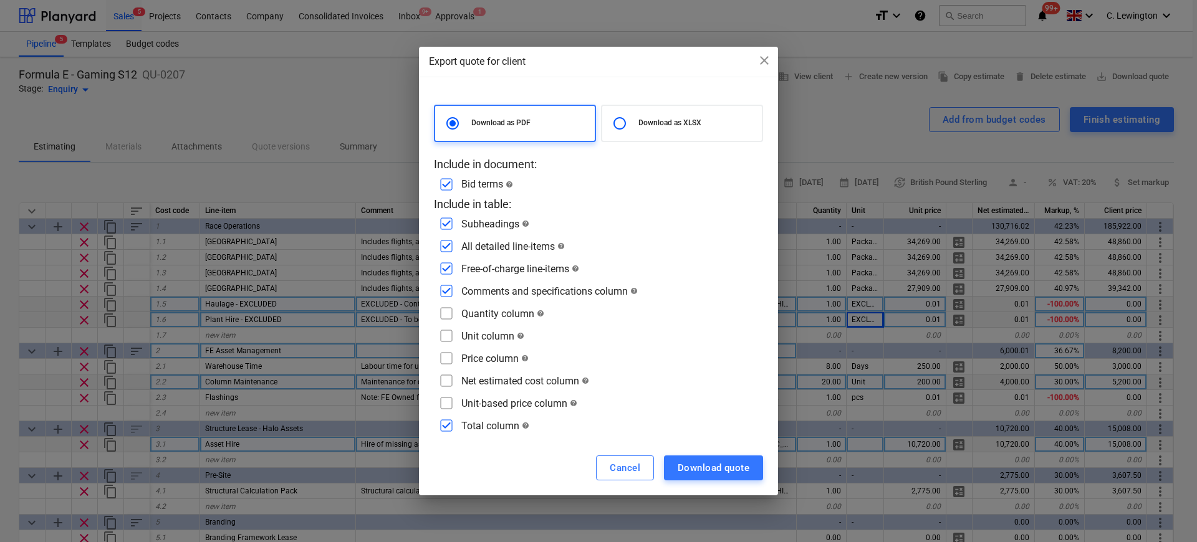
click at [448, 360] on input "checkbox" at bounding box center [446, 358] width 20 height 20
click at [697, 466] on div "Download quote" at bounding box center [714, 468] width 72 height 16
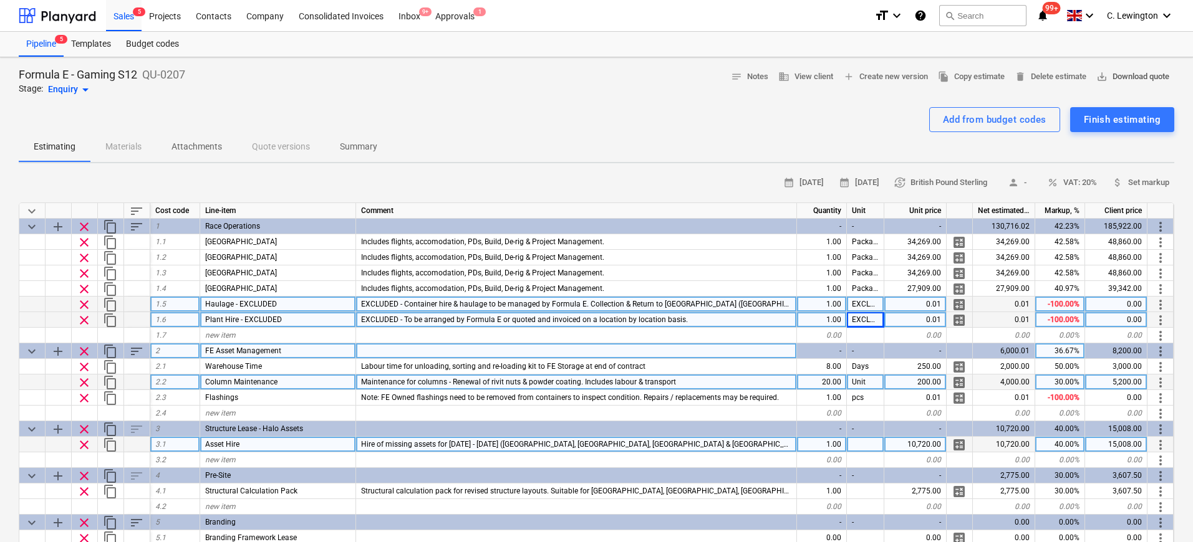
click at [1112, 81] on span "save_alt Download quote" at bounding box center [1132, 77] width 73 height 14
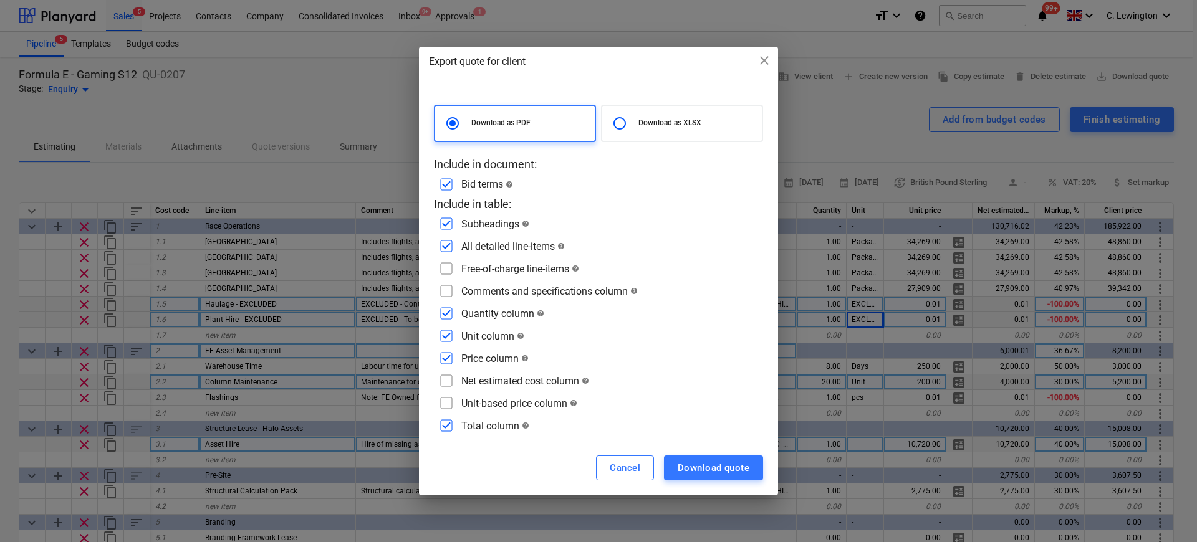
click at [457, 271] on div "Free-of-charge line-items help" at bounding box center [598, 269] width 329 height 20
click at [450, 270] on input "checkbox" at bounding box center [446, 269] width 20 height 20
click at [446, 290] on input "checkbox" at bounding box center [446, 291] width 20 height 20
click at [446, 321] on input "checkbox" at bounding box center [446, 314] width 20 height 20
click at [445, 335] on input "checkbox" at bounding box center [446, 336] width 20 height 20
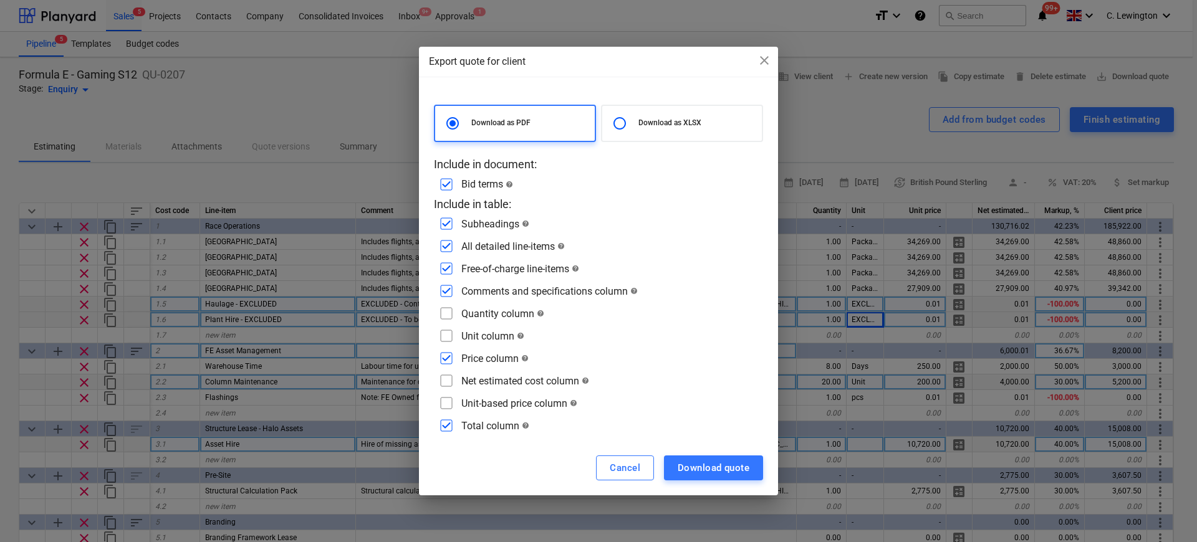
click at [446, 356] on input "checkbox" at bounding box center [446, 358] width 20 height 20
click at [686, 464] on div "Download quote" at bounding box center [714, 468] width 72 height 16
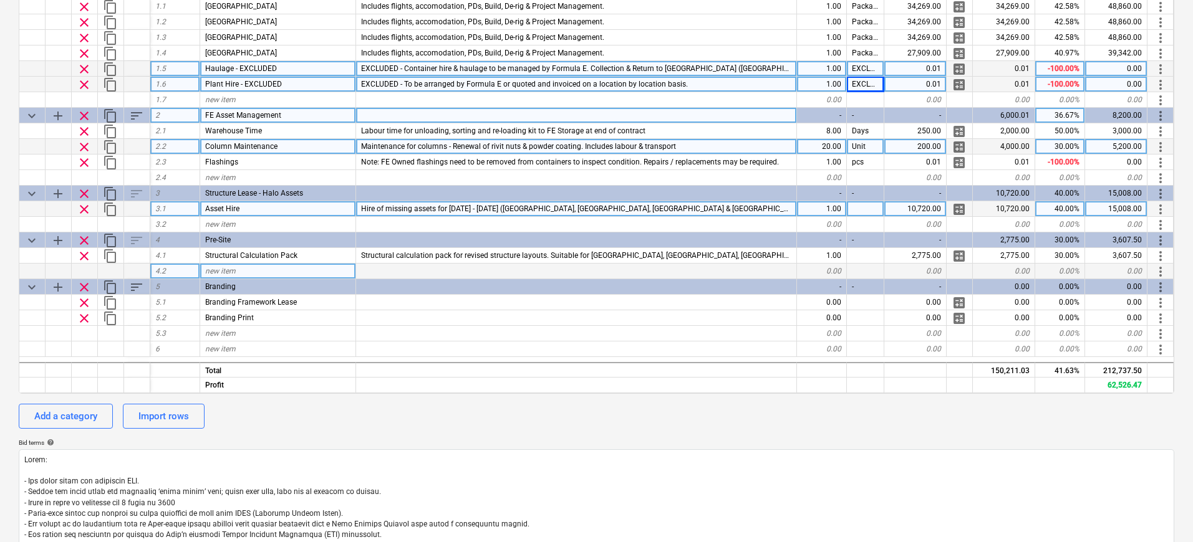
scroll to position [220, 0]
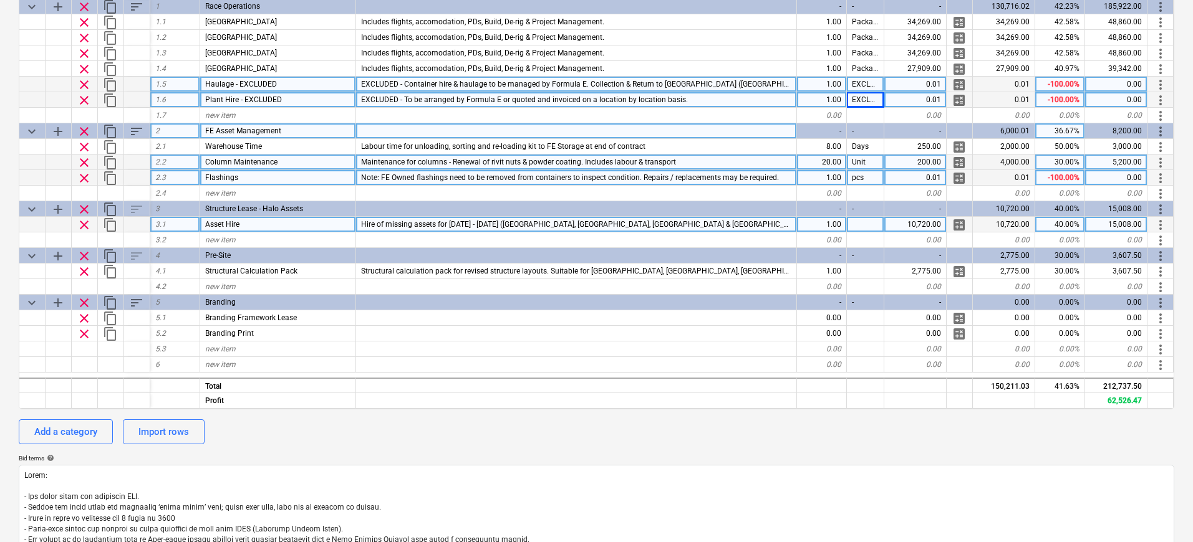
click at [269, 178] on div "Flashings" at bounding box center [278, 178] width 156 height 16
click at [273, 178] on input "Flashings" at bounding box center [277, 177] width 155 height 15
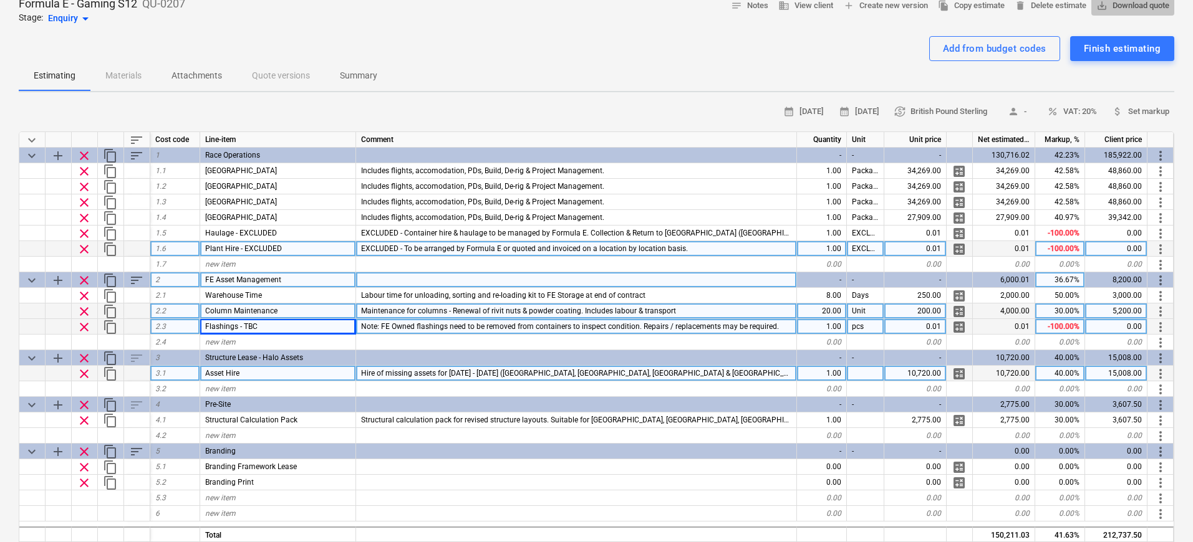
click at [1124, 8] on span "save_alt Download quote" at bounding box center [1132, 6] width 73 height 14
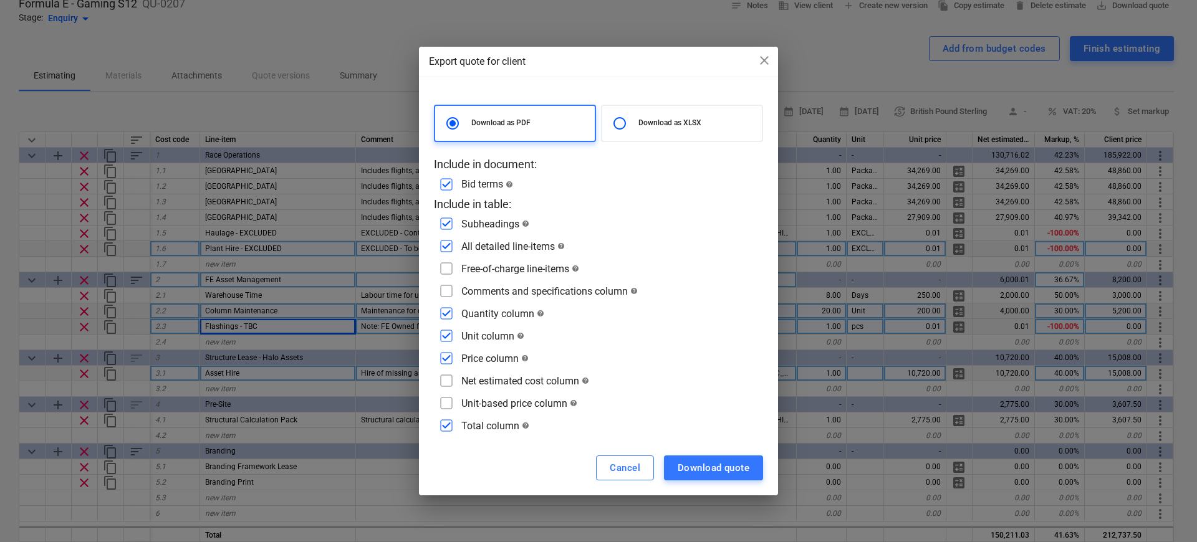
click at [448, 264] on input "checkbox" at bounding box center [446, 269] width 20 height 20
click at [445, 282] on input "checkbox" at bounding box center [446, 291] width 20 height 20
click at [449, 312] on input "checkbox" at bounding box center [446, 314] width 20 height 20
click at [444, 335] on input "checkbox" at bounding box center [446, 336] width 20 height 20
click at [444, 360] on input "checkbox" at bounding box center [446, 358] width 20 height 20
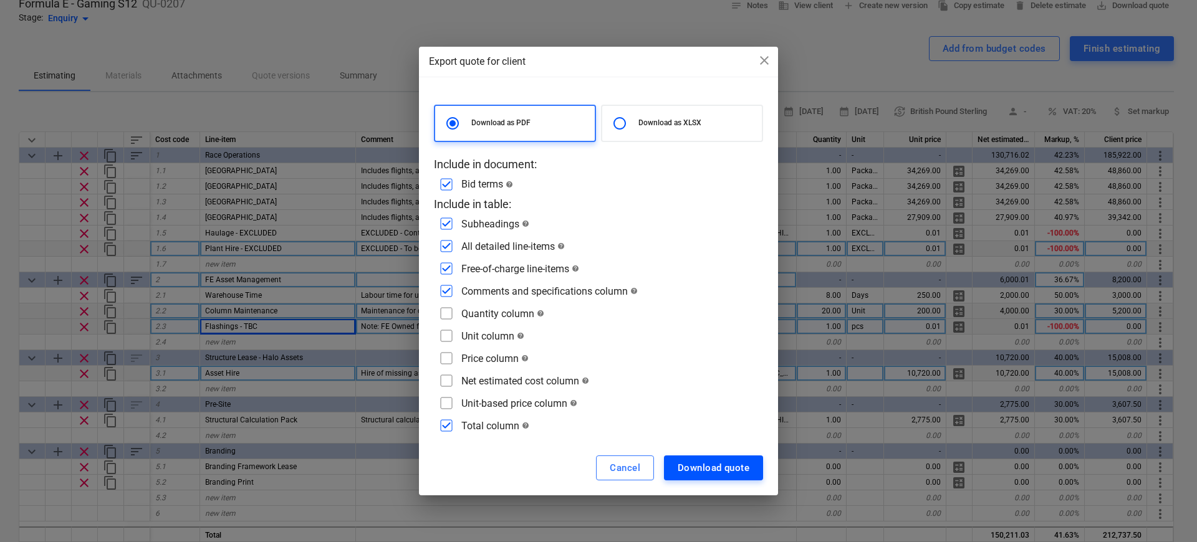
click at [707, 469] on div "Download quote" at bounding box center [714, 468] width 72 height 16
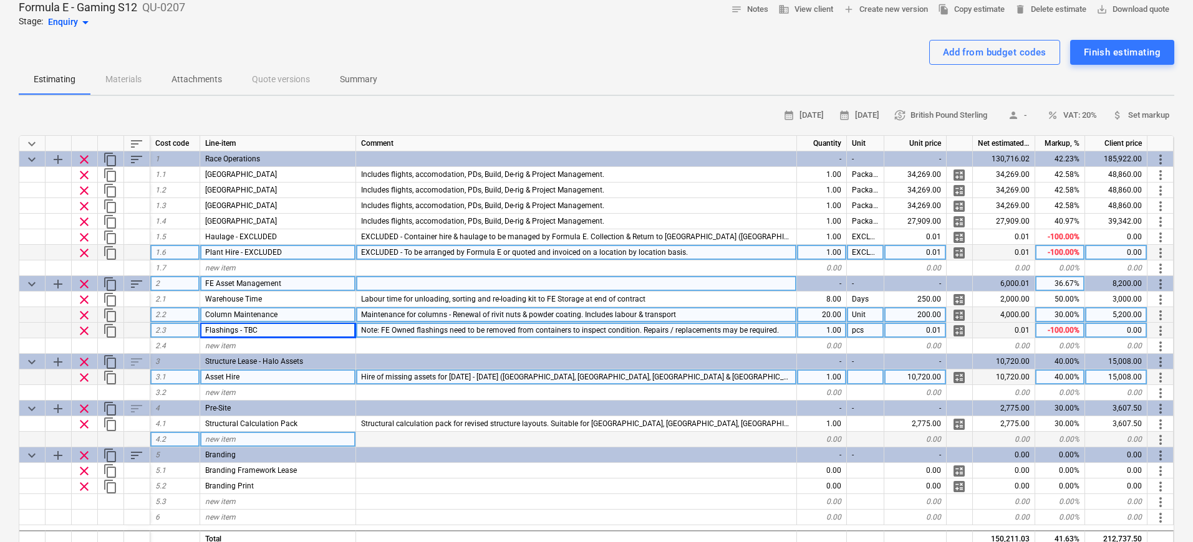
scroll to position [118, 0]
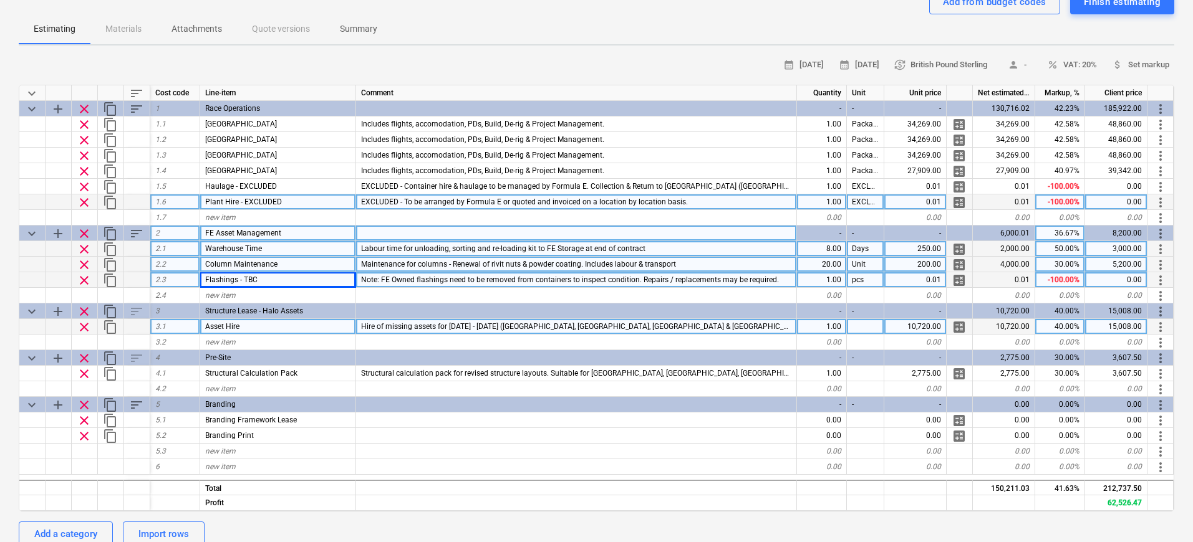
click at [256, 255] on div "Warehouse Time" at bounding box center [278, 249] width 156 height 16
click at [269, 250] on input "Warehouse Time" at bounding box center [277, 248] width 155 height 15
drag, startPoint x: 294, startPoint y: 247, endPoint x: 251, endPoint y: 250, distance: 42.5
click at [251, 250] on input "Warehouse Time" at bounding box center [277, 248] width 155 height 15
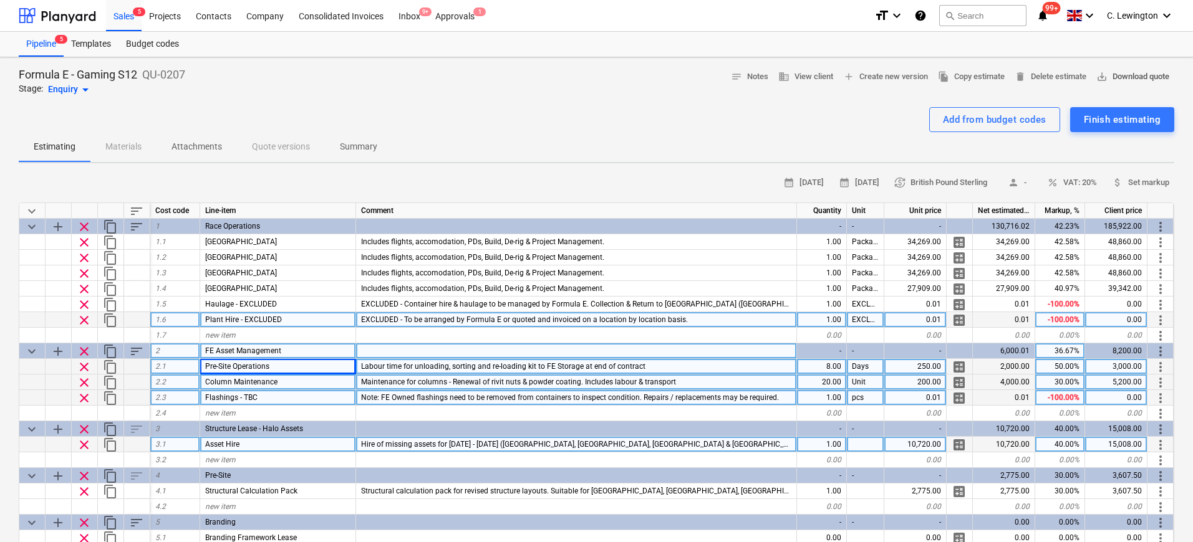
click at [1155, 74] on span "save_alt Download quote" at bounding box center [1132, 77] width 73 height 14
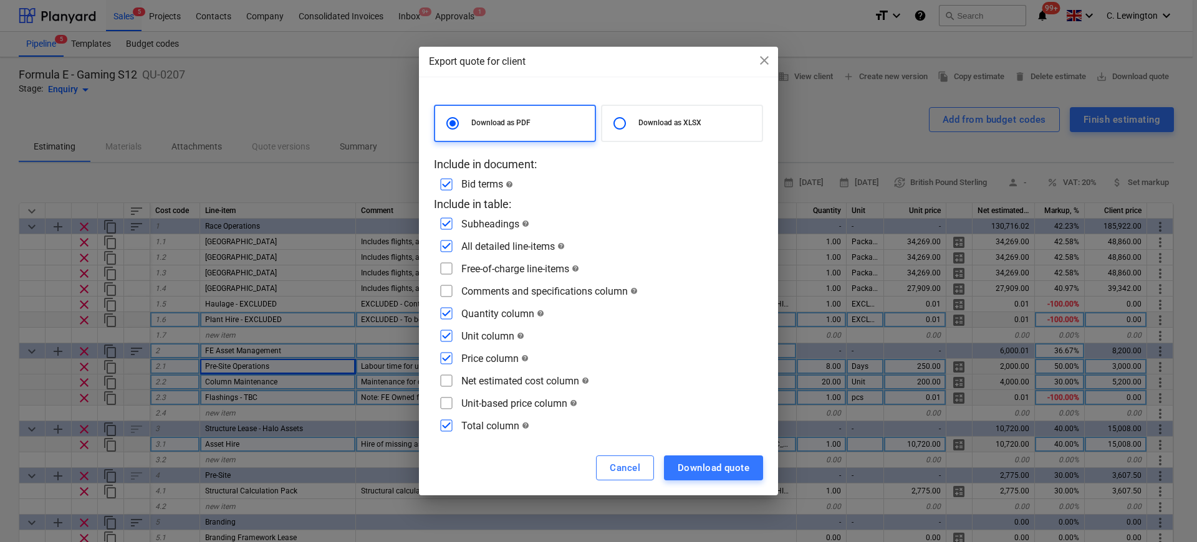
click at [439, 265] on input "checkbox" at bounding box center [446, 269] width 20 height 20
click at [444, 281] on div "Download as PDF Download as XLSX Include in document: Bid terms help Include in…" at bounding box center [598, 271] width 329 height 332
click at [446, 288] on input "checkbox" at bounding box center [446, 291] width 20 height 20
click at [445, 312] on input "checkbox" at bounding box center [446, 314] width 20 height 20
click at [446, 332] on input "checkbox" at bounding box center [446, 336] width 20 height 20
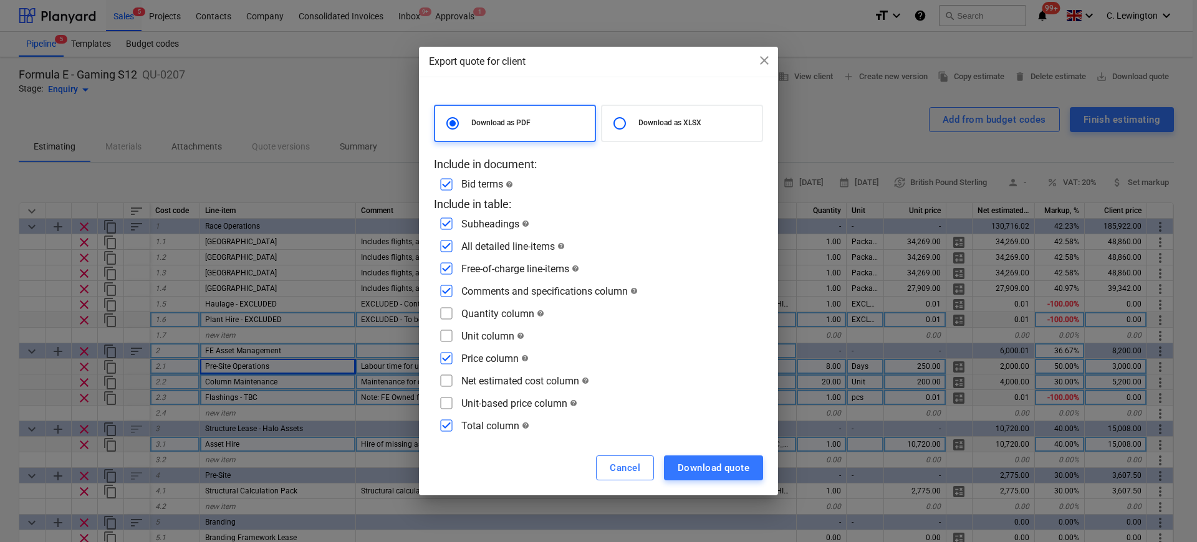
click at [446, 358] on input "checkbox" at bounding box center [446, 358] width 20 height 20
click at [739, 469] on div "Download quote" at bounding box center [714, 468] width 72 height 16
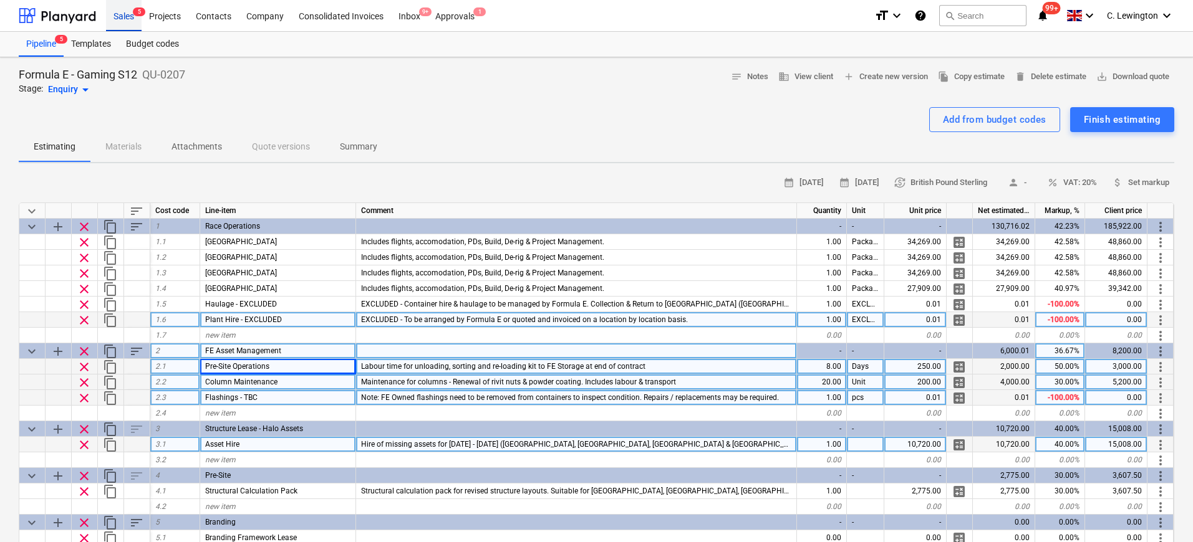
click at [115, 22] on div "Sales 5" at bounding box center [124, 15] width 36 height 32
